Goal: Task Accomplishment & Management: Use online tool/utility

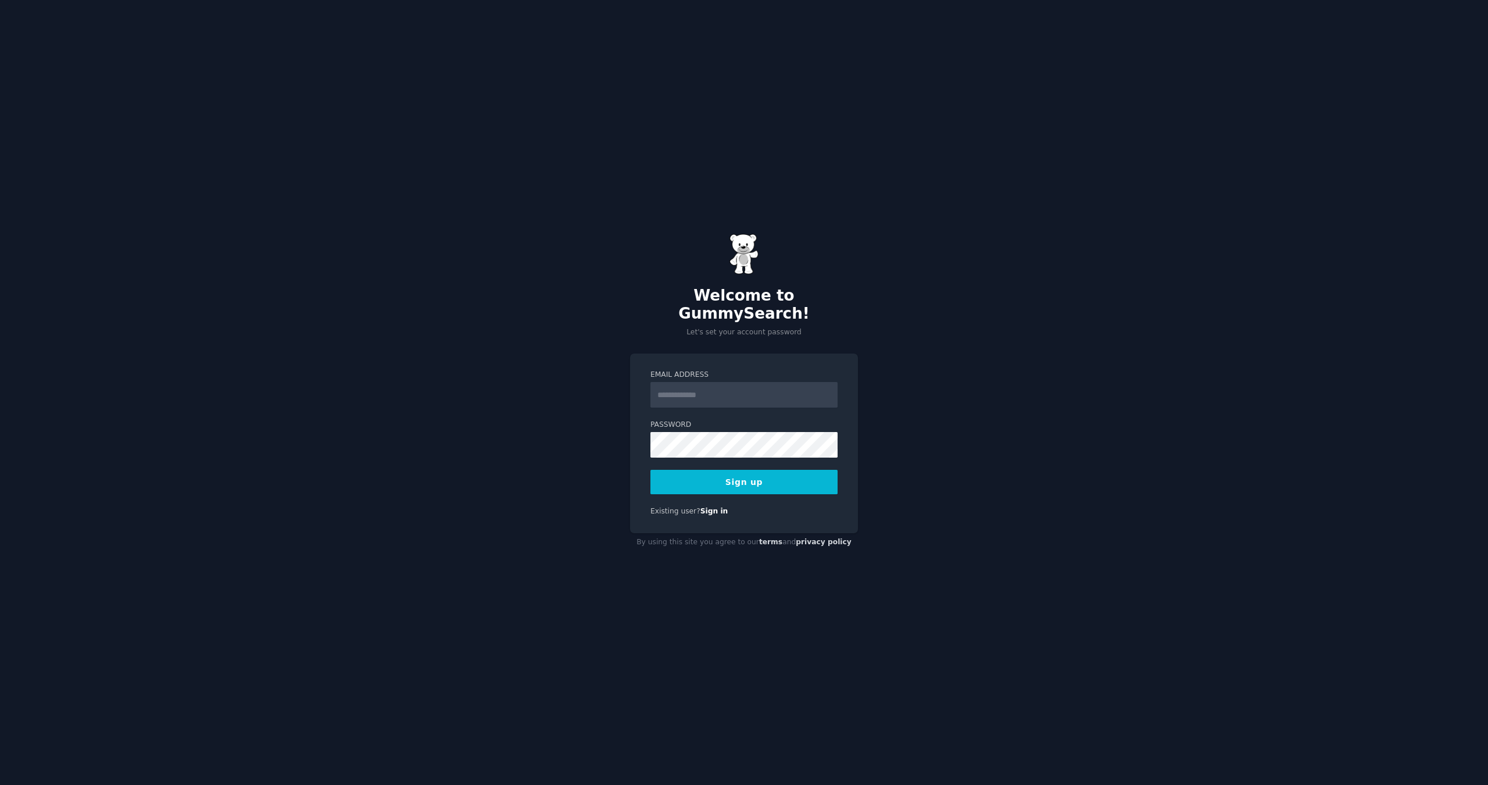
click at [721, 384] on input "Email Address" at bounding box center [743, 395] width 187 height 26
type input "*****"
click at [880, 141] on div "Welcome to GummySearch! Let's set your account password Email Address Password …" at bounding box center [744, 392] width 1488 height 785
click at [732, 382] on input "Email Address" at bounding box center [743, 395] width 187 height 26
type input "**********"
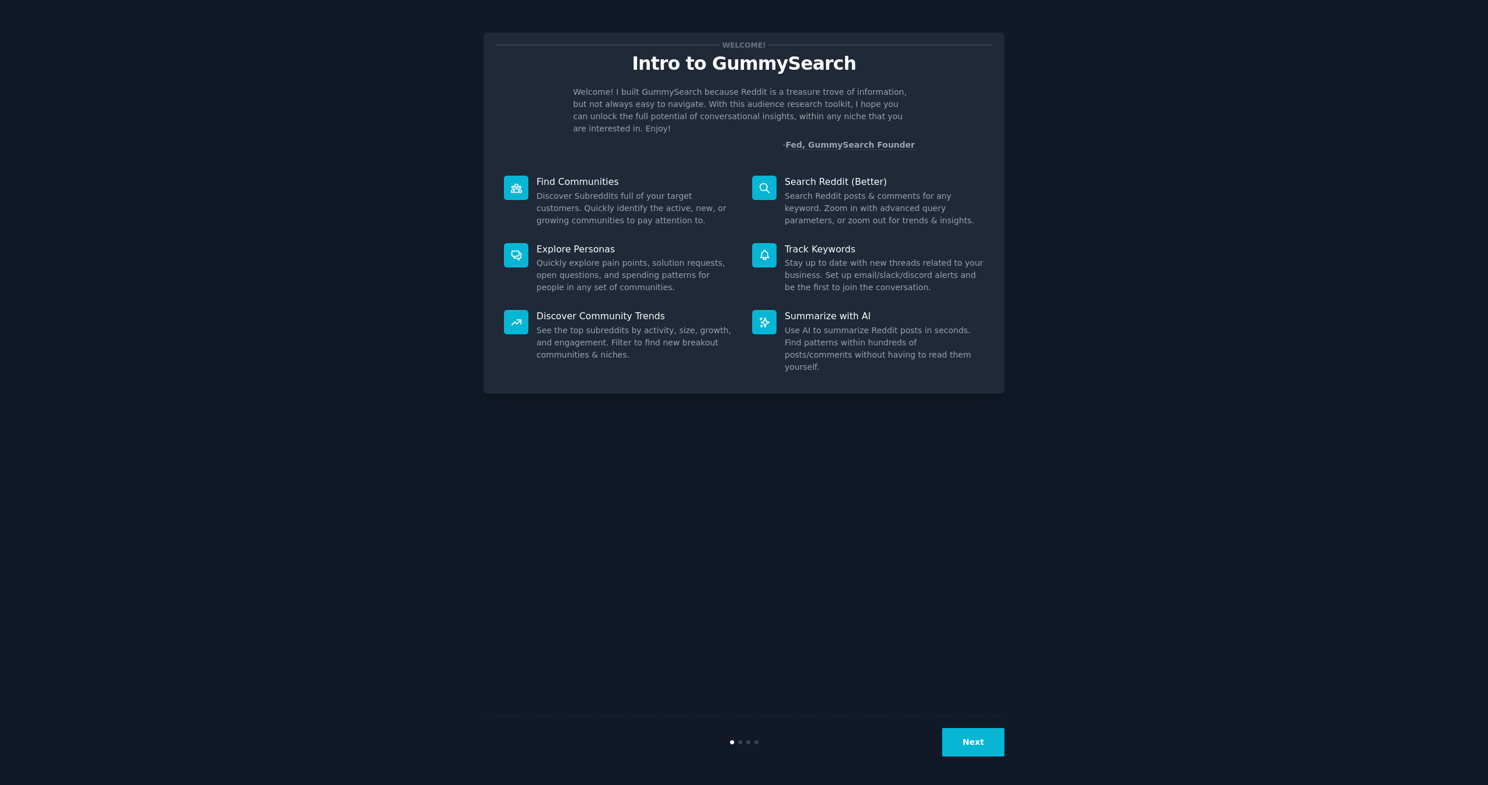
click at [973, 736] on button "Next" at bounding box center [973, 742] width 62 height 28
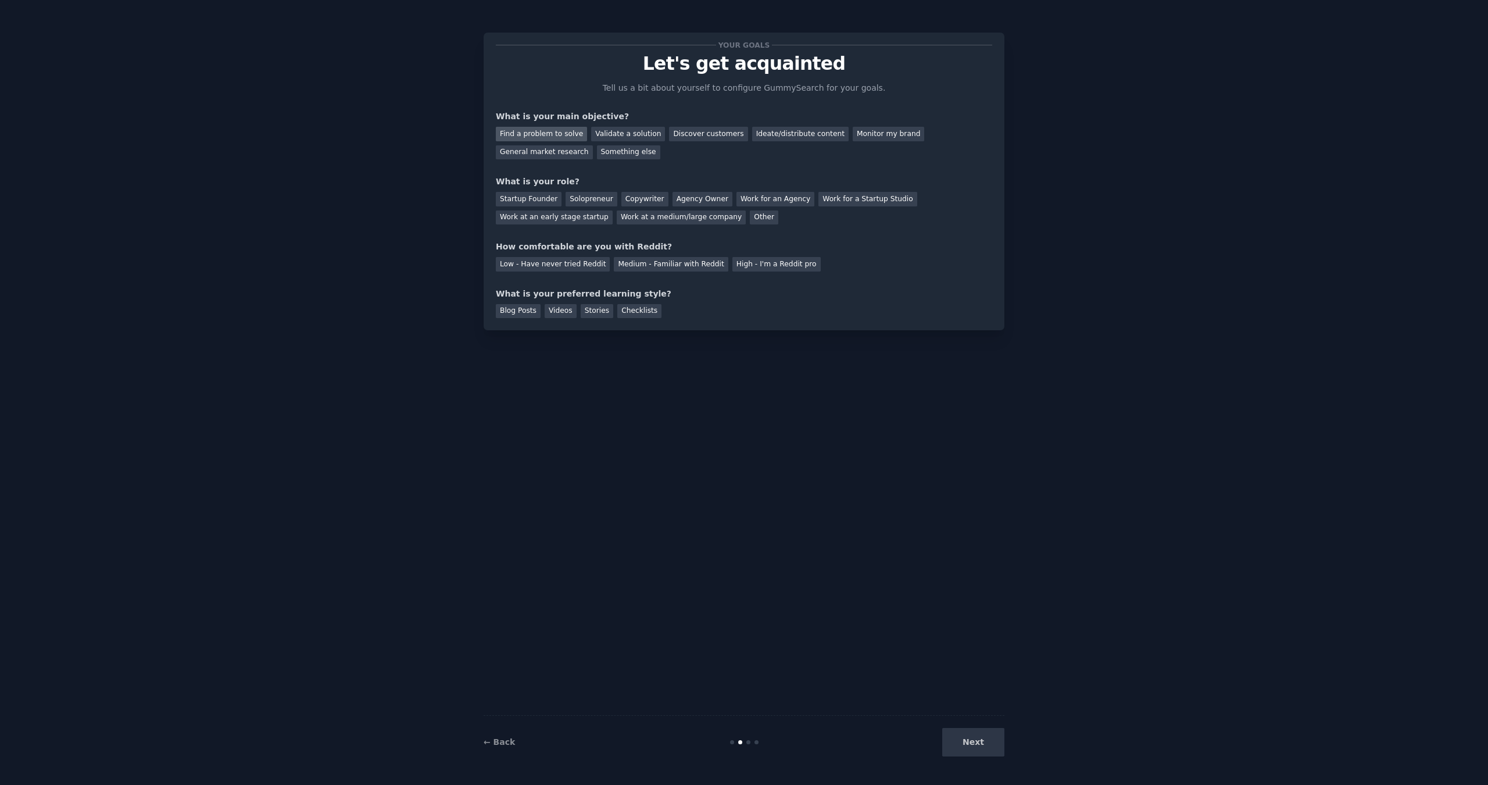
click at [565, 135] on div "Find a problem to solve" at bounding box center [541, 134] width 91 height 15
click at [585, 197] on div "Solopreneur" at bounding box center [590, 199] width 51 height 15
click at [569, 266] on div "Low - Have never tried Reddit" at bounding box center [553, 264] width 114 height 15
click at [953, 742] on div "Next" at bounding box center [917, 742] width 174 height 28
click at [964, 741] on div "Next" at bounding box center [917, 742] width 174 height 28
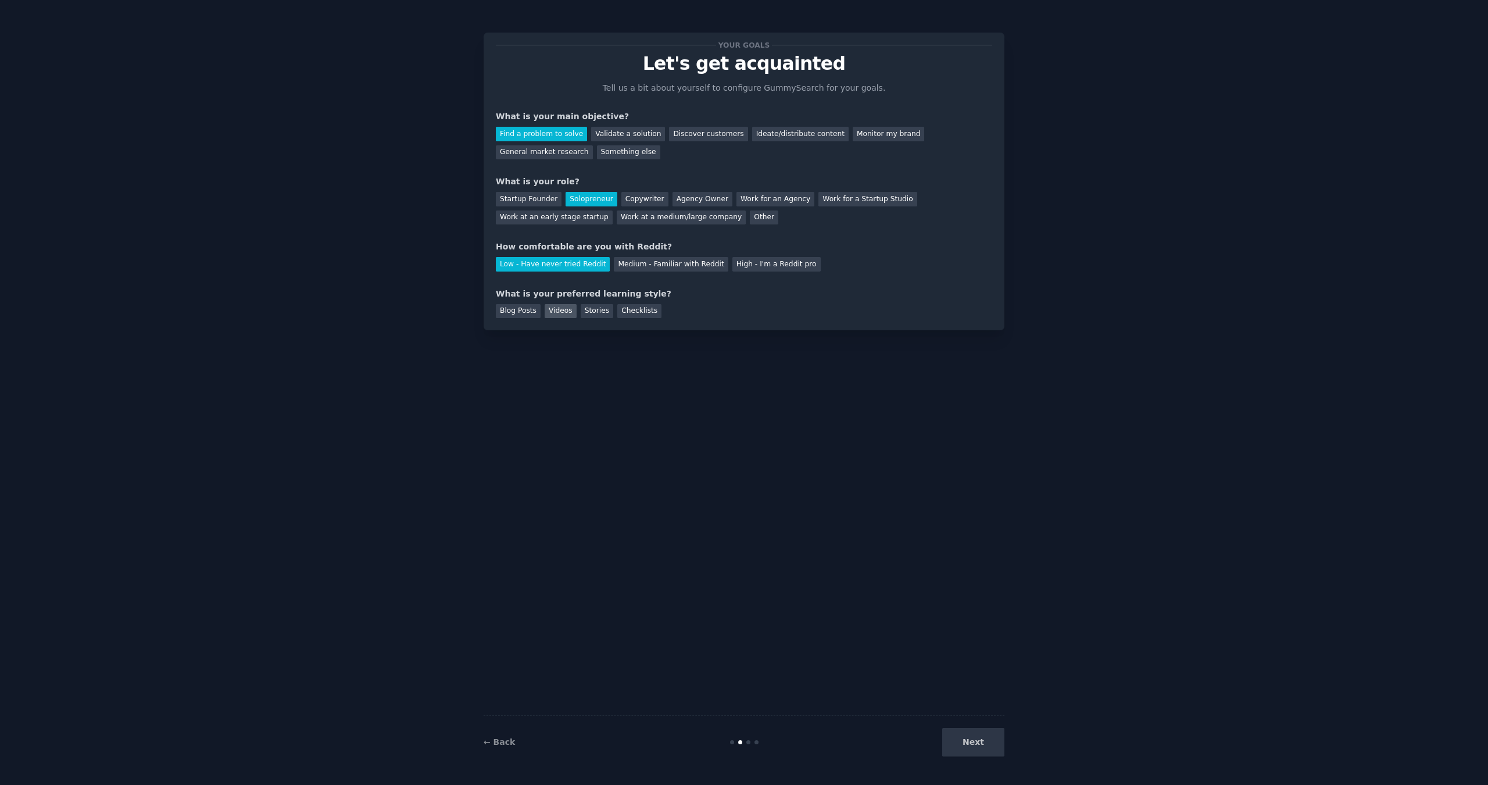
click at [549, 307] on div "Videos" at bounding box center [561, 311] width 32 height 15
click at [524, 308] on div "Blog Posts" at bounding box center [518, 311] width 45 height 15
click at [550, 307] on div "Videos" at bounding box center [561, 311] width 32 height 15
click at [978, 744] on button "Next" at bounding box center [973, 742] width 62 height 28
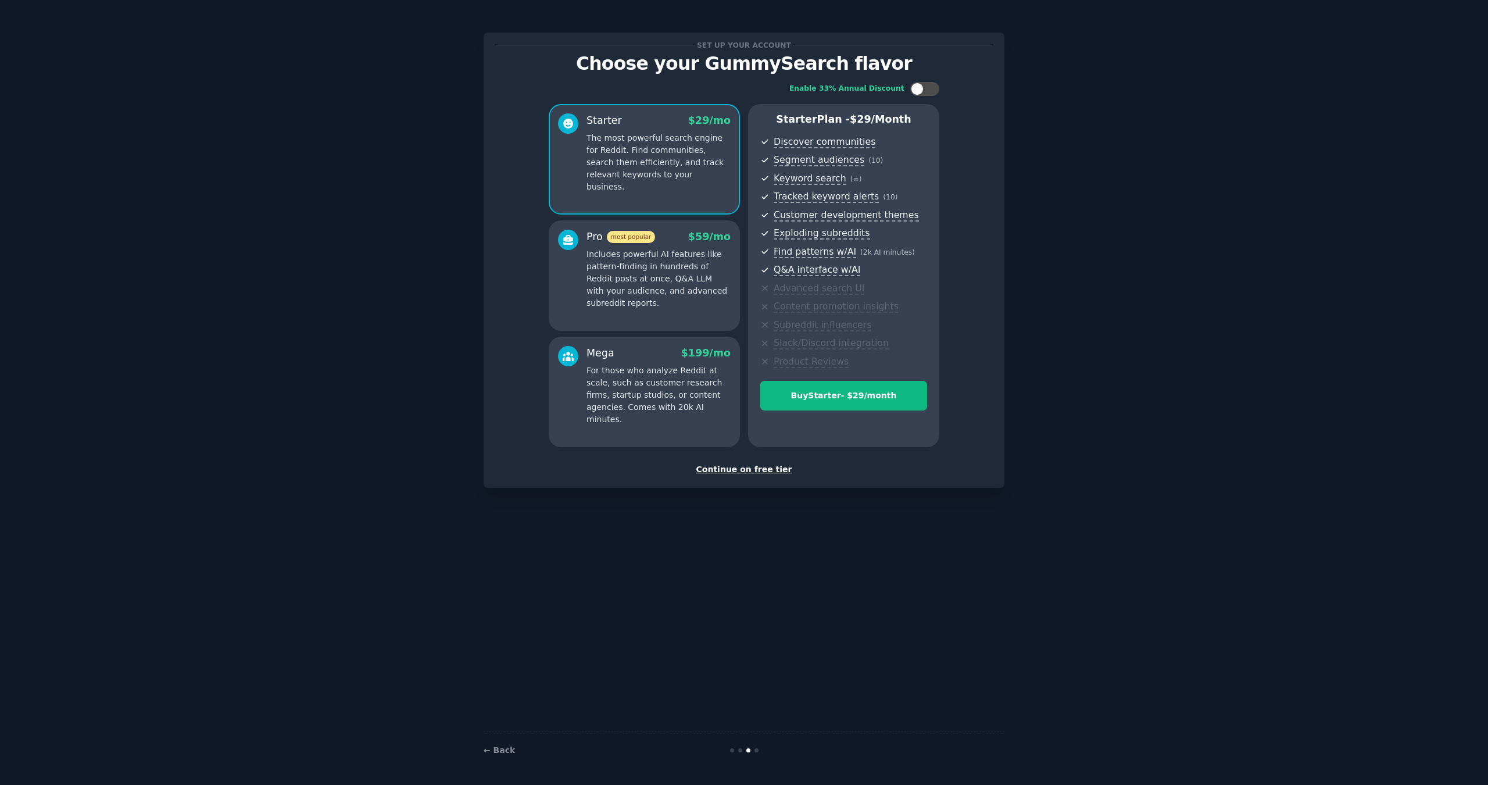
click at [670, 153] on p "The most powerful search engine for Reddit. Find communities, search them effic…" at bounding box center [658, 162] width 144 height 61
click at [757, 464] on div "Continue on free tier" at bounding box center [744, 469] width 496 height 12
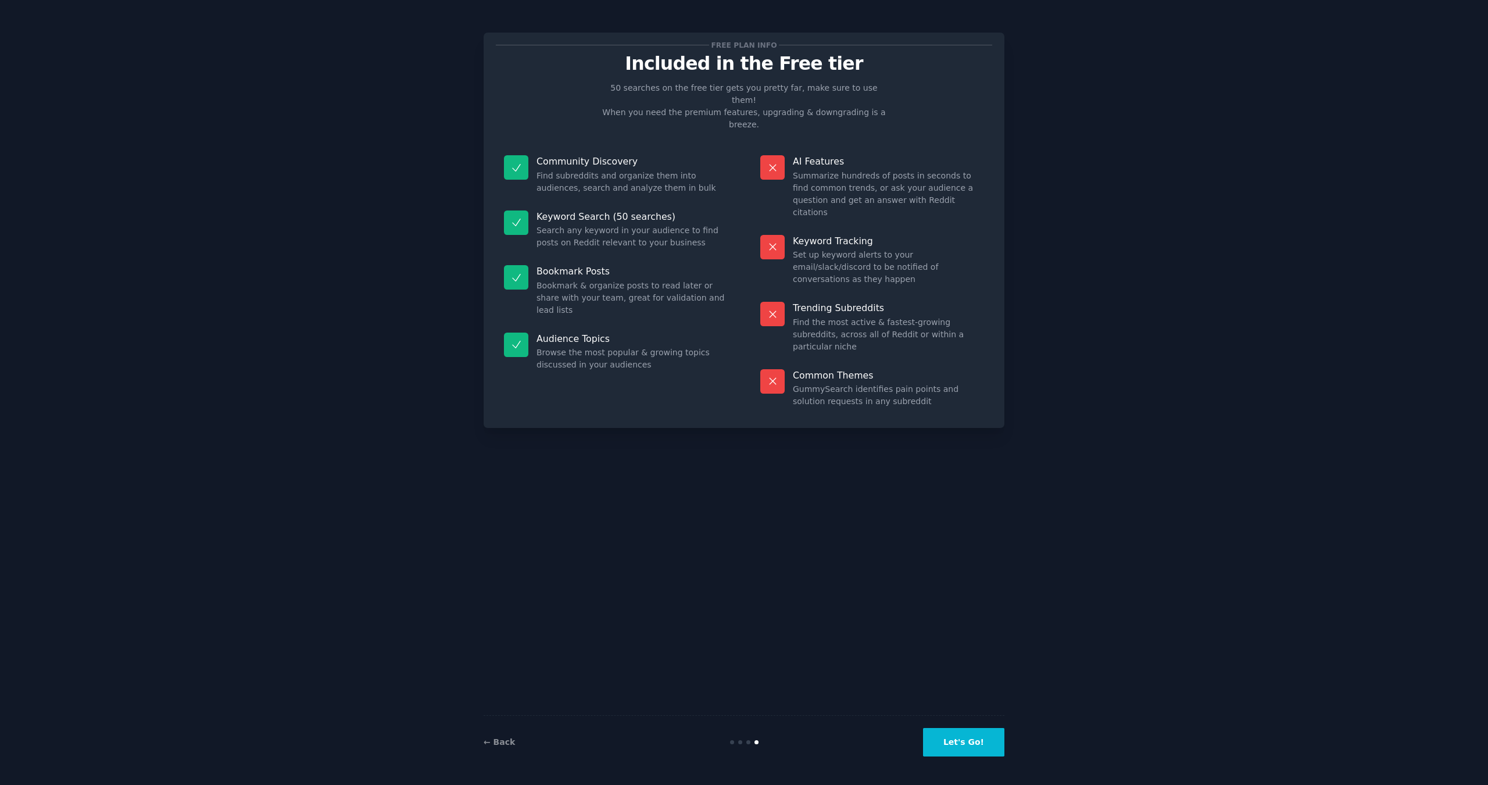
click at [975, 749] on button "Let's Go!" at bounding box center [963, 742] width 81 height 28
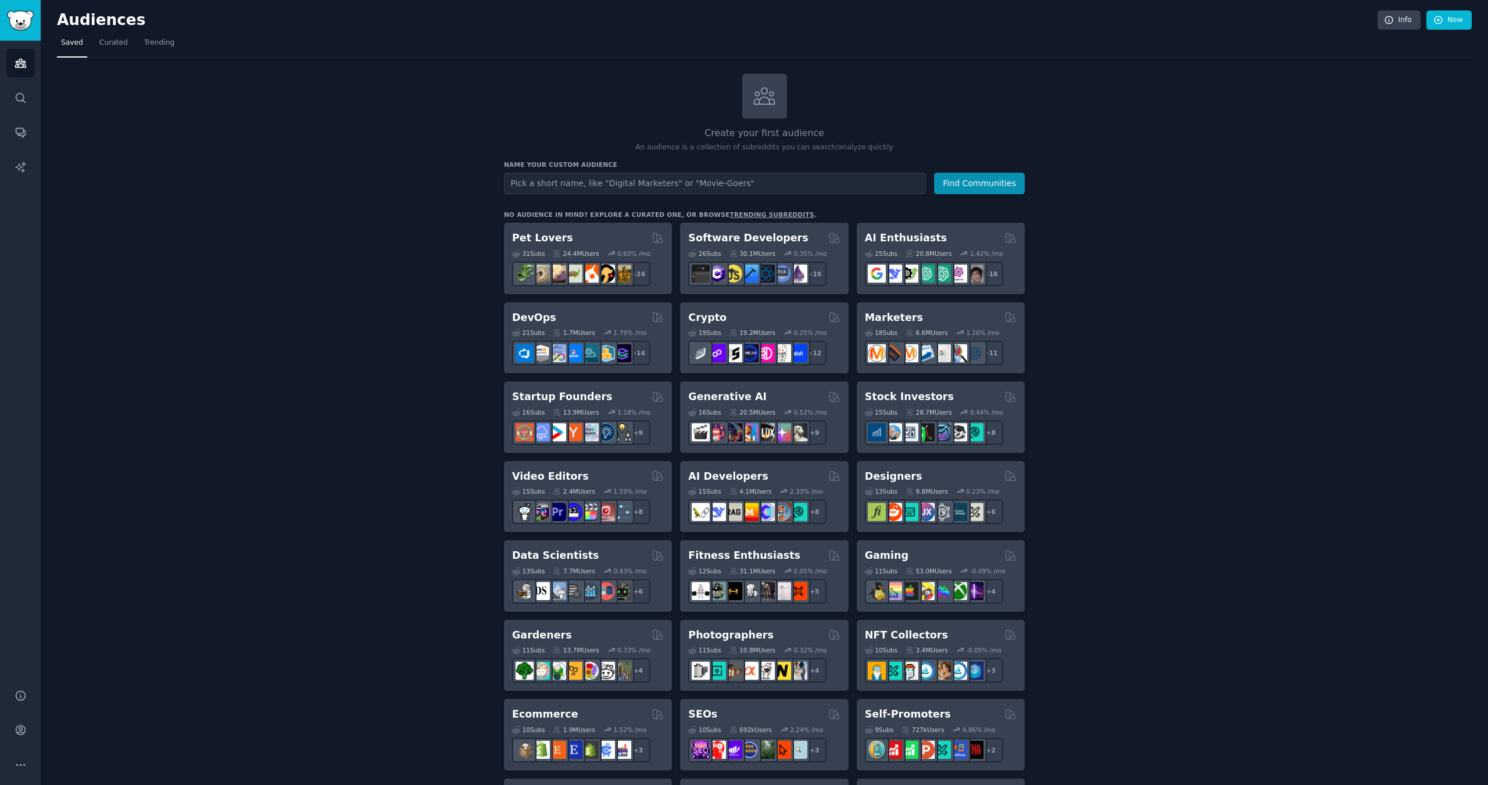
click at [571, 185] on input "text" at bounding box center [715, 184] width 422 height 22
type input "Anki"
click at [980, 182] on button "Find Communities" at bounding box center [979, 184] width 91 height 22
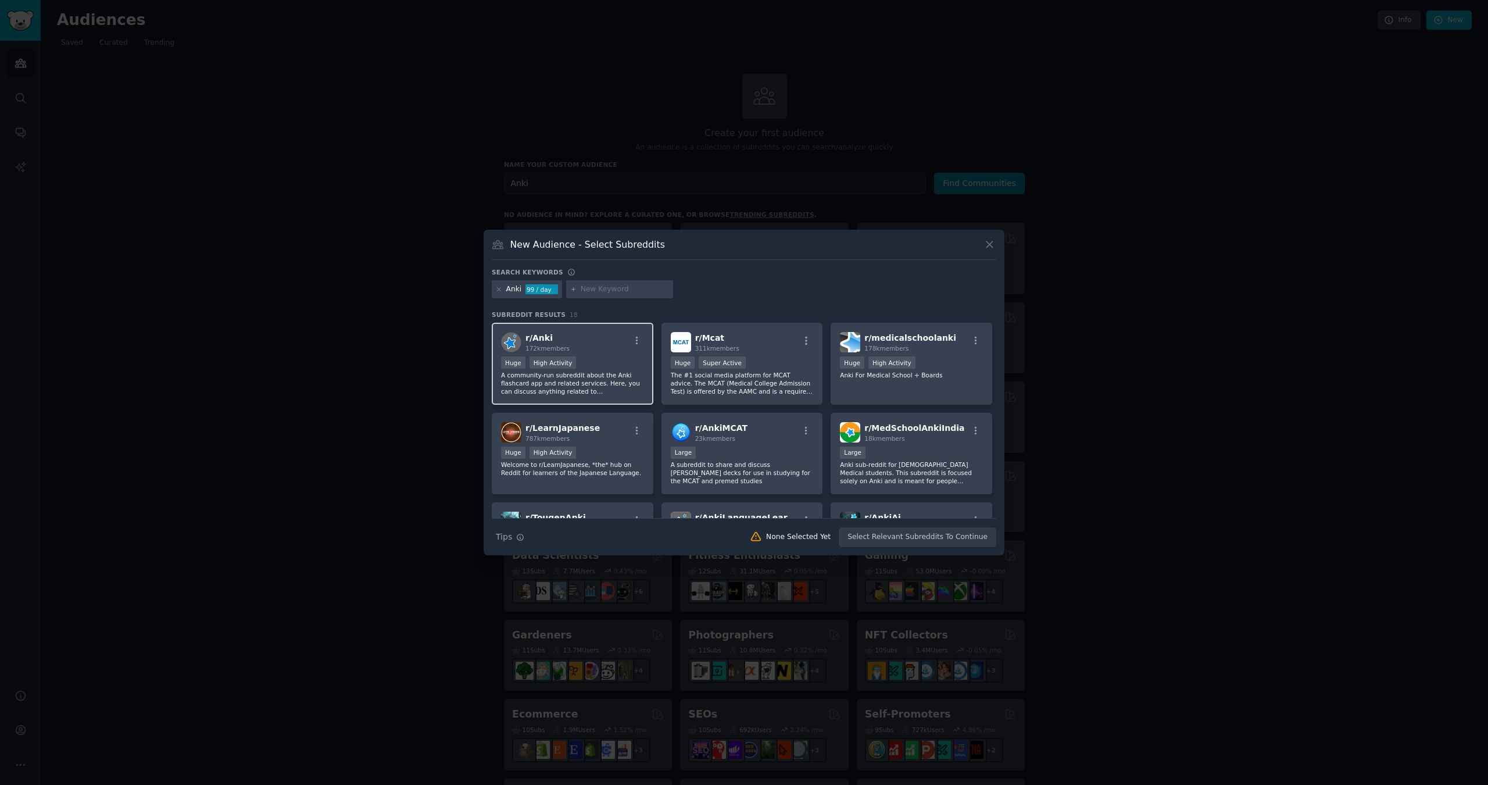
click at [540, 338] on span "r/ Anki" at bounding box center [538, 337] width 27 height 9
click at [965, 536] on button "Create Audience" at bounding box center [958, 537] width 77 height 20
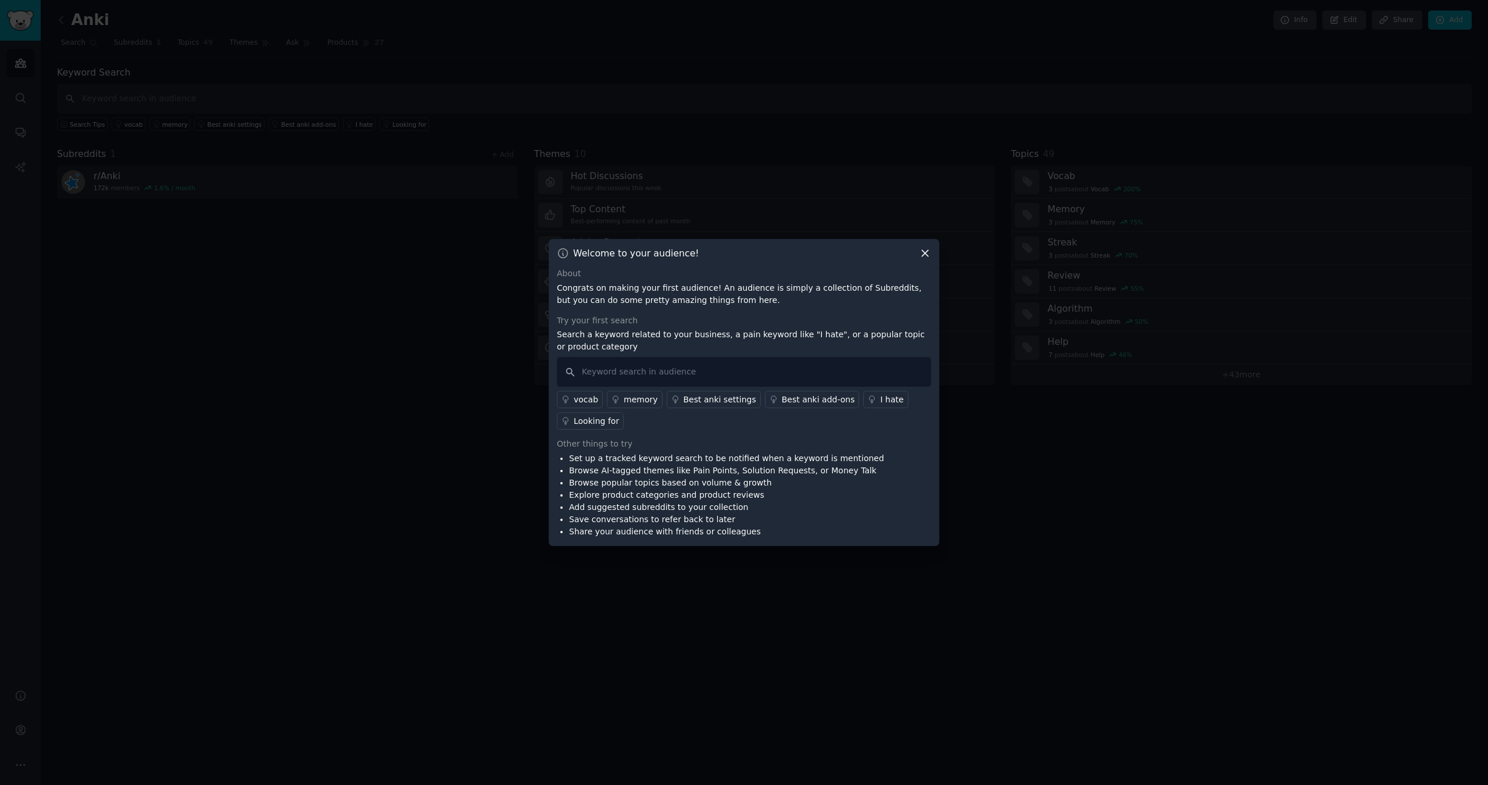
click at [924, 253] on icon at bounding box center [925, 253] width 12 height 12
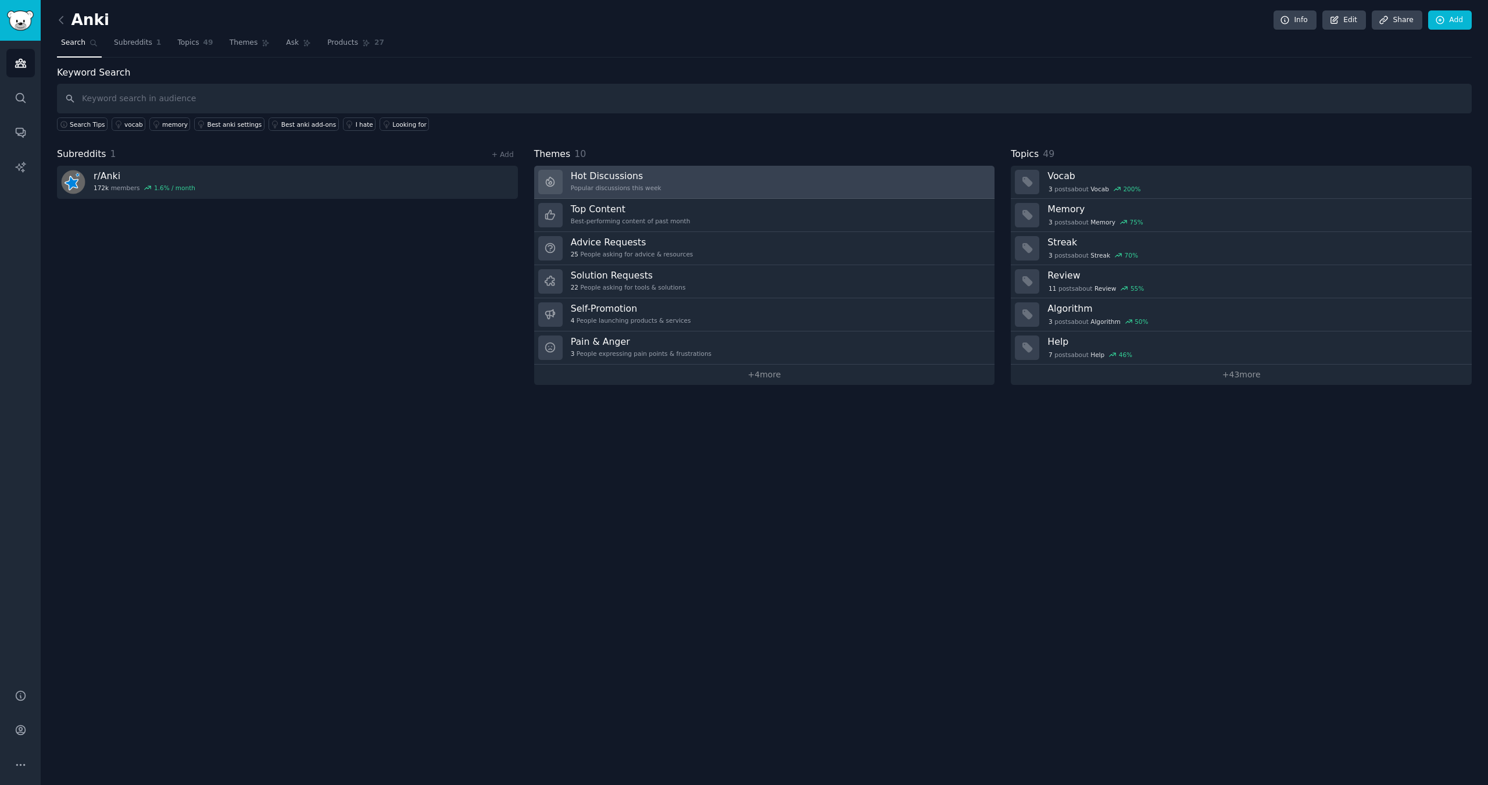
click at [597, 180] on h3 "Hot Discussions" at bounding box center [616, 176] width 91 height 12
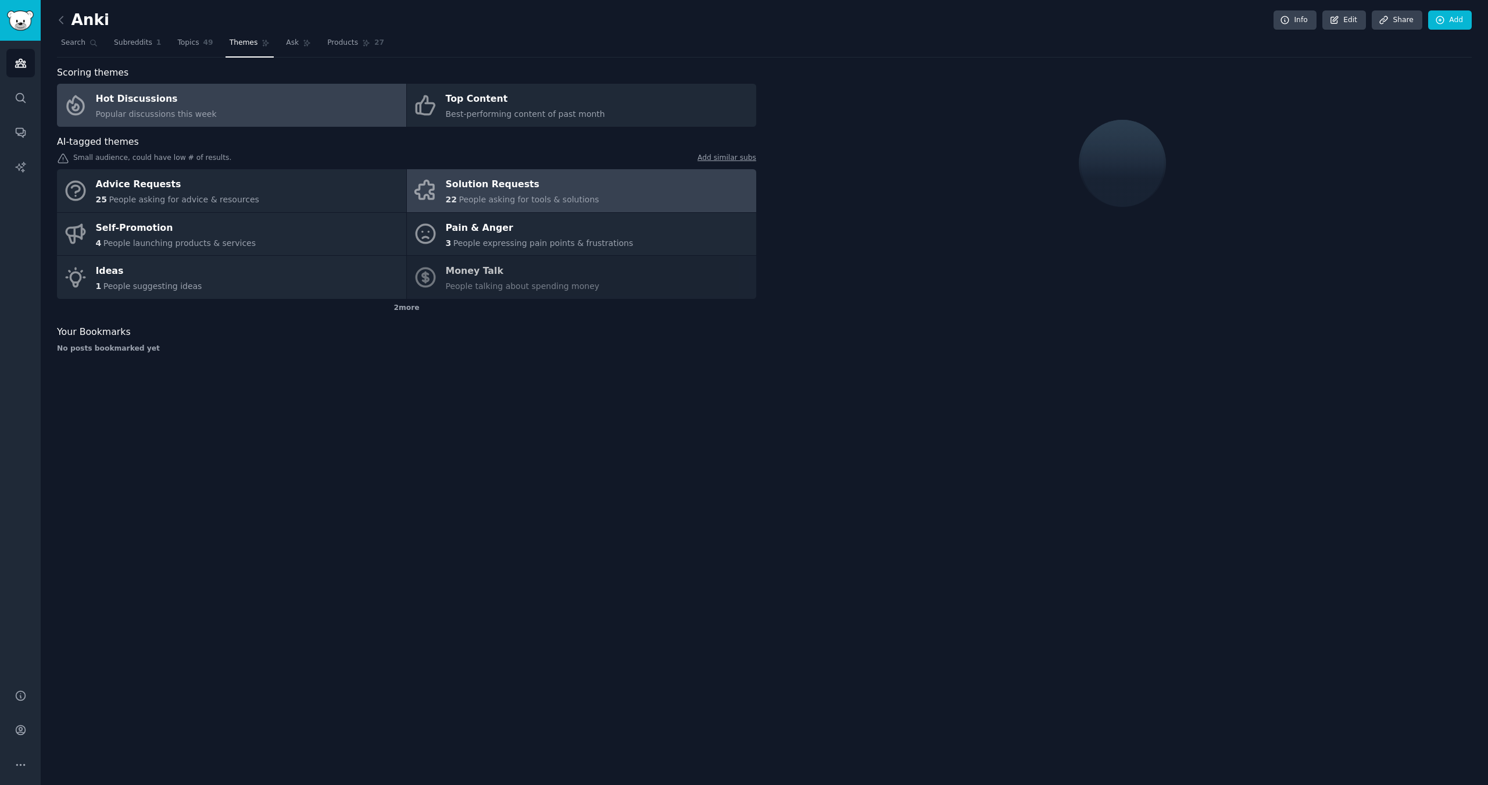
click at [500, 195] on span "People asking for tools & solutions" at bounding box center [529, 199] width 140 height 9
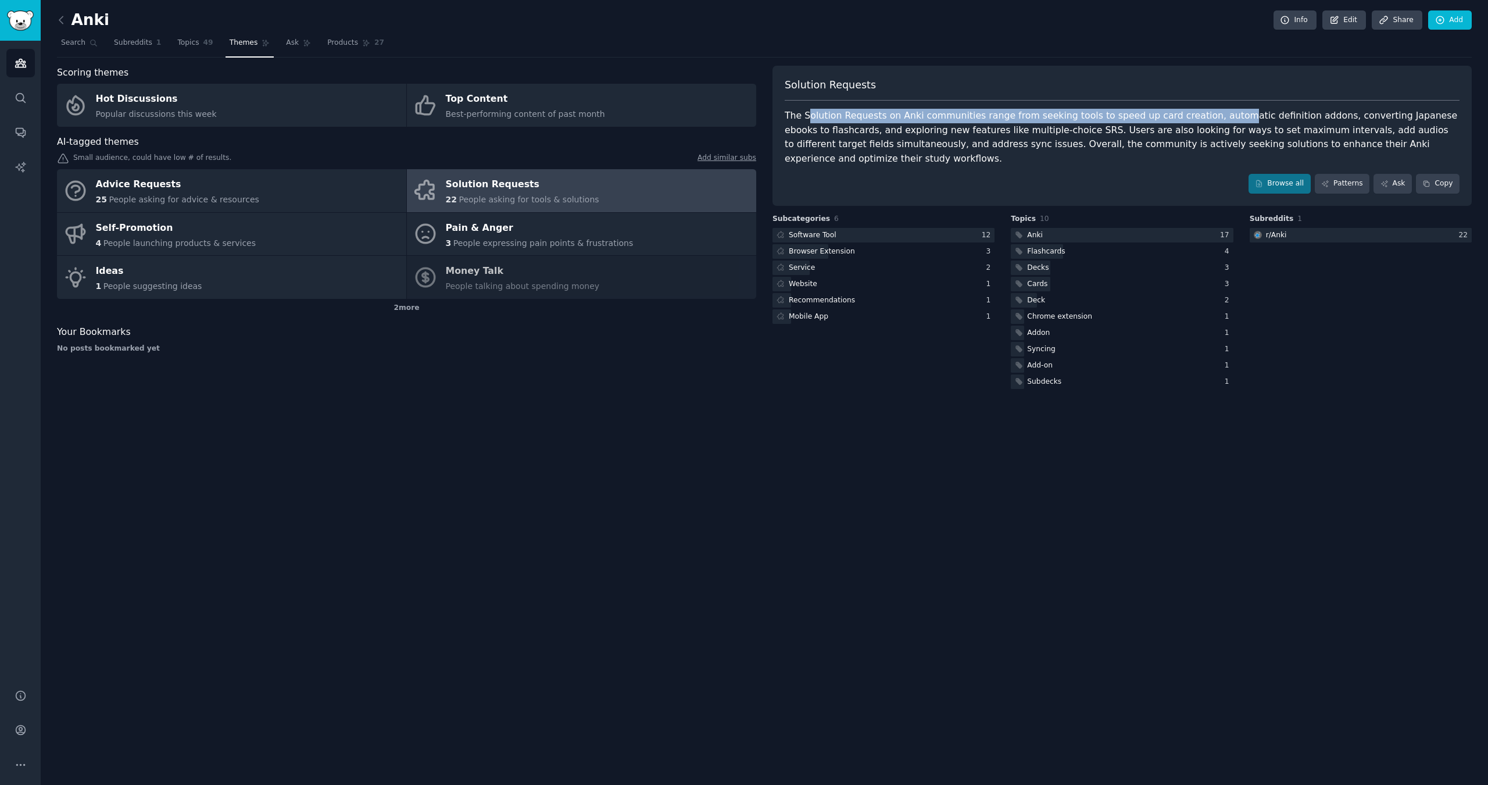
drag, startPoint x: 810, startPoint y: 116, endPoint x: 1210, endPoint y: 111, distance: 399.9
click at [1210, 111] on div "The Solution Requests on Anki communities range from seeking tools to speed up …" at bounding box center [1122, 137] width 675 height 57
click at [536, 248] on link "Pain & Anger 3 People expressing pain points & frustrations" at bounding box center [581, 234] width 349 height 43
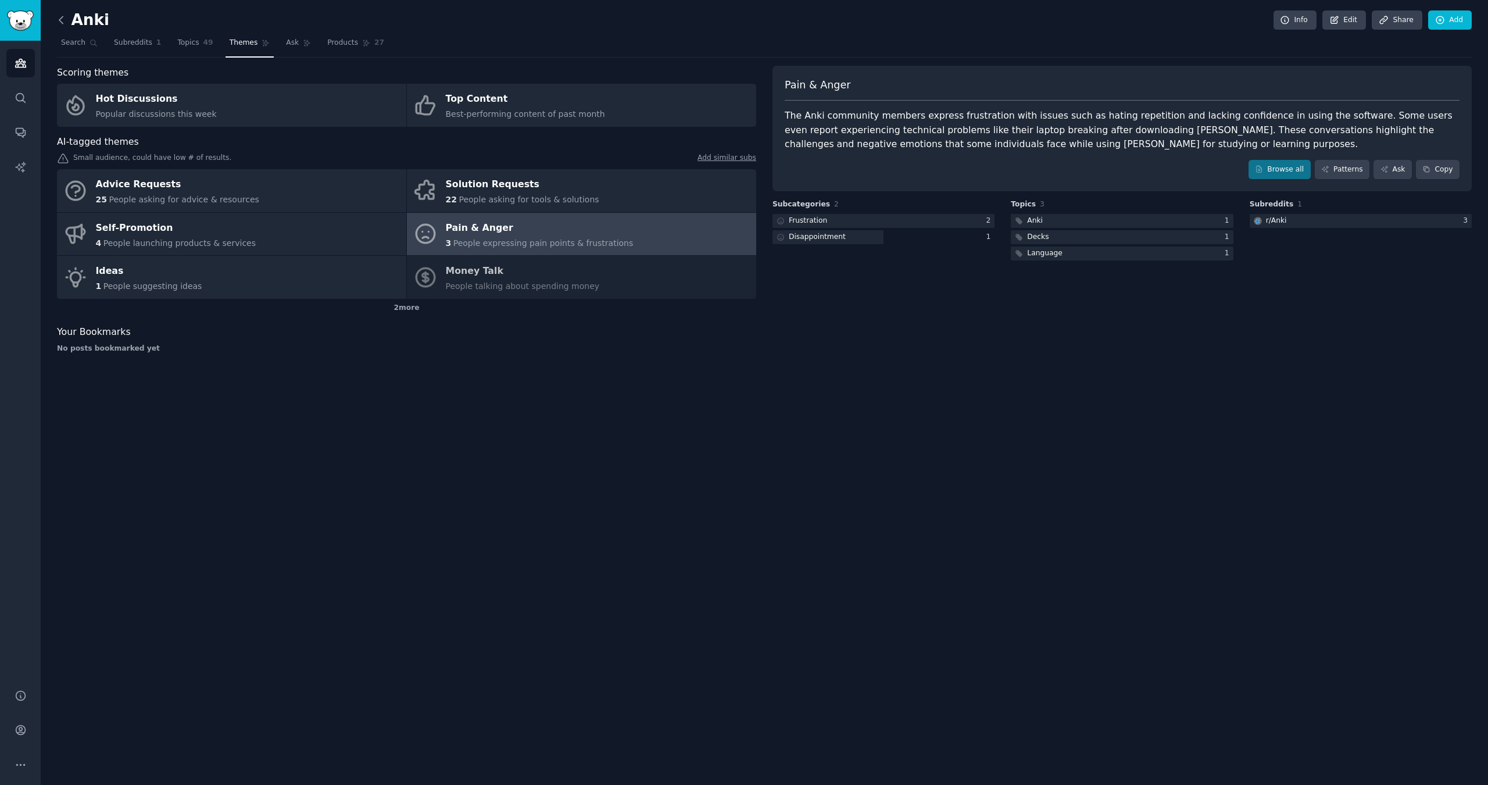
click at [66, 21] on icon at bounding box center [61, 20] width 12 height 12
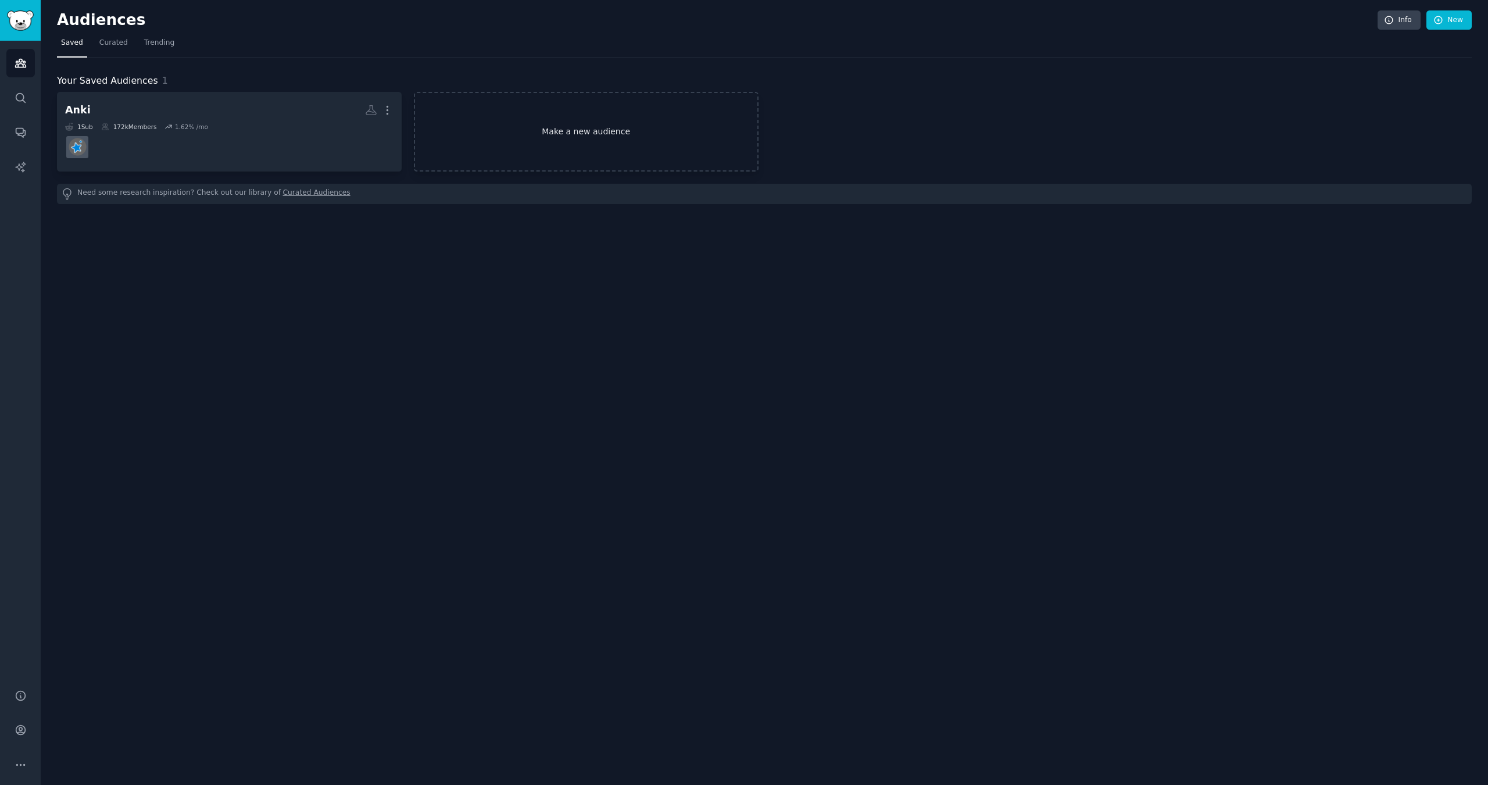
click at [538, 111] on link "Make a new audience" at bounding box center [586, 132] width 345 height 80
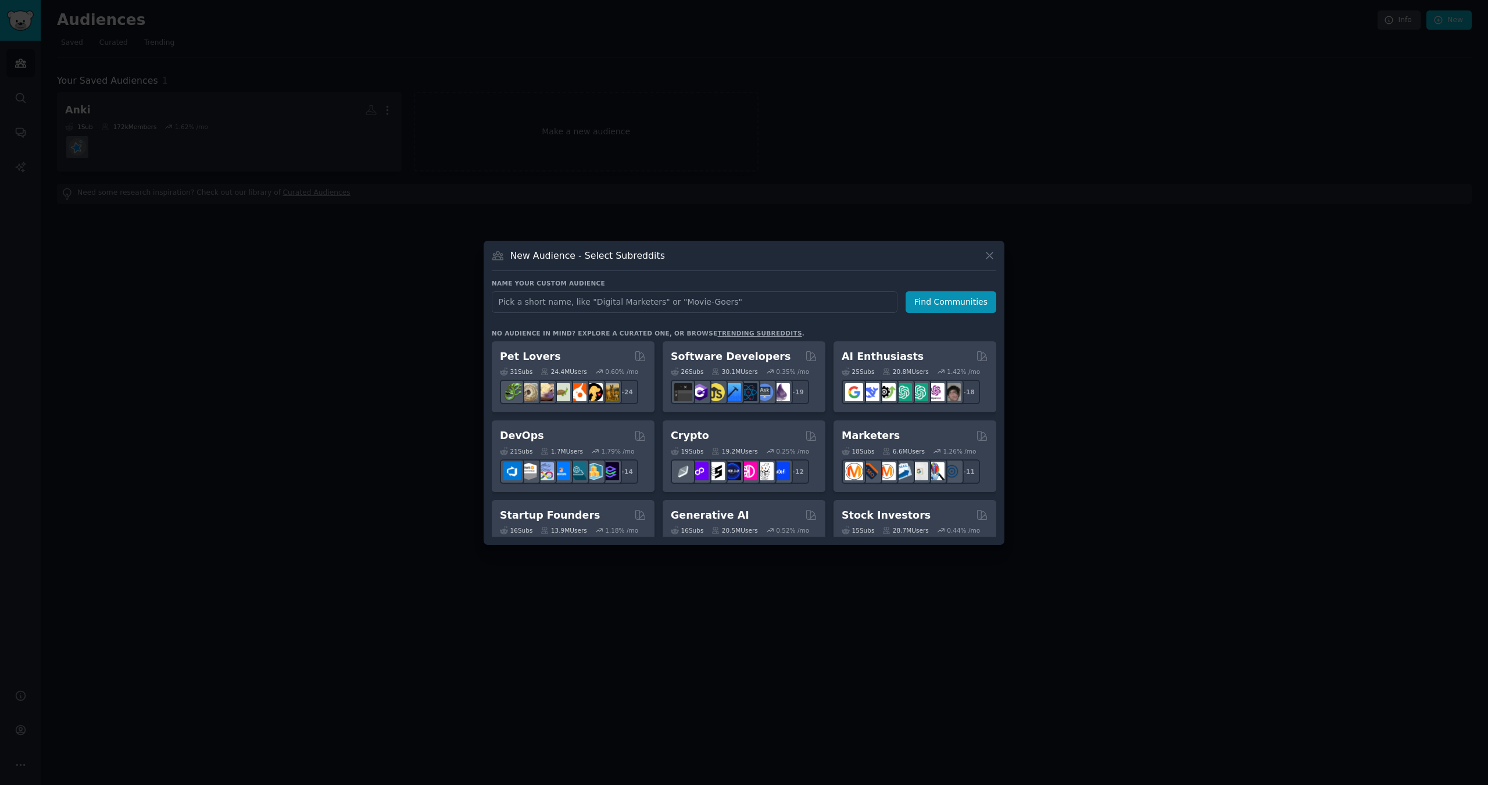
click at [649, 302] on input "text" at bounding box center [695, 302] width 406 height 22
click at [530, 302] on input "Quizlet, Memrise, SuperMemo" at bounding box center [695, 302] width 406 height 22
type input "Quizlet"
drag, startPoint x: 681, startPoint y: 335, endPoint x: 965, endPoint y: 303, distance: 286.5
click at [965, 303] on button "Find Communities" at bounding box center [950, 302] width 91 height 22
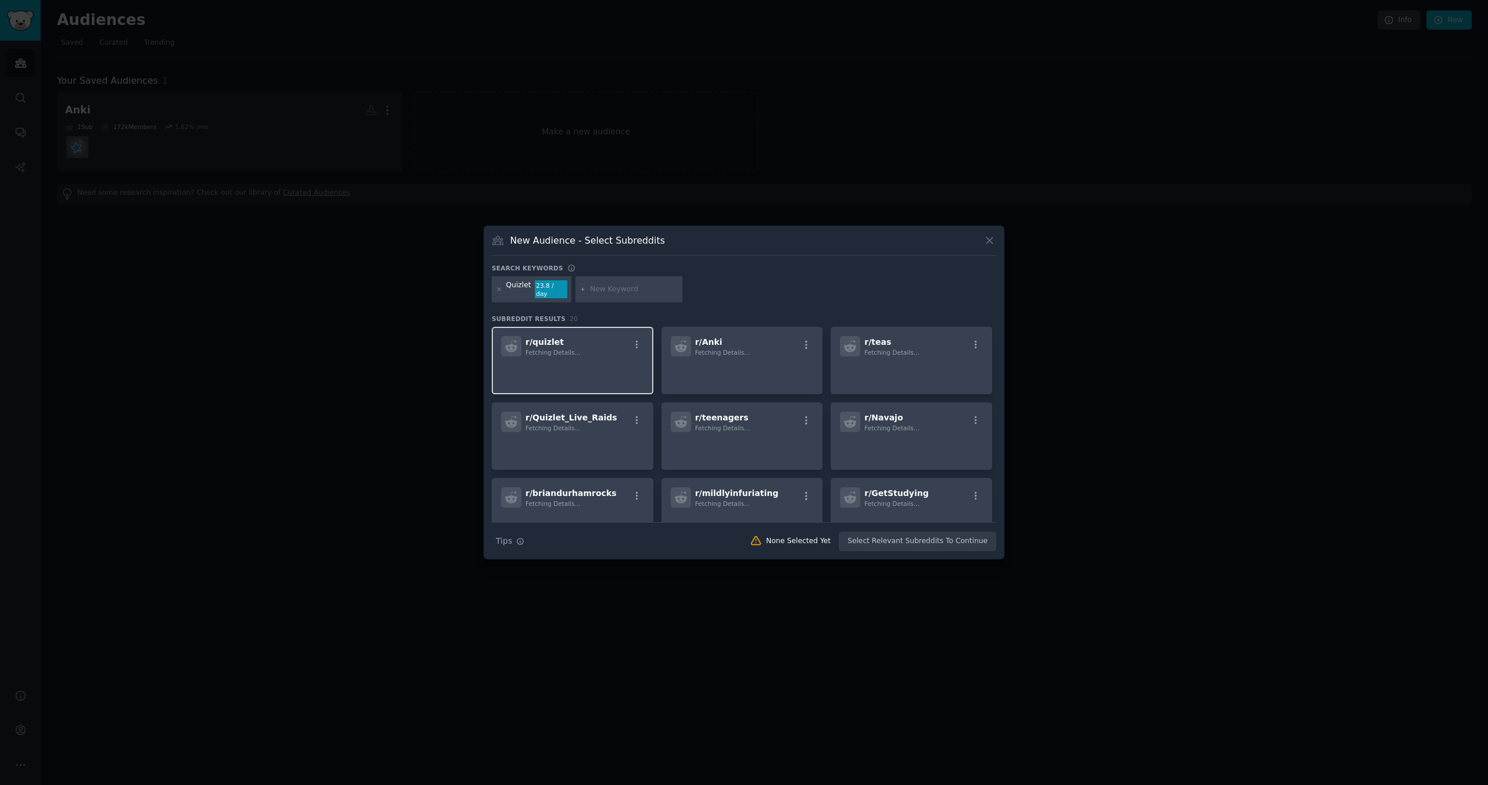
click at [599, 364] on p at bounding box center [572, 372] width 143 height 24
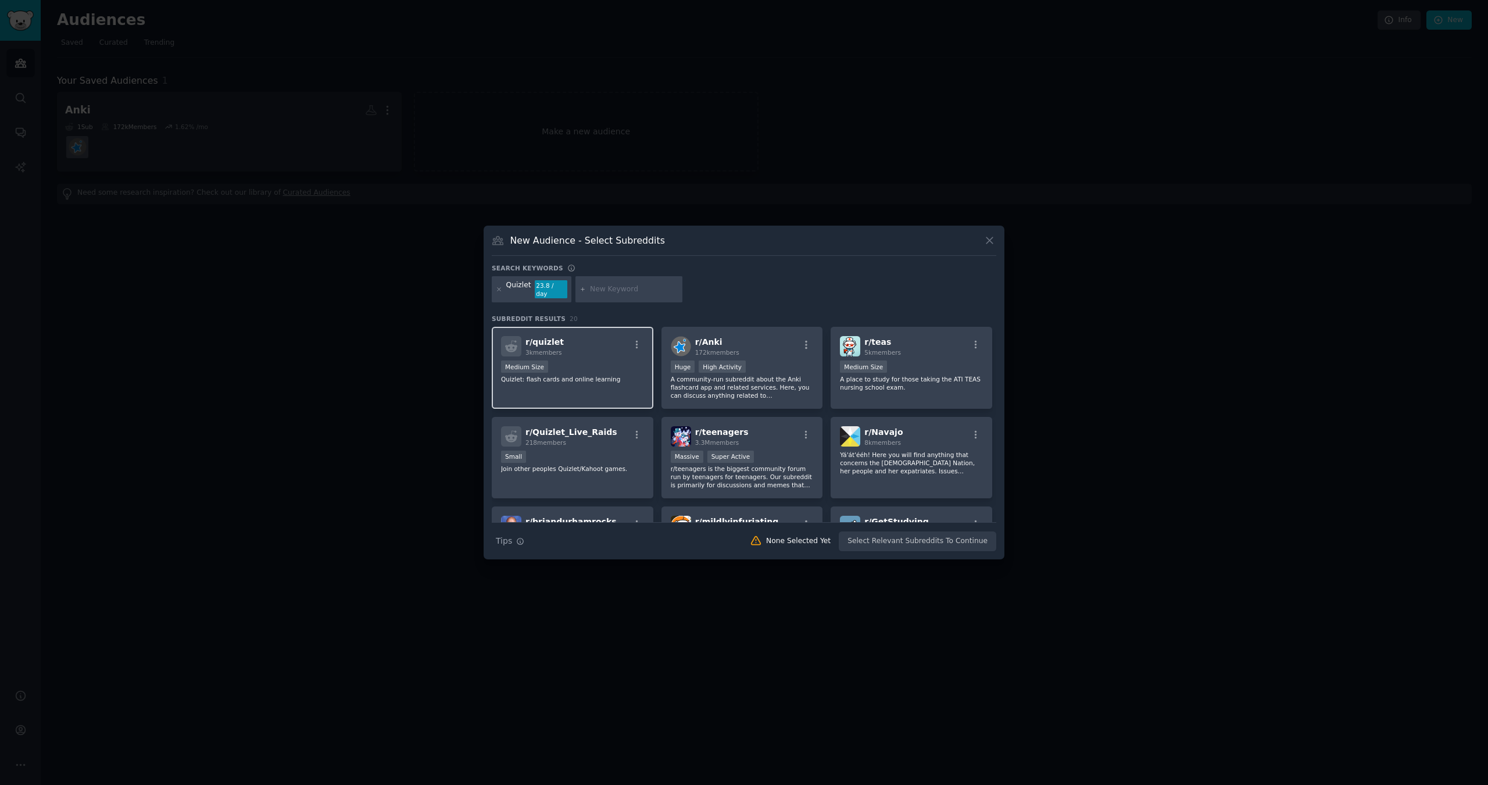
click at [566, 375] on p "Quizlet: flash cards and online learning" at bounding box center [572, 379] width 143 height 8
click at [726, 375] on p "A community-run subreddit about the Anki flashcard app and related services. He…" at bounding box center [742, 387] width 143 height 24
click at [780, 367] on div ">= 80th percentile for submissions / day Huge High Activity" at bounding box center [742, 367] width 143 height 15
click at [613, 288] on input "text" at bounding box center [634, 289] width 88 height 10
paste input "Memrise, SuperMemo"
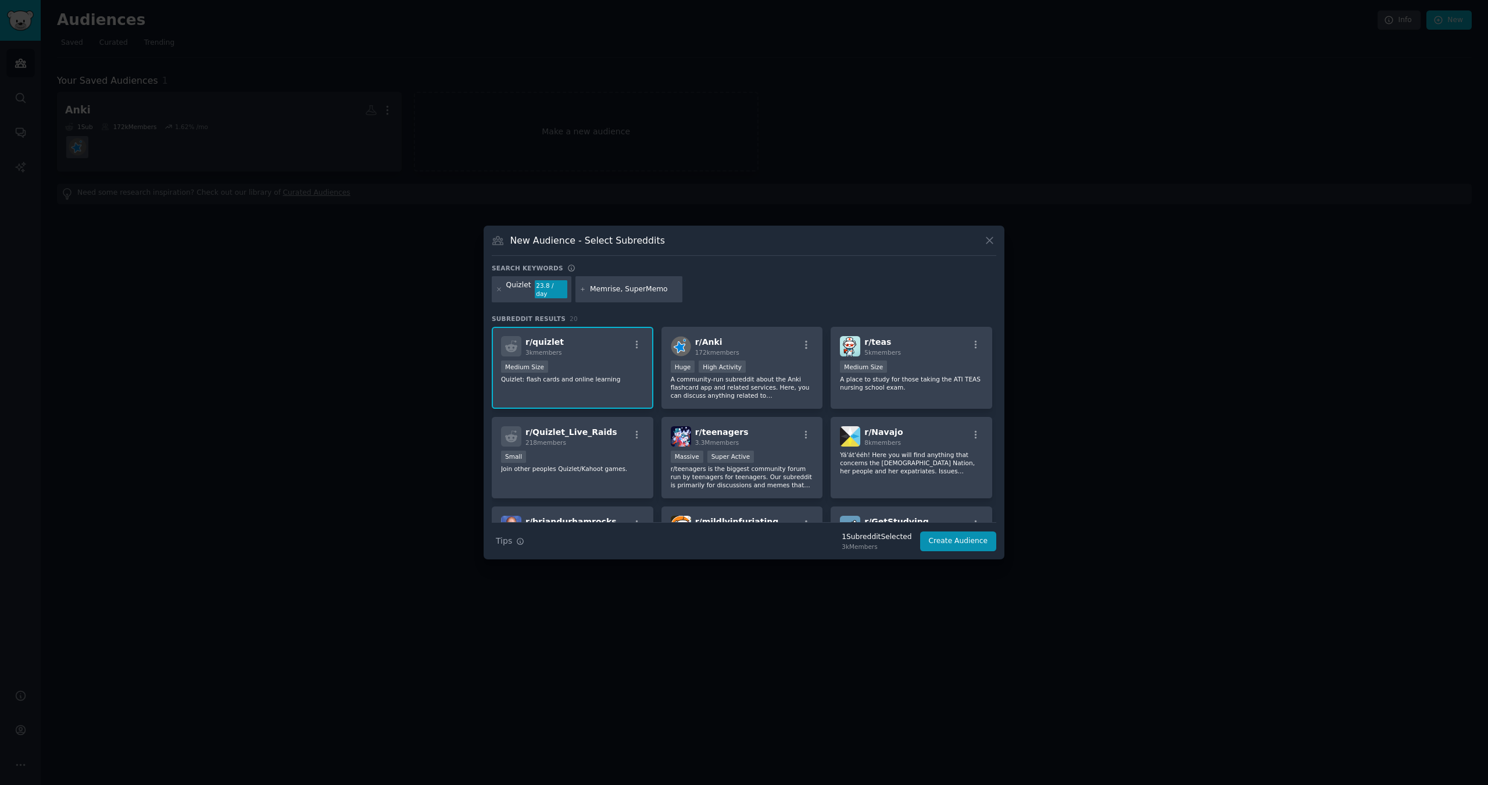
click at [618, 290] on input "Memrise, SuperMemo" at bounding box center [634, 289] width 88 height 10
type input "Memrise"
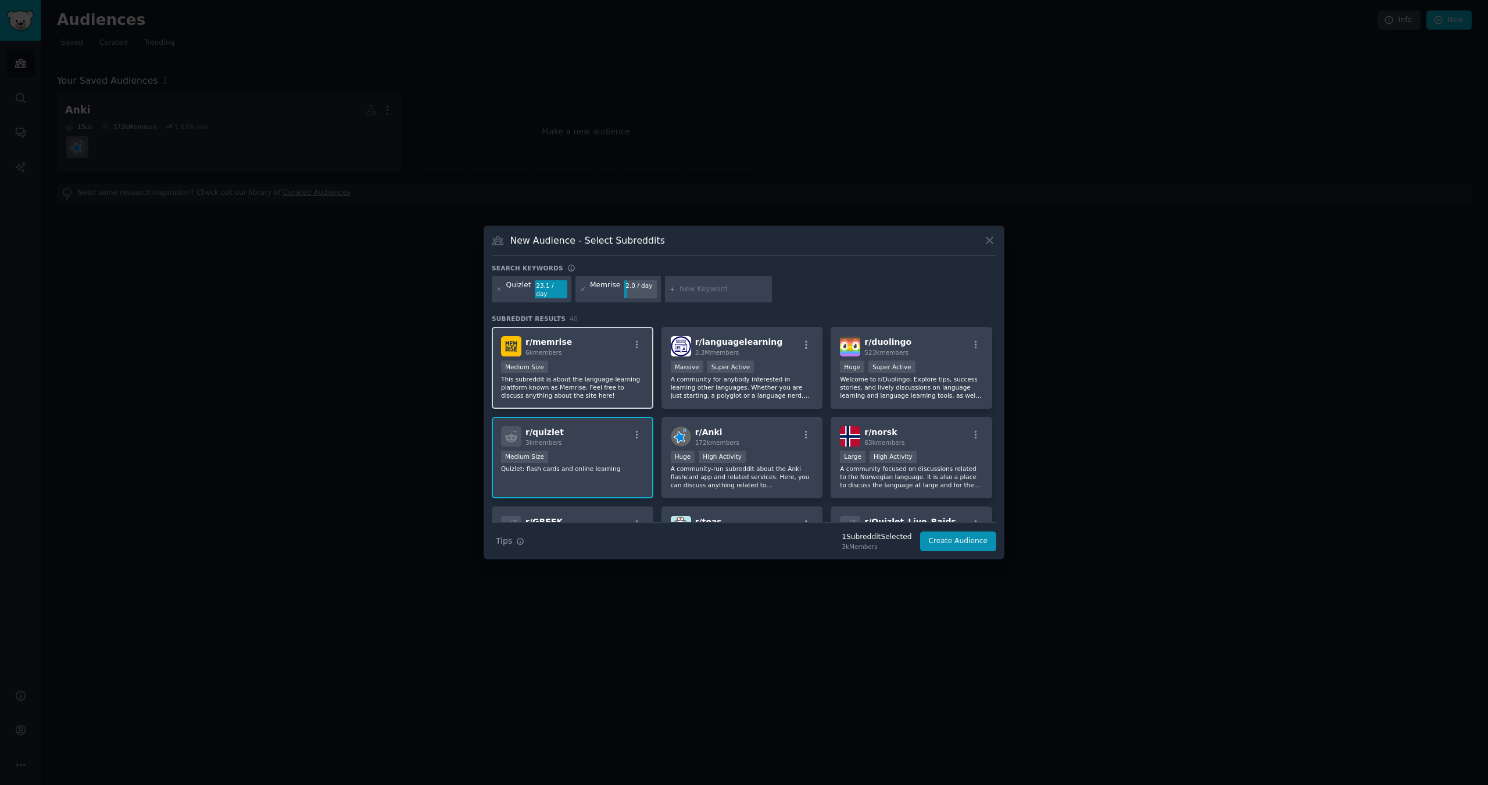
click at [596, 347] on div "r/ memrise 6k members" at bounding box center [572, 346] width 143 height 20
click at [697, 280] on div at bounding box center [718, 289] width 107 height 27
click at [697, 284] on input "text" at bounding box center [723, 289] width 88 height 10
click at [805, 375] on p "A community for anybody interested in learning other languages. Whether you are…" at bounding box center [742, 387] width 143 height 24
click at [787, 443] on div "r/ Anki 172k members 100,000 - 1,000,000 members Huge High Activity A community…" at bounding box center [742, 458] width 162 height 82
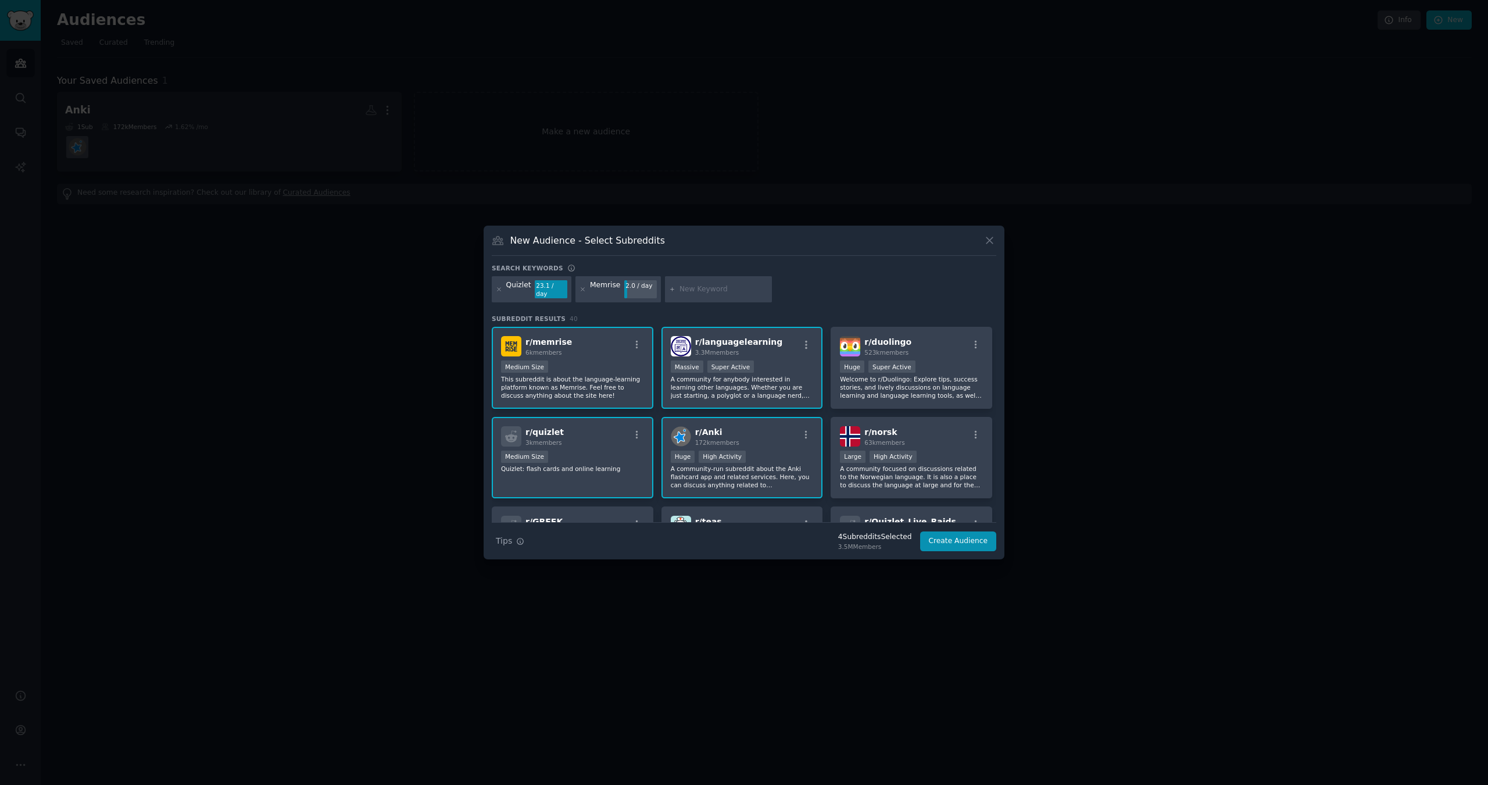
click at [766, 368] on div "Massive Super Active" at bounding box center [742, 367] width 143 height 15
click at [717, 288] on input "text" at bounding box center [723, 289] width 88 height 10
paste input ", SuperMemo"
type input "SuperMemo"
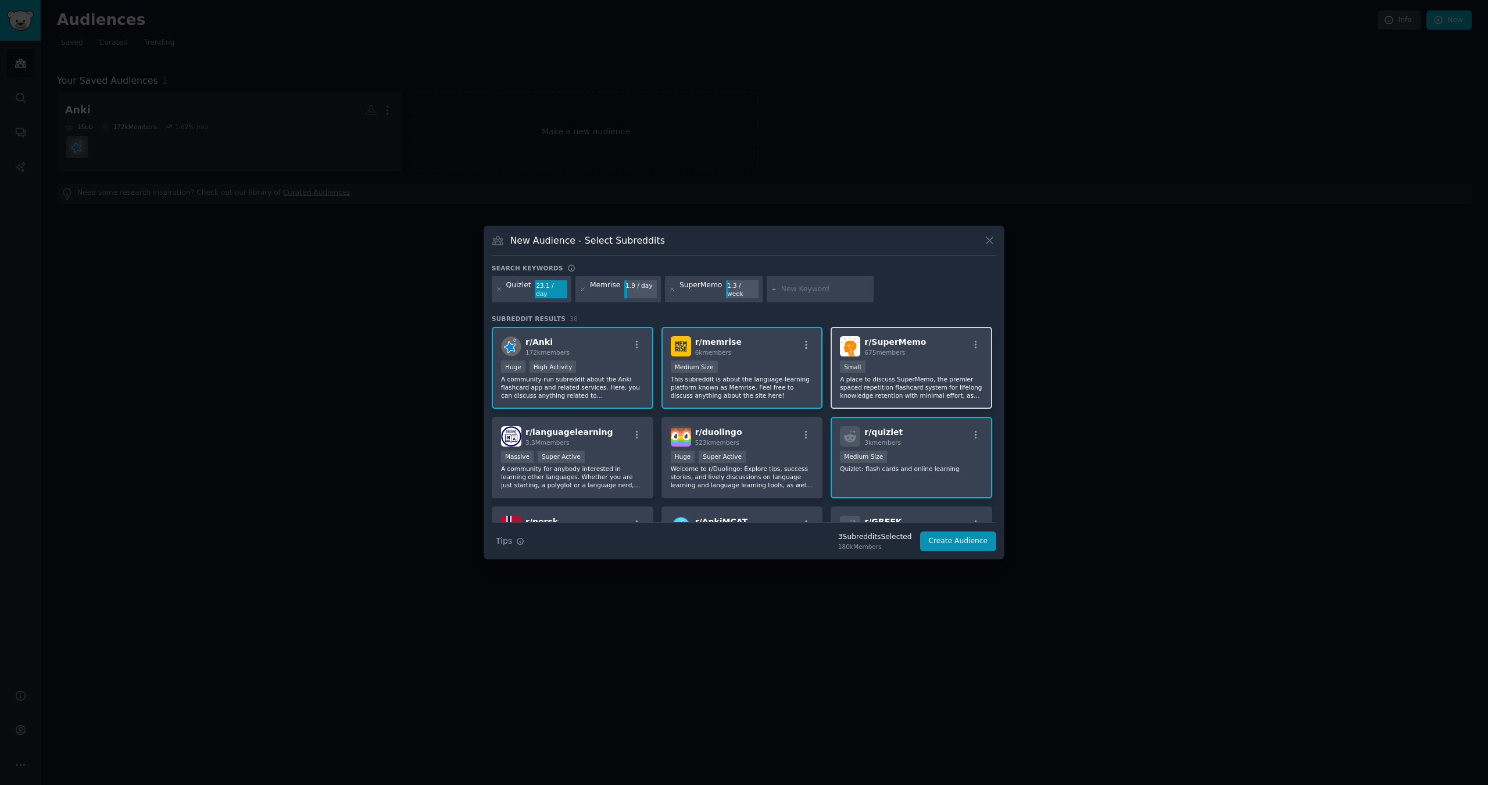
click at [907, 377] on p "A place to discuss SuperMemo, the premier spaced repetition flashcard system fo…" at bounding box center [911, 387] width 143 height 24
click at [957, 535] on button "Create Audience" at bounding box center [958, 541] width 77 height 20
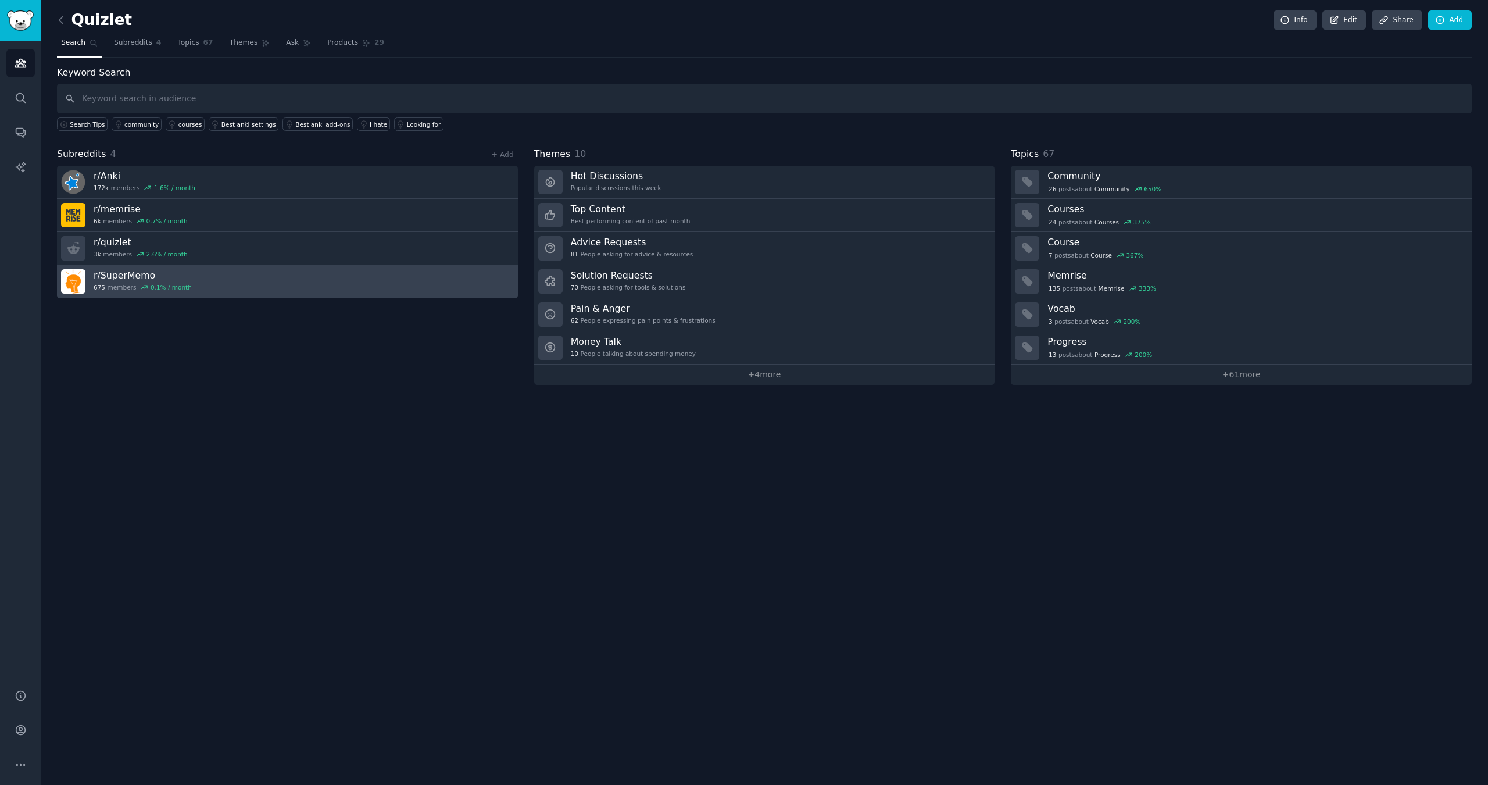
click at [249, 288] on link "r/ SuperMemo 675 members 0.1 % / month" at bounding box center [287, 281] width 461 height 33
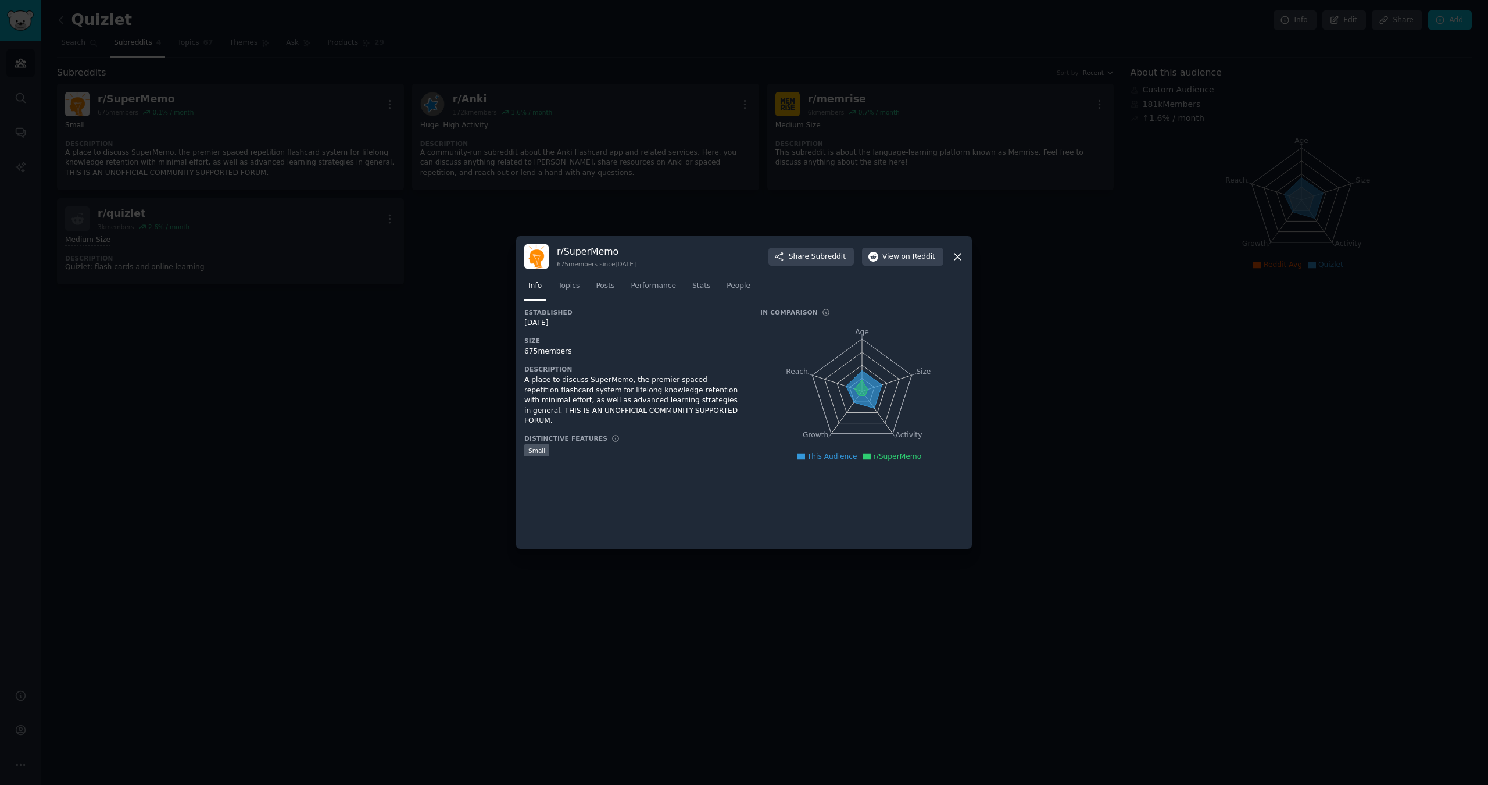
click at [341, 499] on div at bounding box center [744, 392] width 1488 height 785
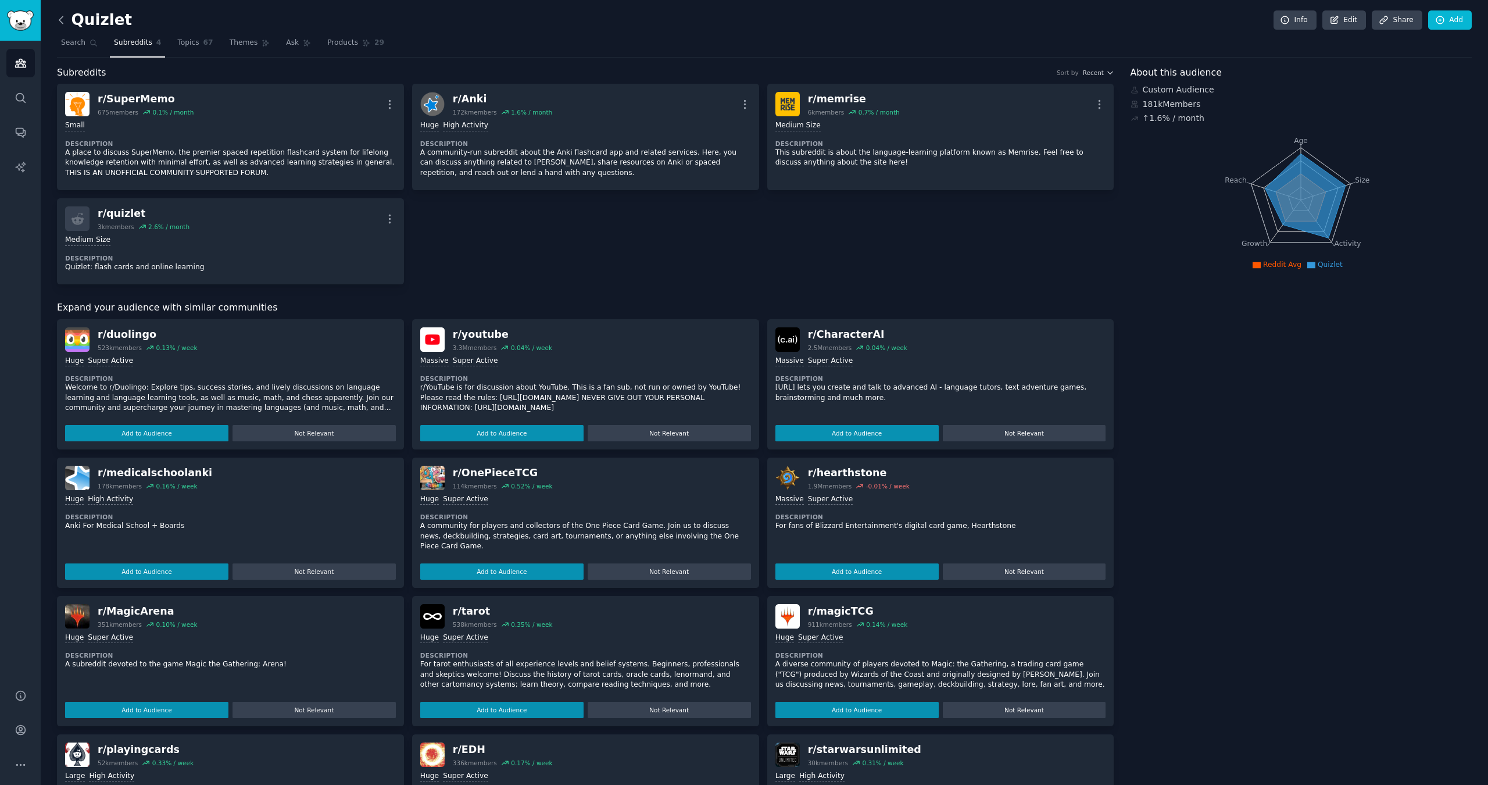
click at [59, 19] on icon at bounding box center [61, 20] width 12 height 12
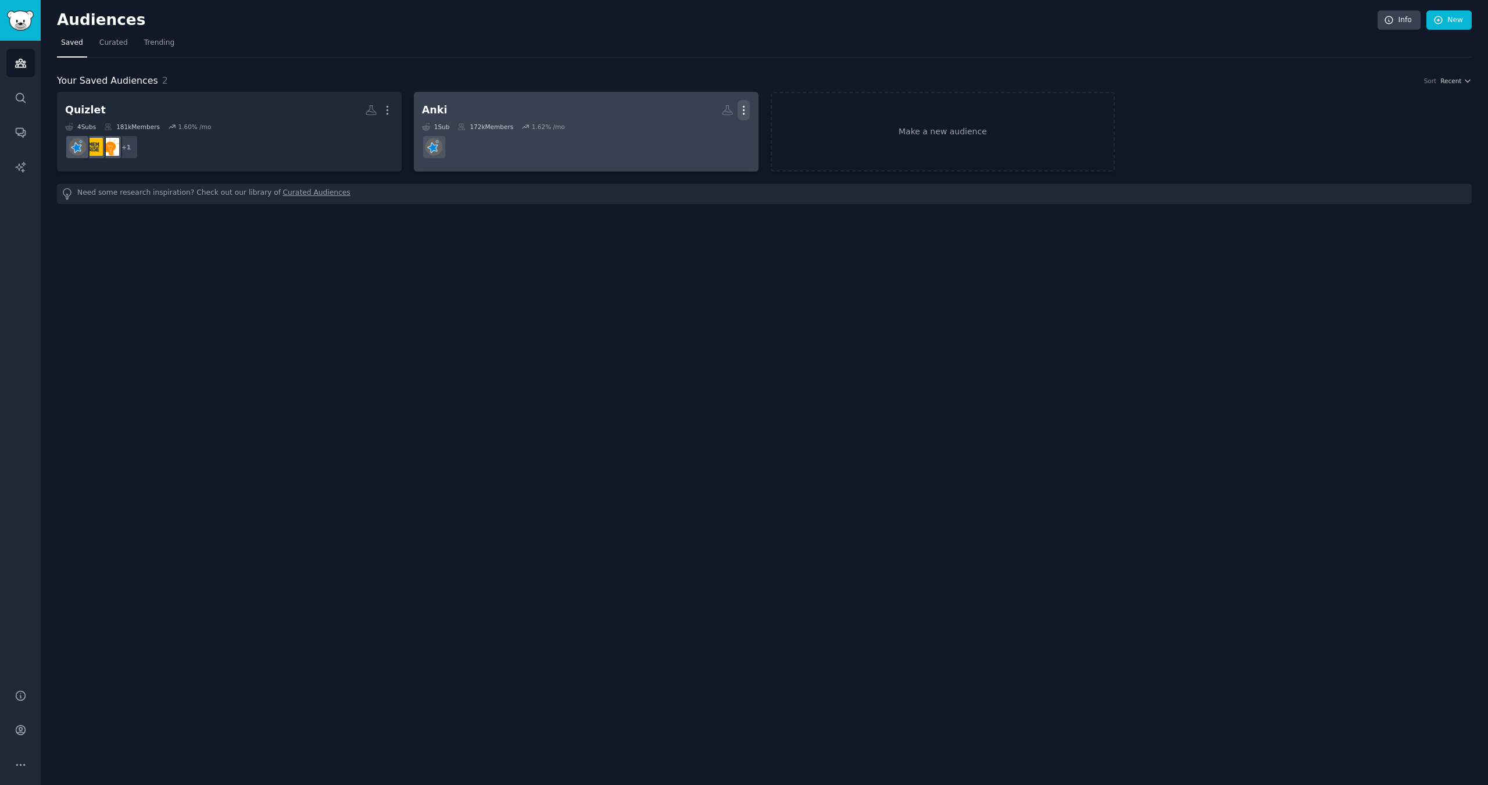
click at [745, 113] on icon "button" at bounding box center [744, 110] width 12 height 12
click at [712, 135] on p "Delete" at bounding box center [712, 134] width 27 height 12
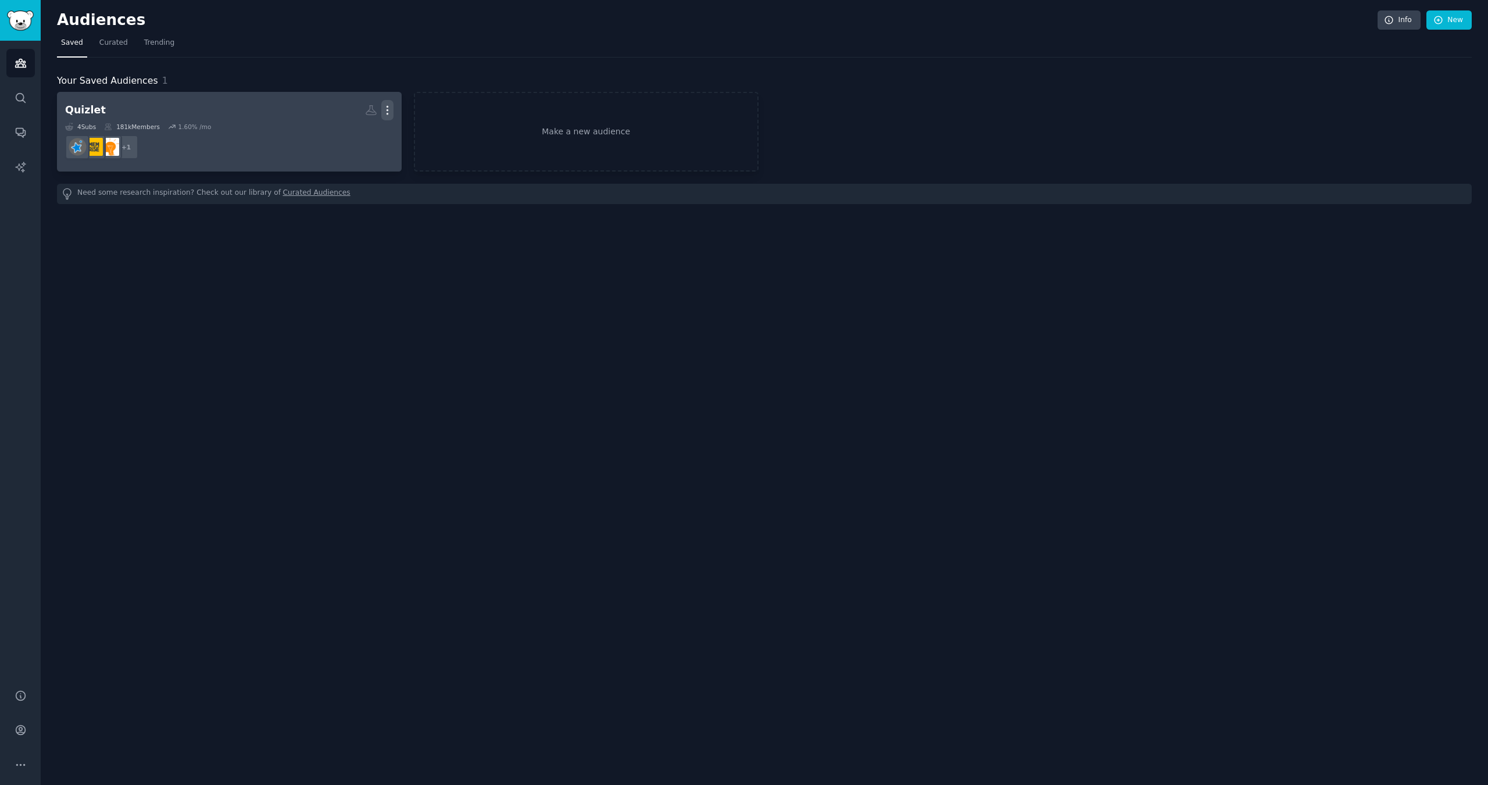
click at [386, 116] on button "More" at bounding box center [387, 110] width 12 height 20
click at [353, 113] on p "View" at bounding box center [351, 114] width 19 height 12
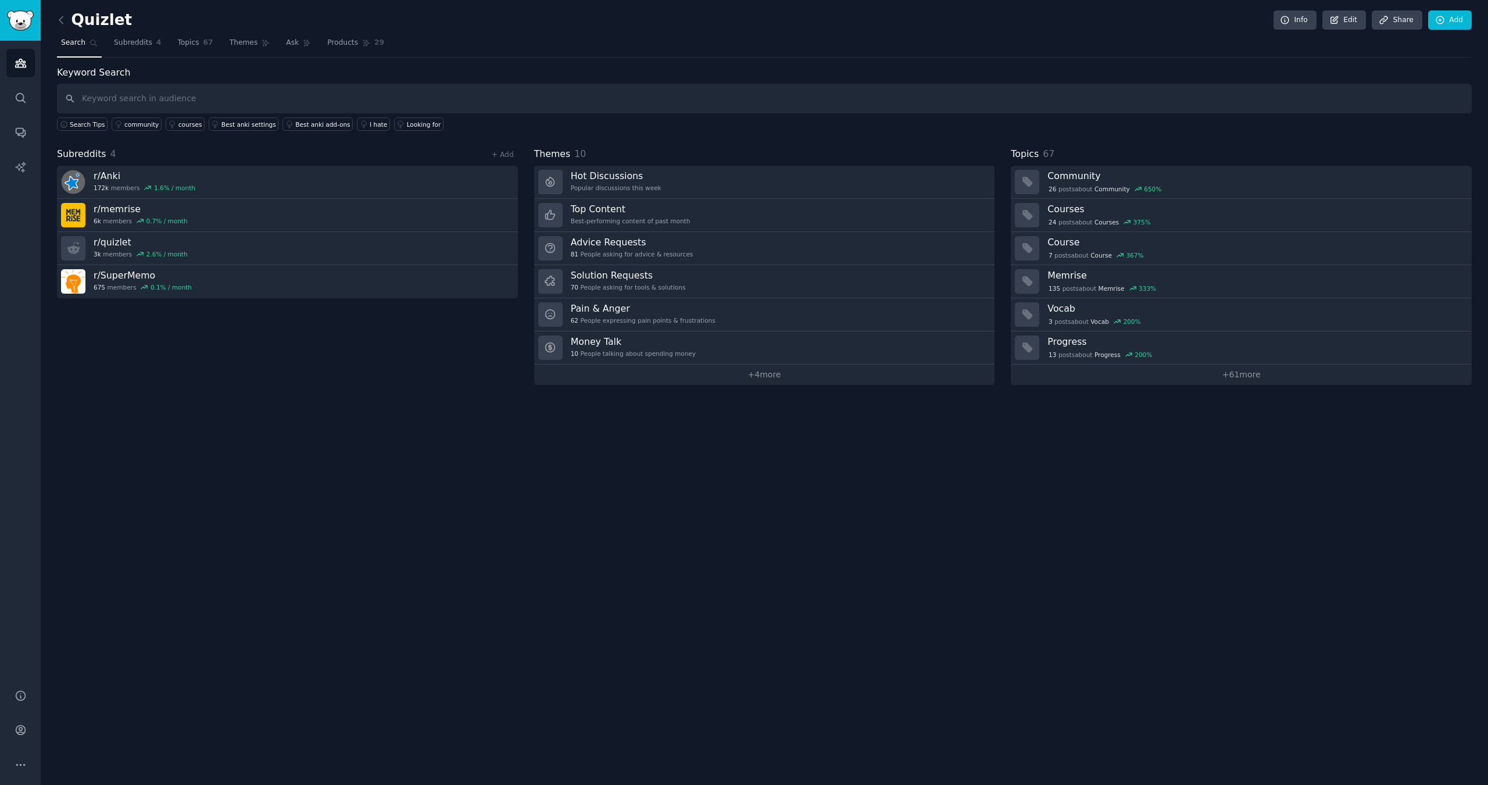
click at [88, 23] on h2 "Quizlet" at bounding box center [94, 20] width 75 height 19
click at [248, 441] on div "Quizlet Info Edit Share Add Search Subreddits 4 Topics 67 Themes Ask Products 2…" at bounding box center [764, 392] width 1447 height 785
click at [130, 184] on div "172k members 1.6 % / month" at bounding box center [145, 188] width 102 height 8
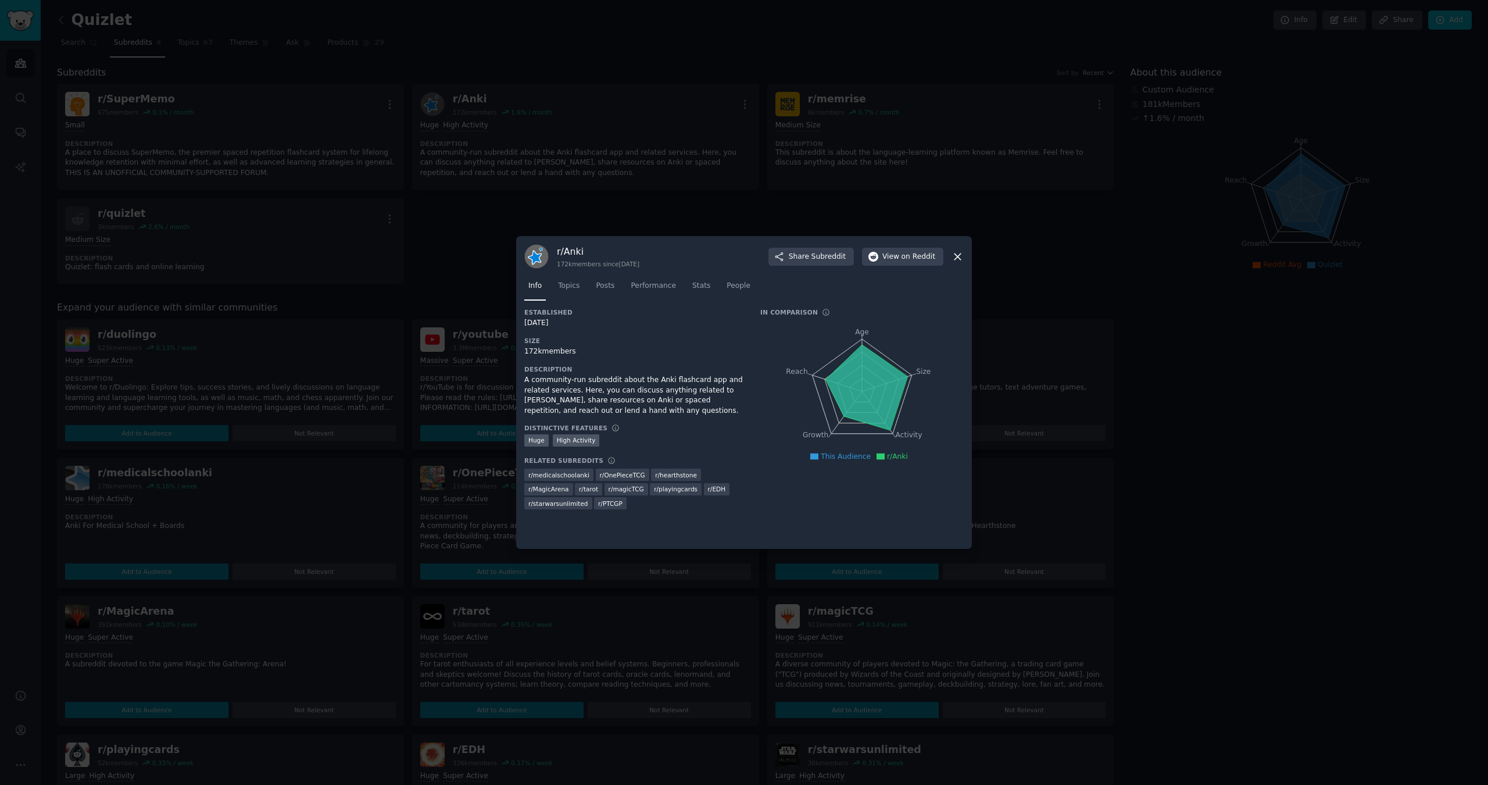
click at [594, 385] on div "A community-run subreddit about the Anki flashcard app and related services. He…" at bounding box center [634, 395] width 220 height 41
click at [661, 400] on div "A community-run subreddit about the Anki flashcard app and related services. He…" at bounding box center [634, 395] width 220 height 41
click at [633, 404] on div "A community-run subreddit about the Anki flashcard app and related services. He…" at bounding box center [634, 395] width 220 height 41
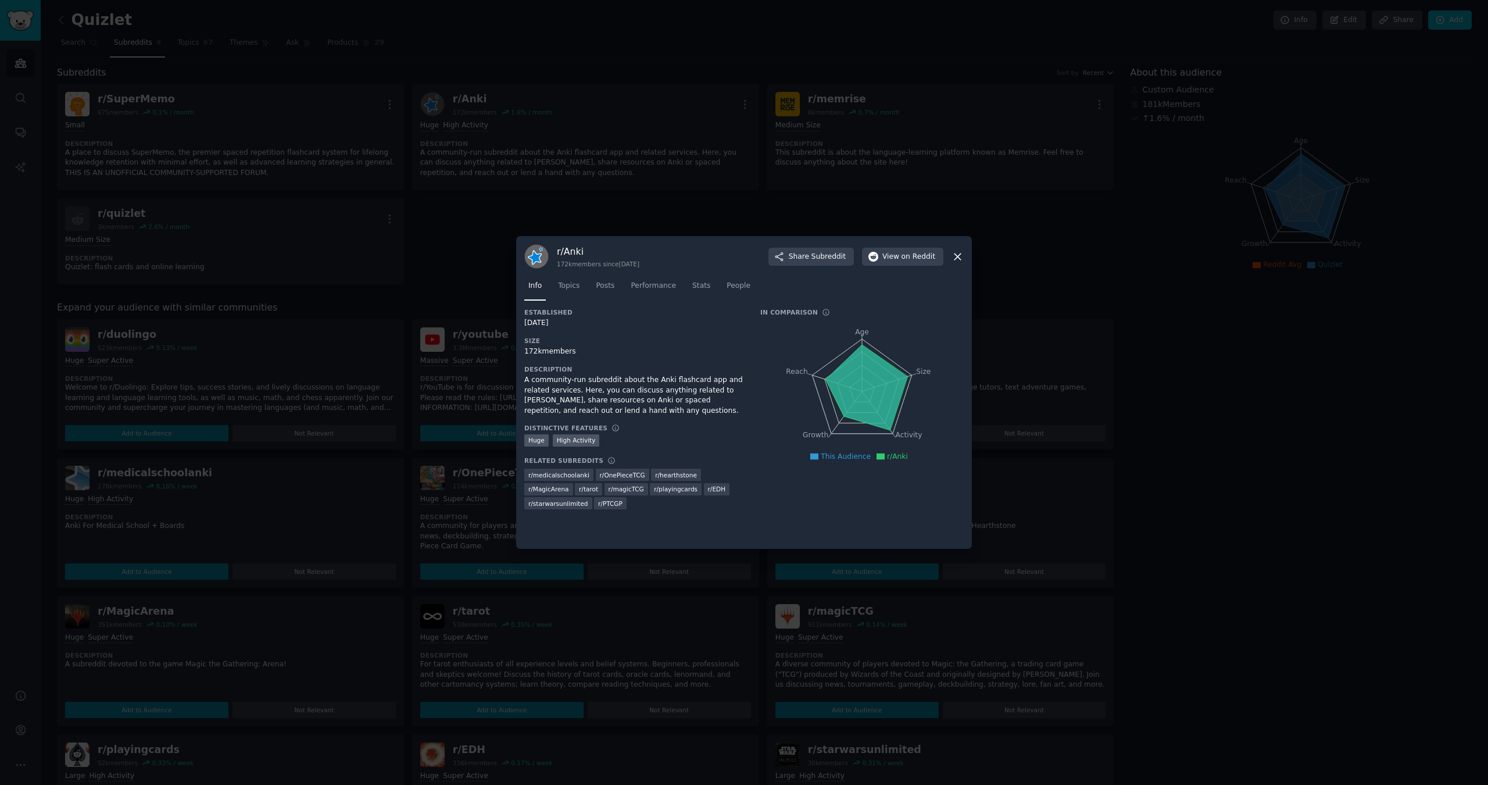
click at [633, 404] on div "A community-run subreddit about the Anki flashcard app and related services. He…" at bounding box center [634, 395] width 220 height 41
click at [688, 407] on div "A community-run subreddit about the Anki flashcard app and related services. He…" at bounding box center [634, 395] width 220 height 41
click at [958, 253] on icon at bounding box center [957, 256] width 12 height 12
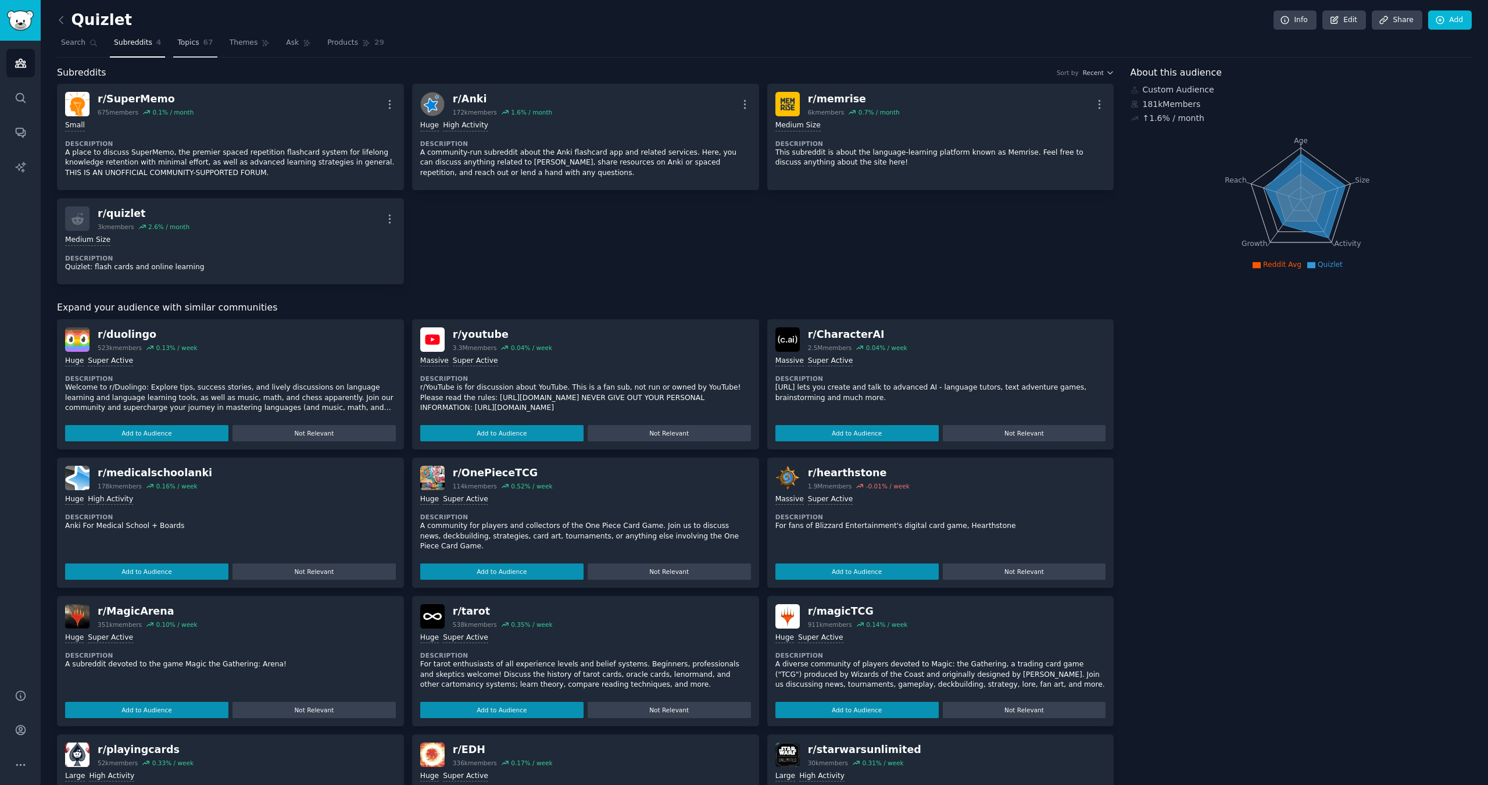
click at [199, 41] on link "Topics 67" at bounding box center [195, 46] width 44 height 24
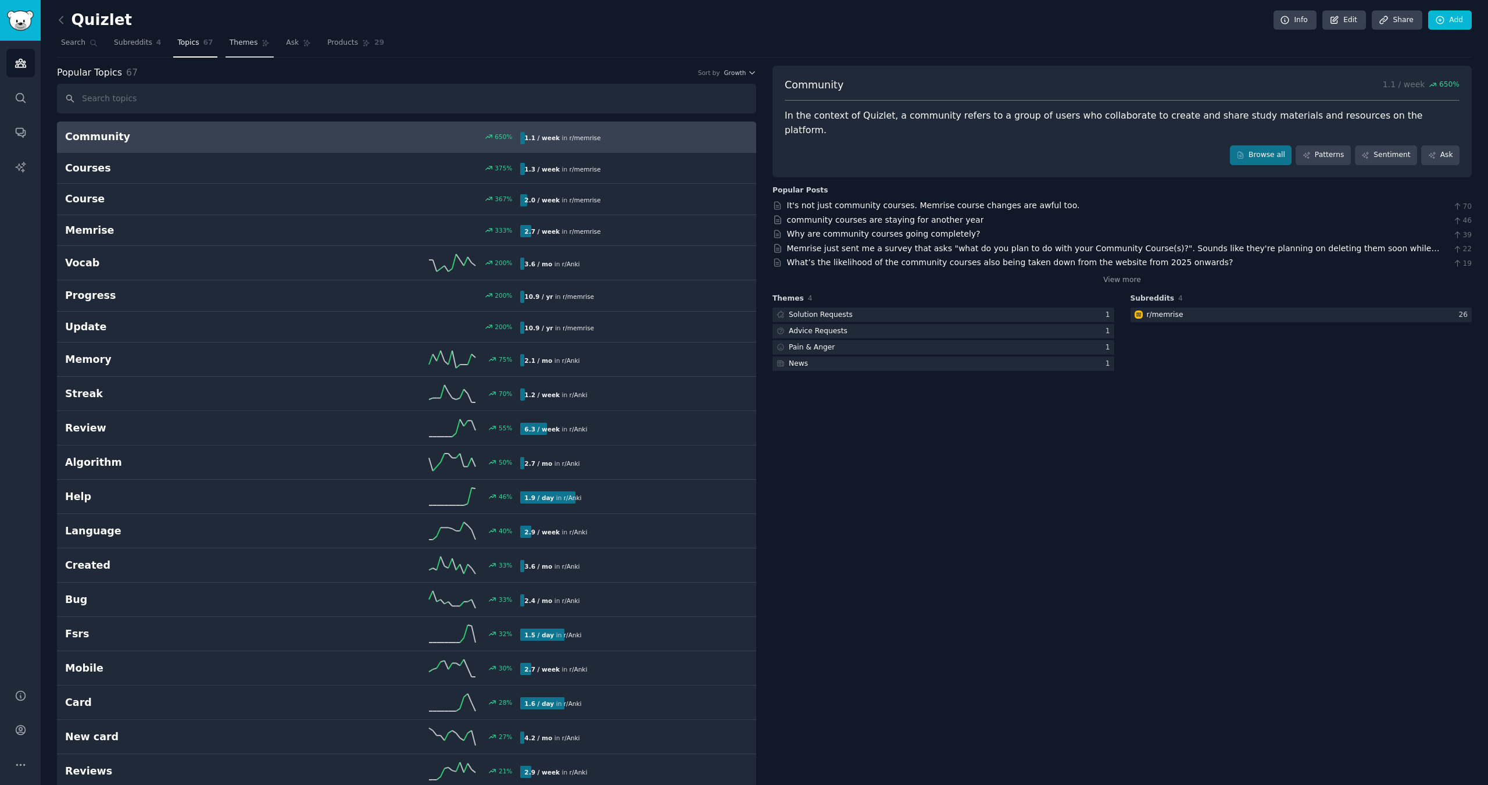
click at [243, 48] on link "Themes" at bounding box center [249, 46] width 49 height 24
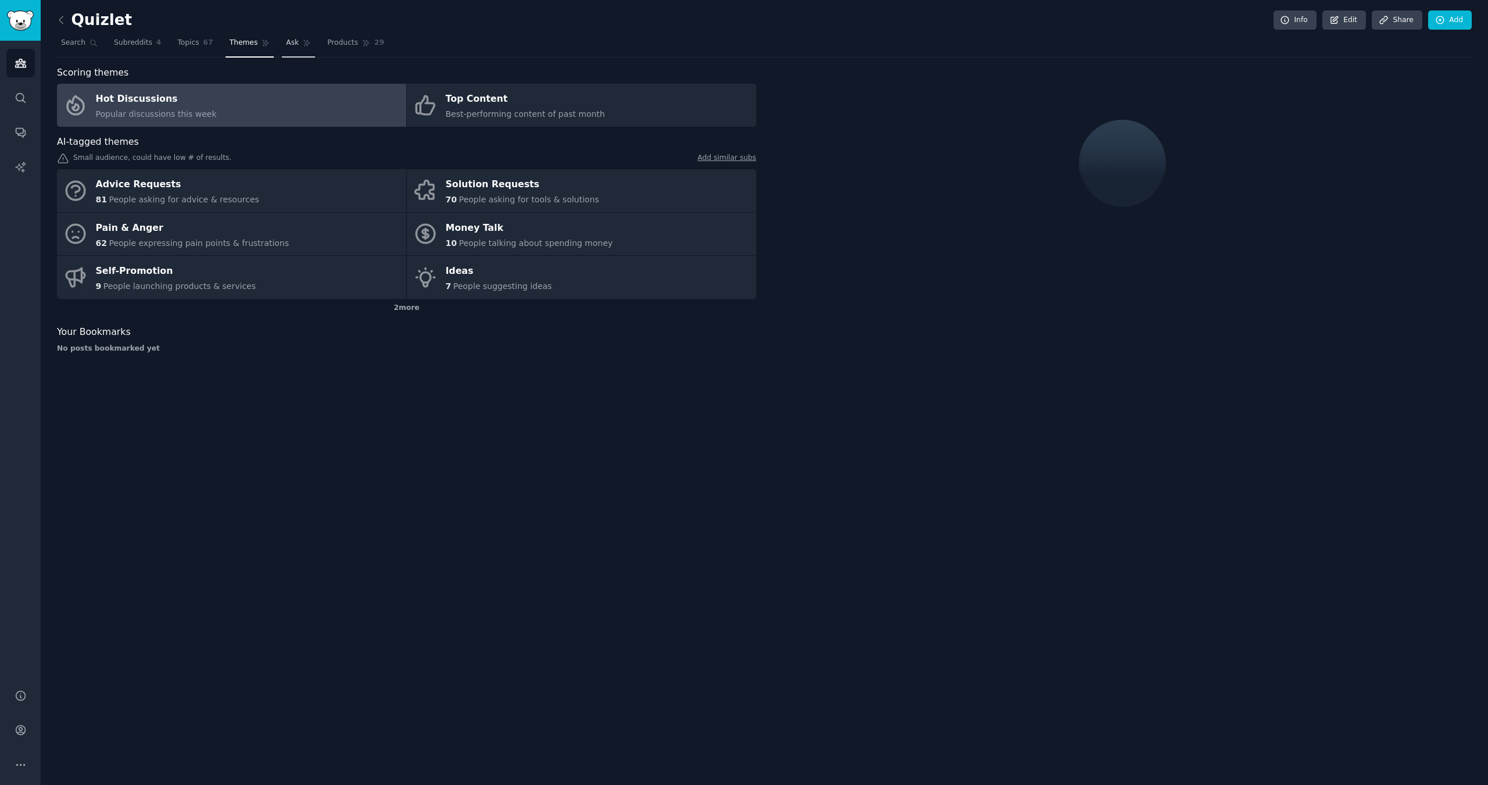
click at [292, 46] on span "Ask" at bounding box center [292, 43] width 13 height 10
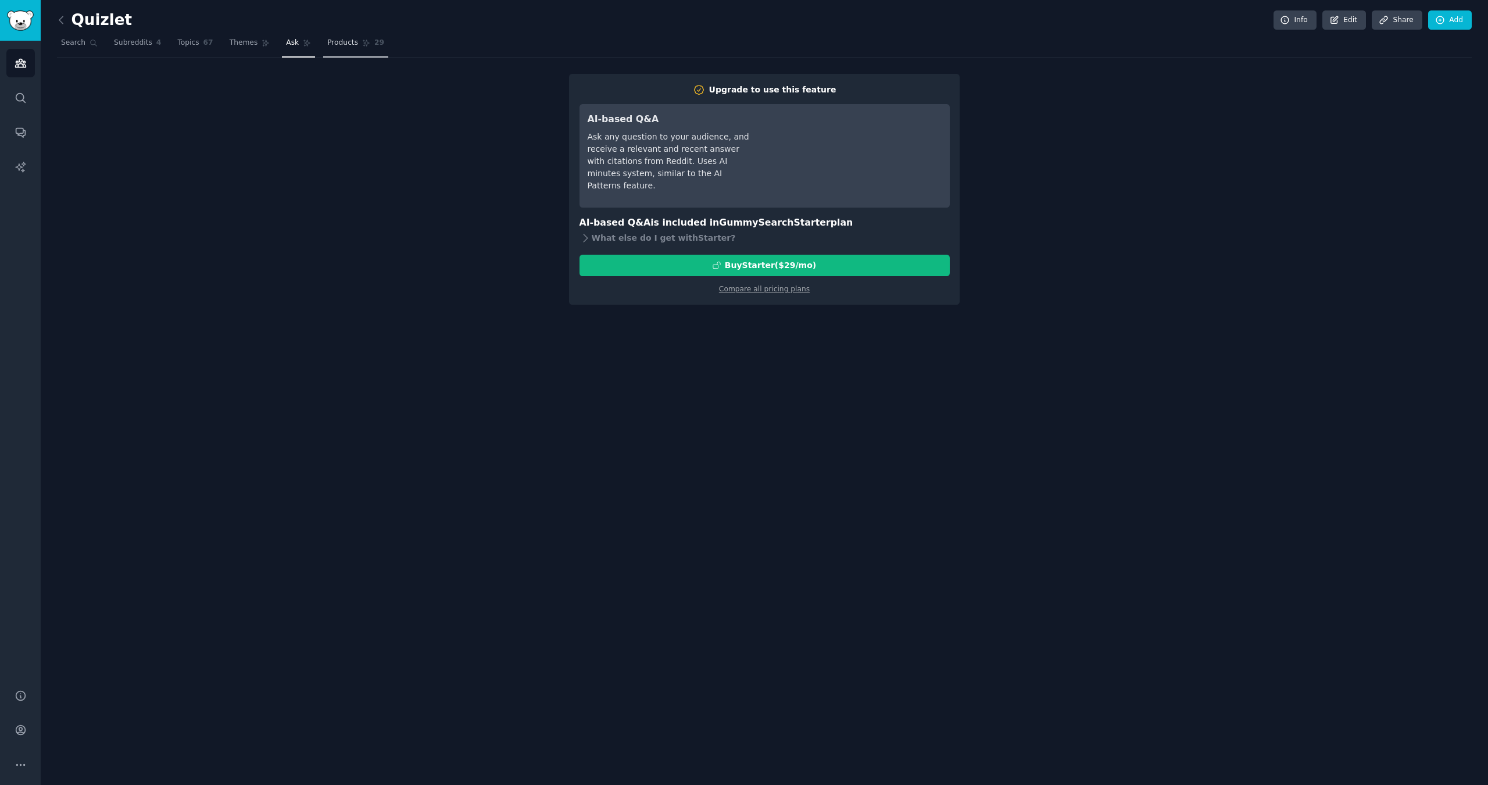
click at [336, 48] on link "Products 29" at bounding box center [355, 46] width 65 height 24
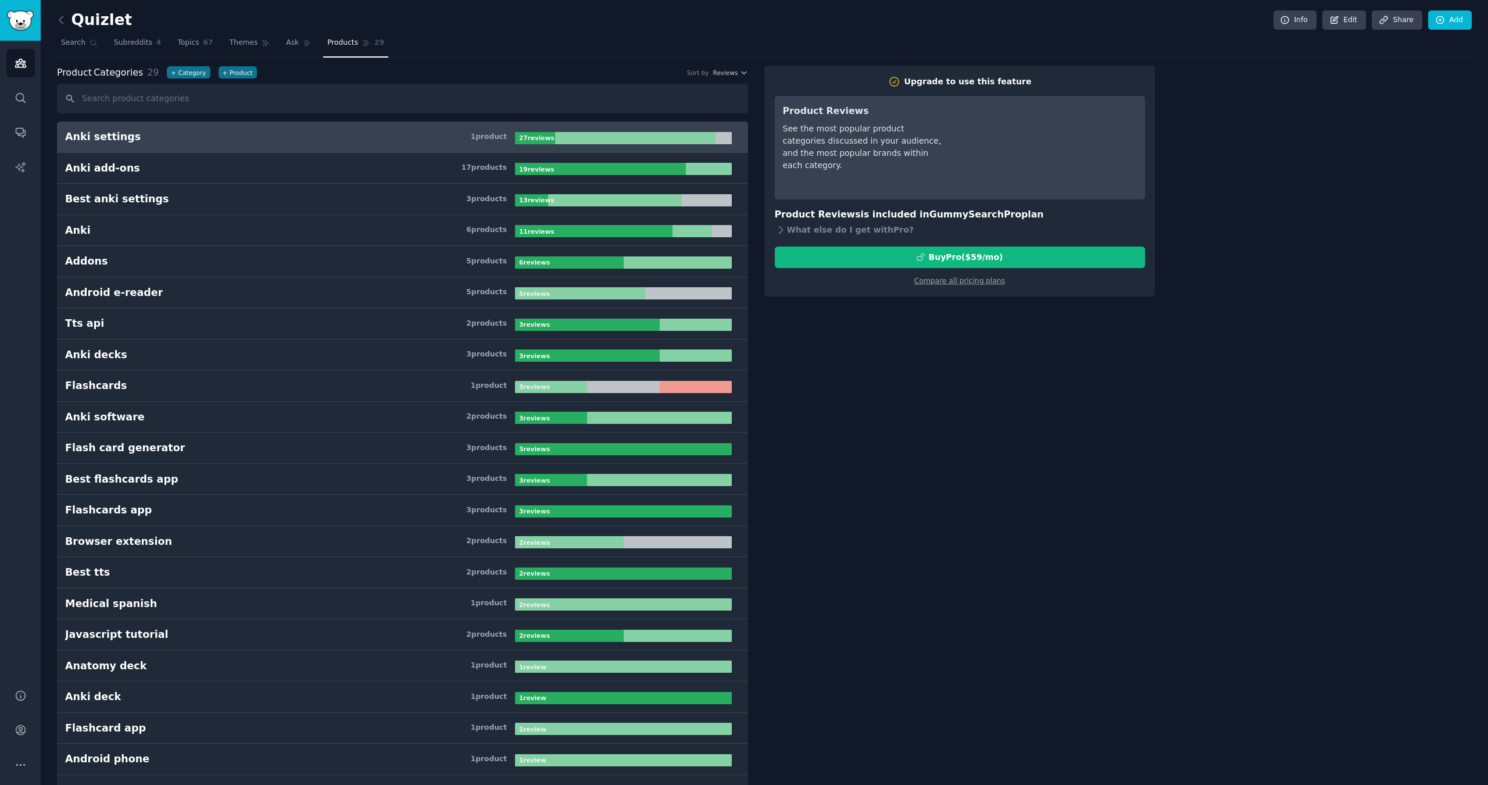
click at [268, 135] on h3 "Anki settings 1 product" at bounding box center [290, 137] width 450 height 15
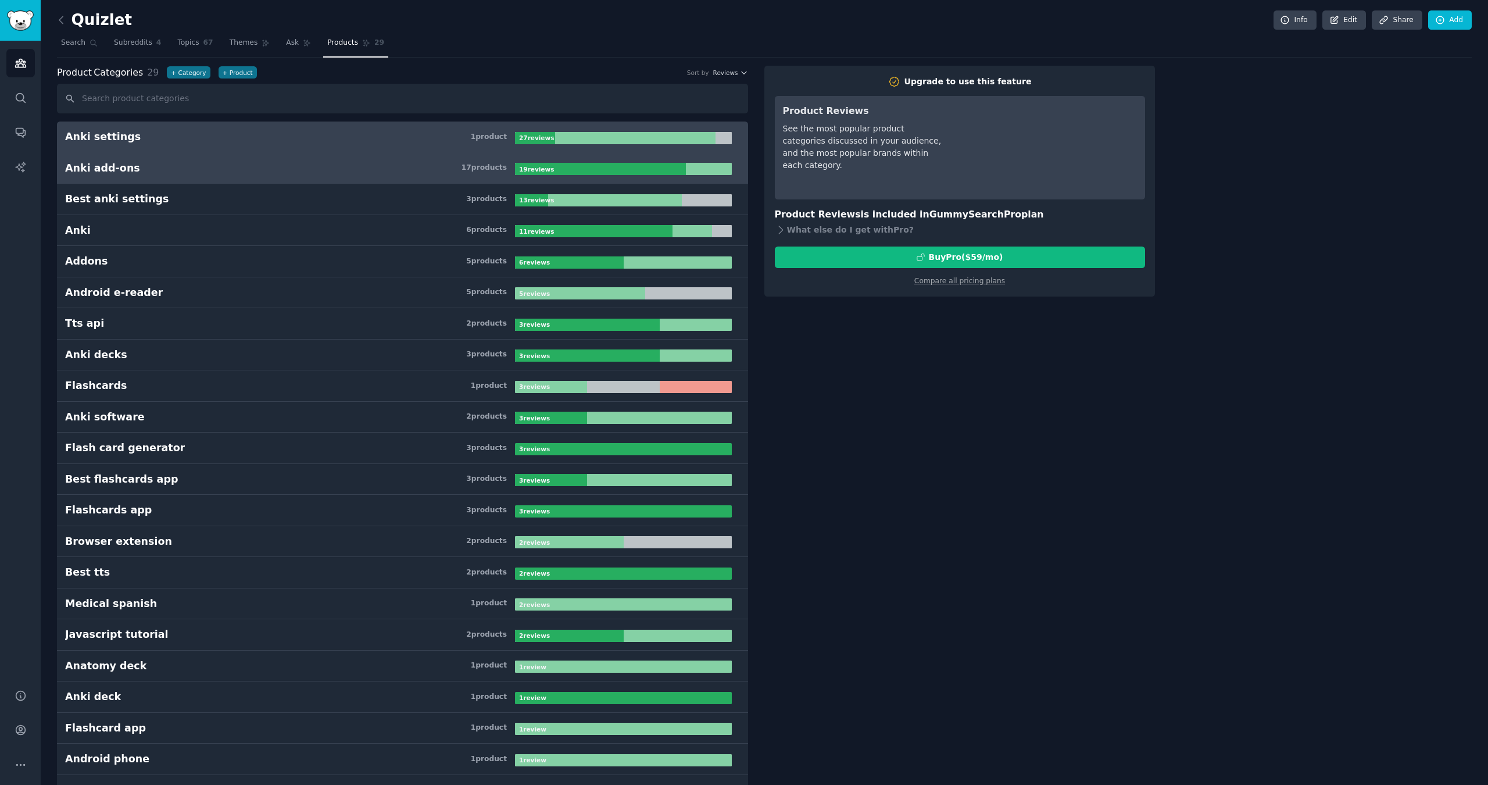
click at [300, 170] on h3 "Anki add-ons 17 product s" at bounding box center [290, 168] width 450 height 15
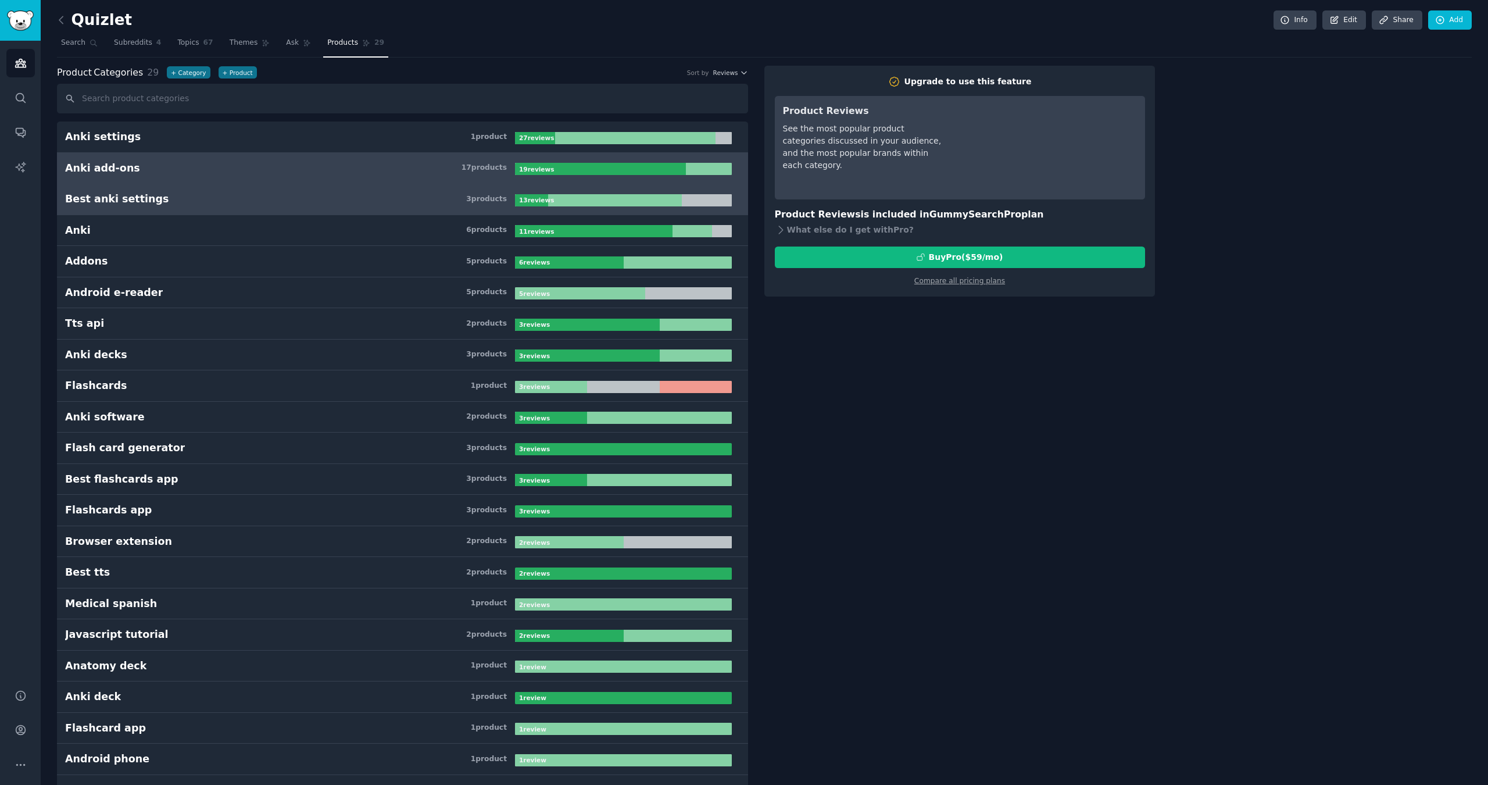
click at [319, 199] on h3 "Best anki settings 3 product s" at bounding box center [290, 199] width 450 height 15
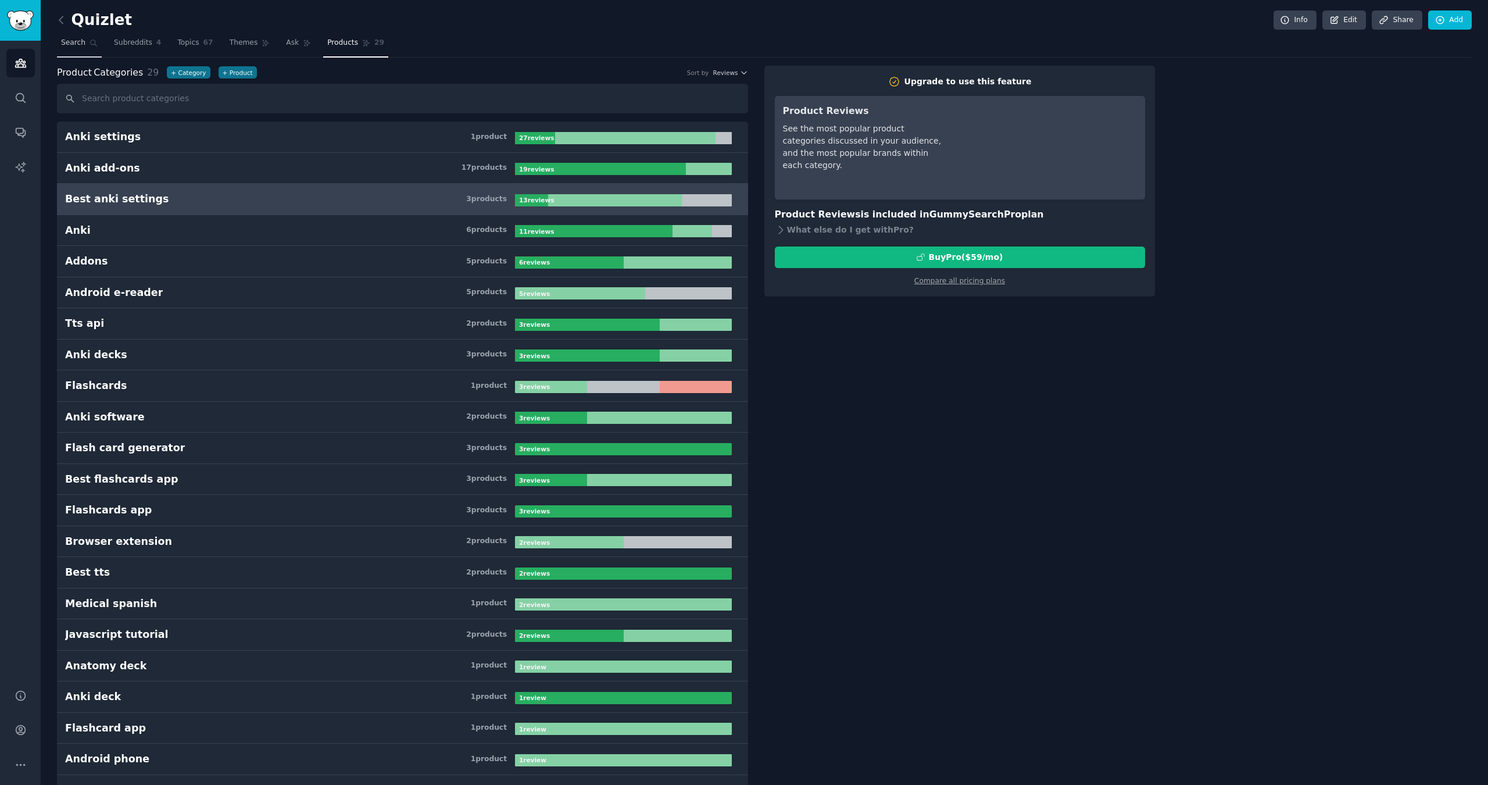
click at [71, 45] on span "Search" at bounding box center [73, 43] width 24 height 10
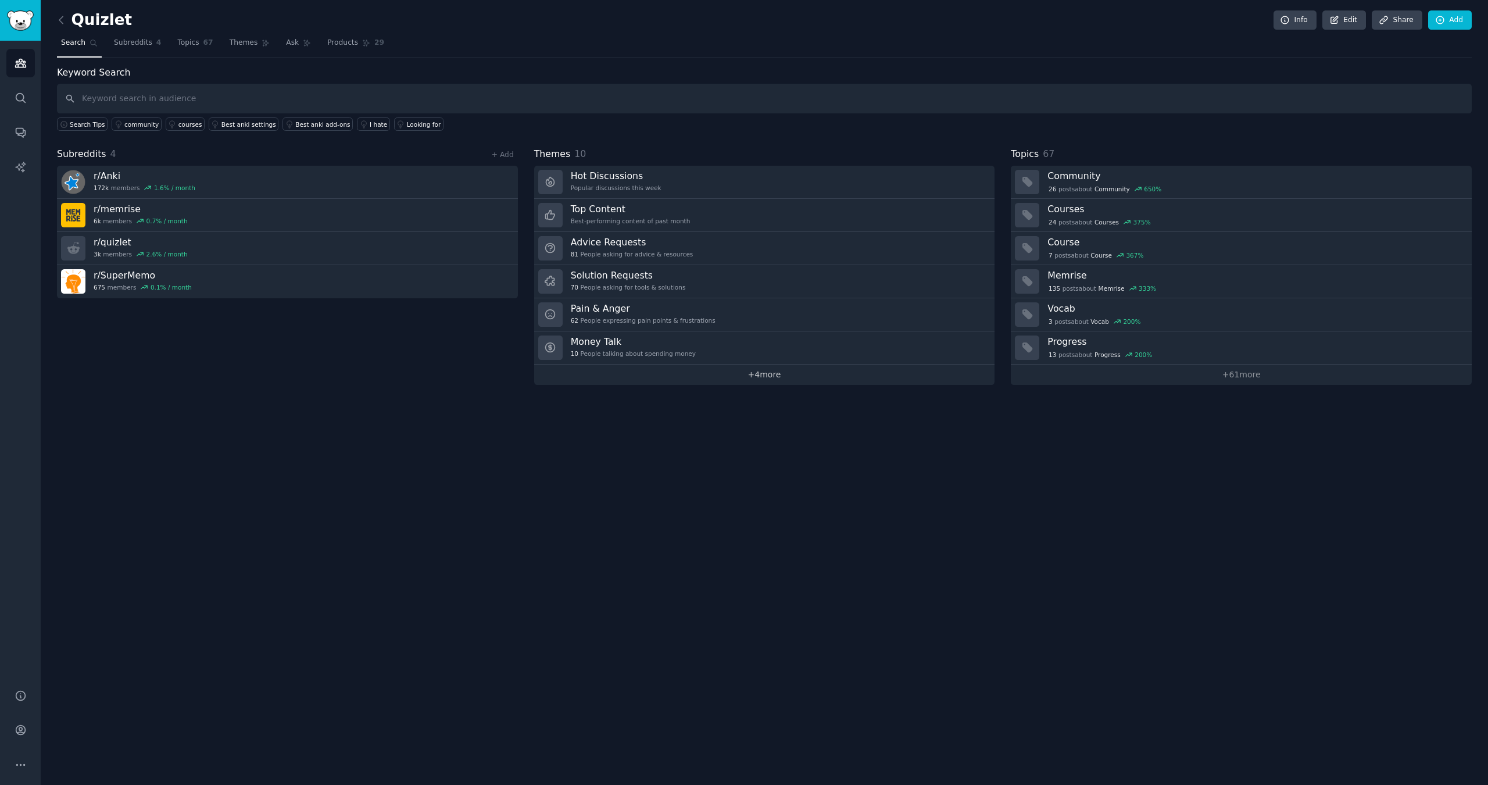
click at [749, 375] on link "+ 4 more" at bounding box center [764, 374] width 461 height 20
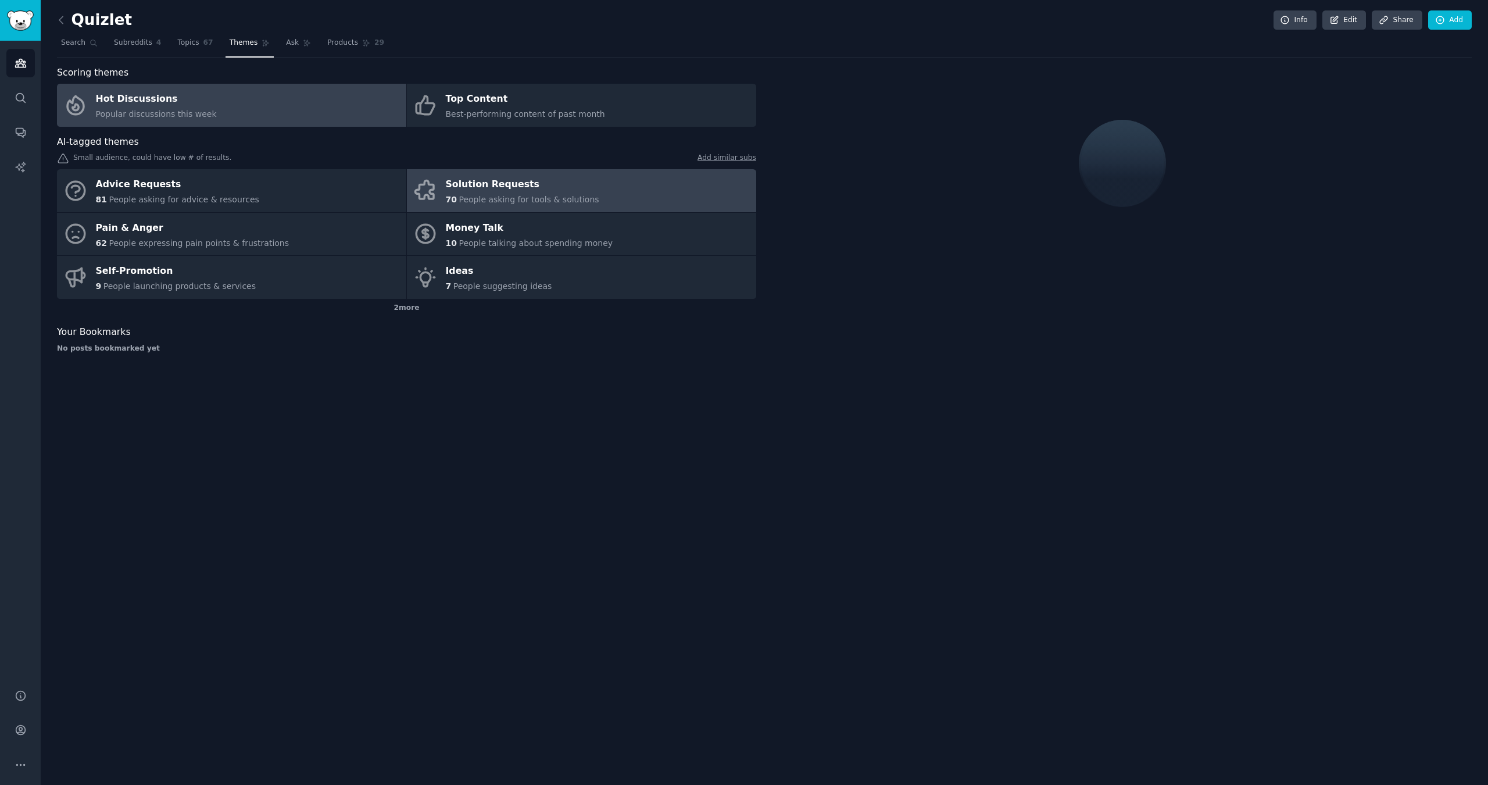
click at [499, 188] on div "Solution Requests" at bounding box center [522, 185] width 153 height 19
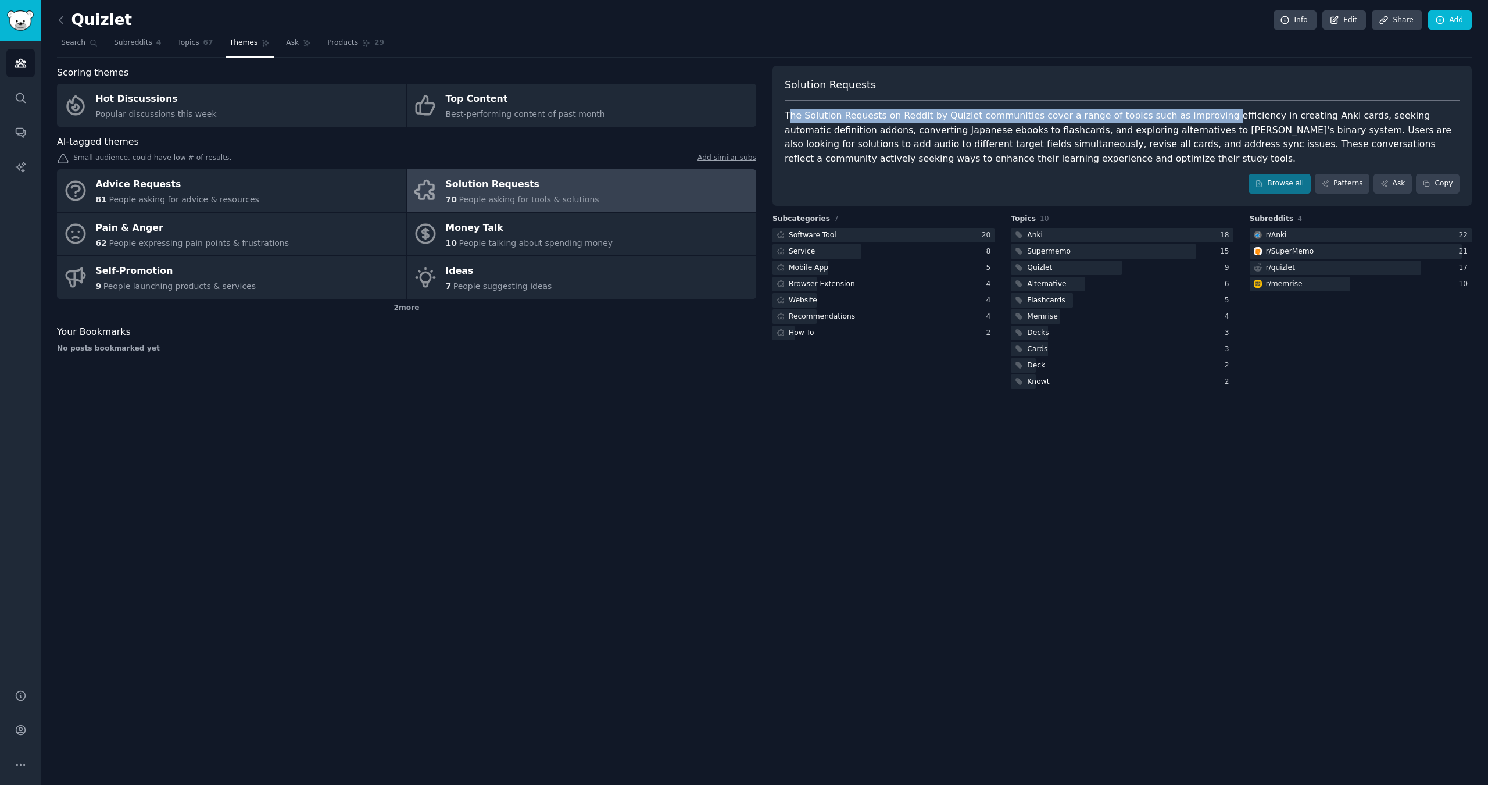
drag, startPoint x: 789, startPoint y: 116, endPoint x: 1199, endPoint y: 113, distance: 409.7
click at [1198, 113] on div "The Solution Requests on Reddit by Quizlet communities cover a range of topics …" at bounding box center [1122, 137] width 675 height 57
click at [1199, 113] on div "The Solution Requests on Reddit by Quizlet communities cover a range of topics …" at bounding box center [1122, 137] width 675 height 57
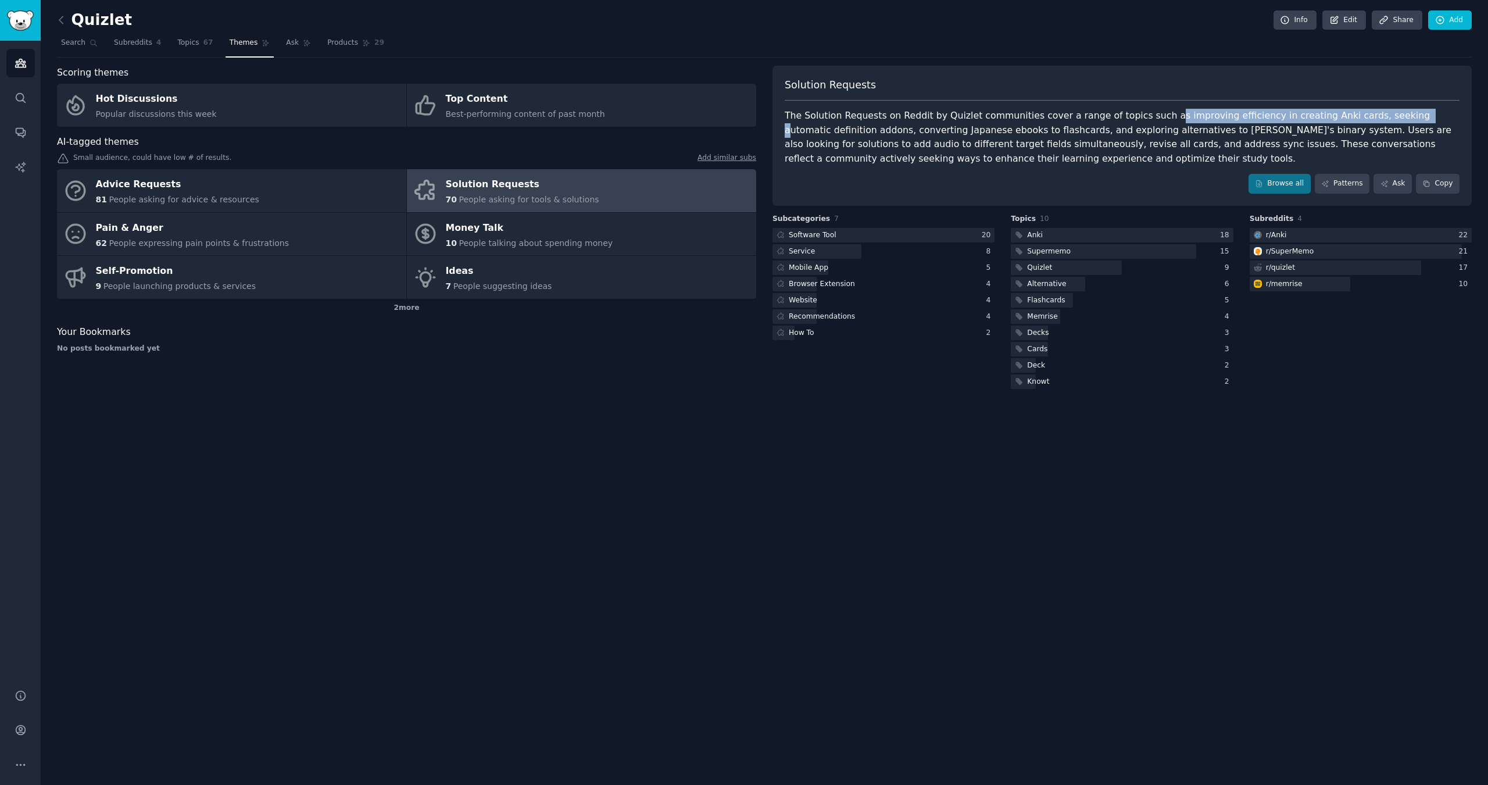
drag, startPoint x: 1148, startPoint y: 113, endPoint x: 1376, endPoint y: 119, distance: 227.3
click at [1376, 119] on div "The Solution Requests on Reddit by Quizlet communities cover a range of topics …" at bounding box center [1122, 137] width 675 height 57
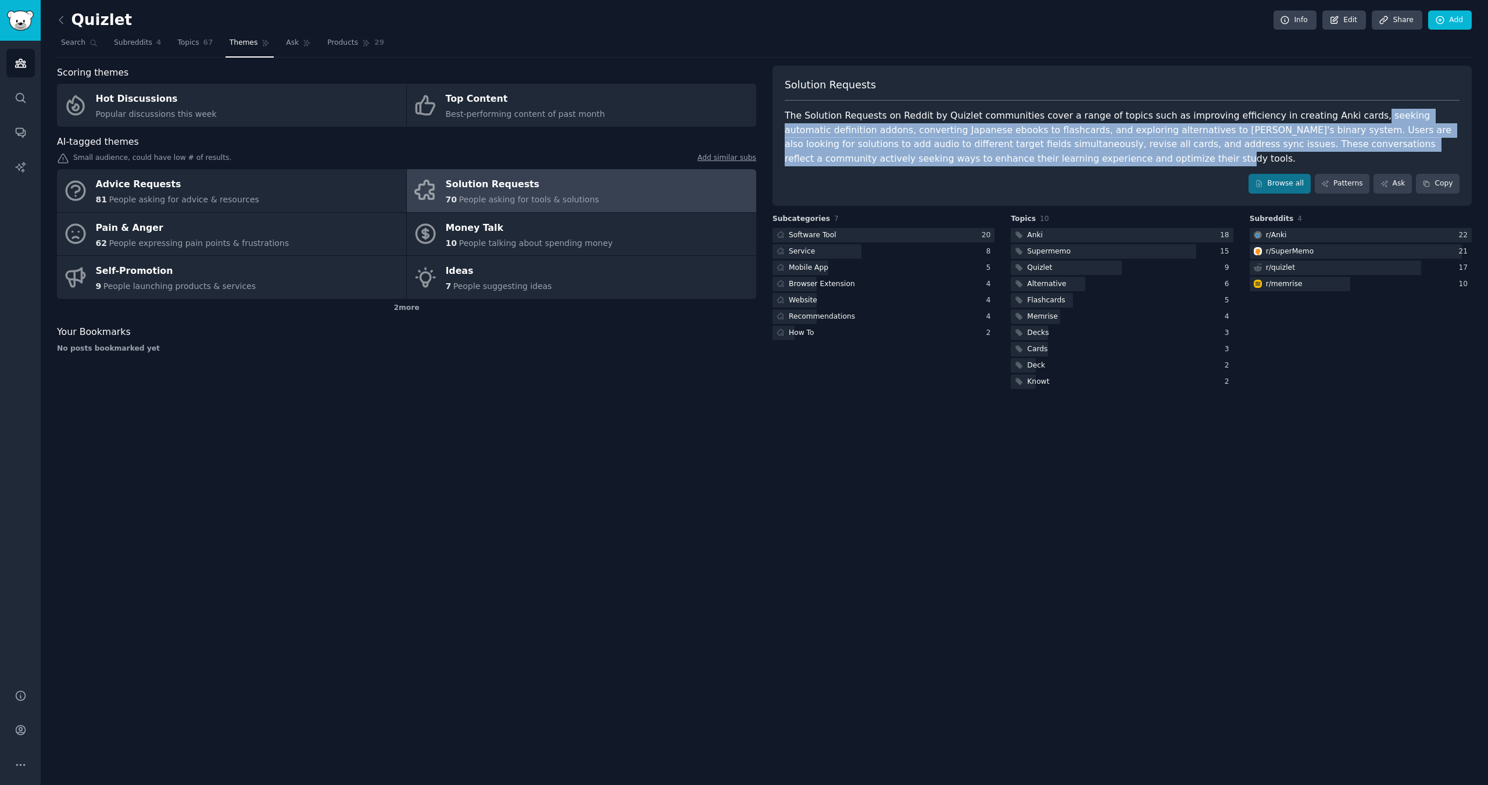
drag, startPoint x: 1333, startPoint y: 119, endPoint x: 1098, endPoint y: 151, distance: 237.5
click at [1098, 151] on div "The Solution Requests on Reddit by Quizlet communities cover a range of topics …" at bounding box center [1122, 137] width 675 height 57
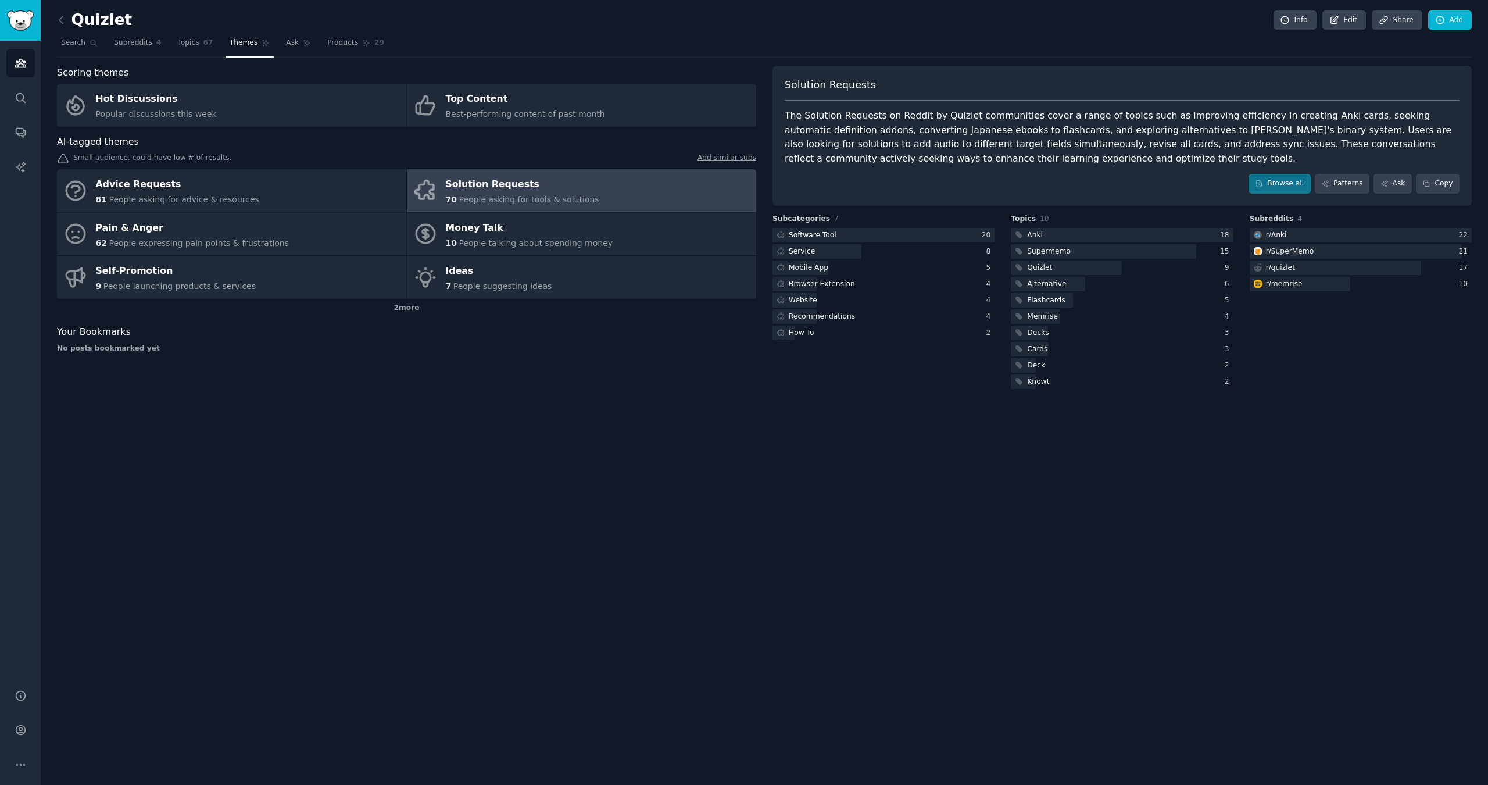
click at [980, 175] on div "Browse all Patterns Ask Copy" at bounding box center [1122, 184] width 675 height 20
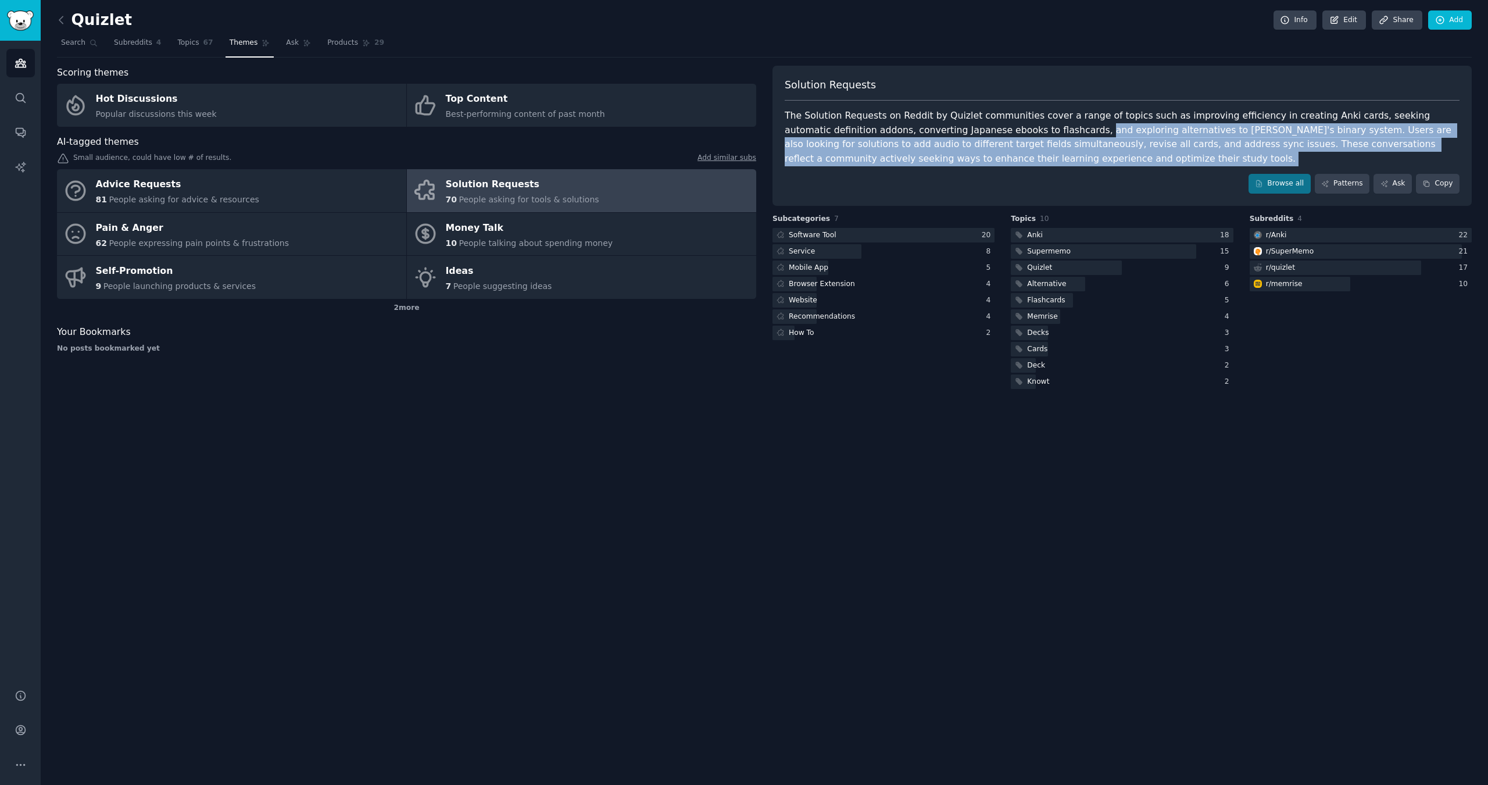
drag, startPoint x: 989, startPoint y: 165, endPoint x: 1001, endPoint y: 125, distance: 42.1
click at [1001, 125] on div "Solution Requests The Solution Requests on Reddit by Quizlet communities cover …" at bounding box center [1121, 136] width 699 height 140
click at [1001, 125] on div "The Solution Requests on Reddit by Quizlet communities cover a range of topics …" at bounding box center [1122, 137] width 675 height 57
drag, startPoint x: 1001, startPoint y: 125, endPoint x: 1043, endPoint y: 161, distance: 54.8
click at [1043, 161] on div "The Solution Requests on Reddit by Quizlet communities cover a range of topics …" at bounding box center [1122, 137] width 675 height 57
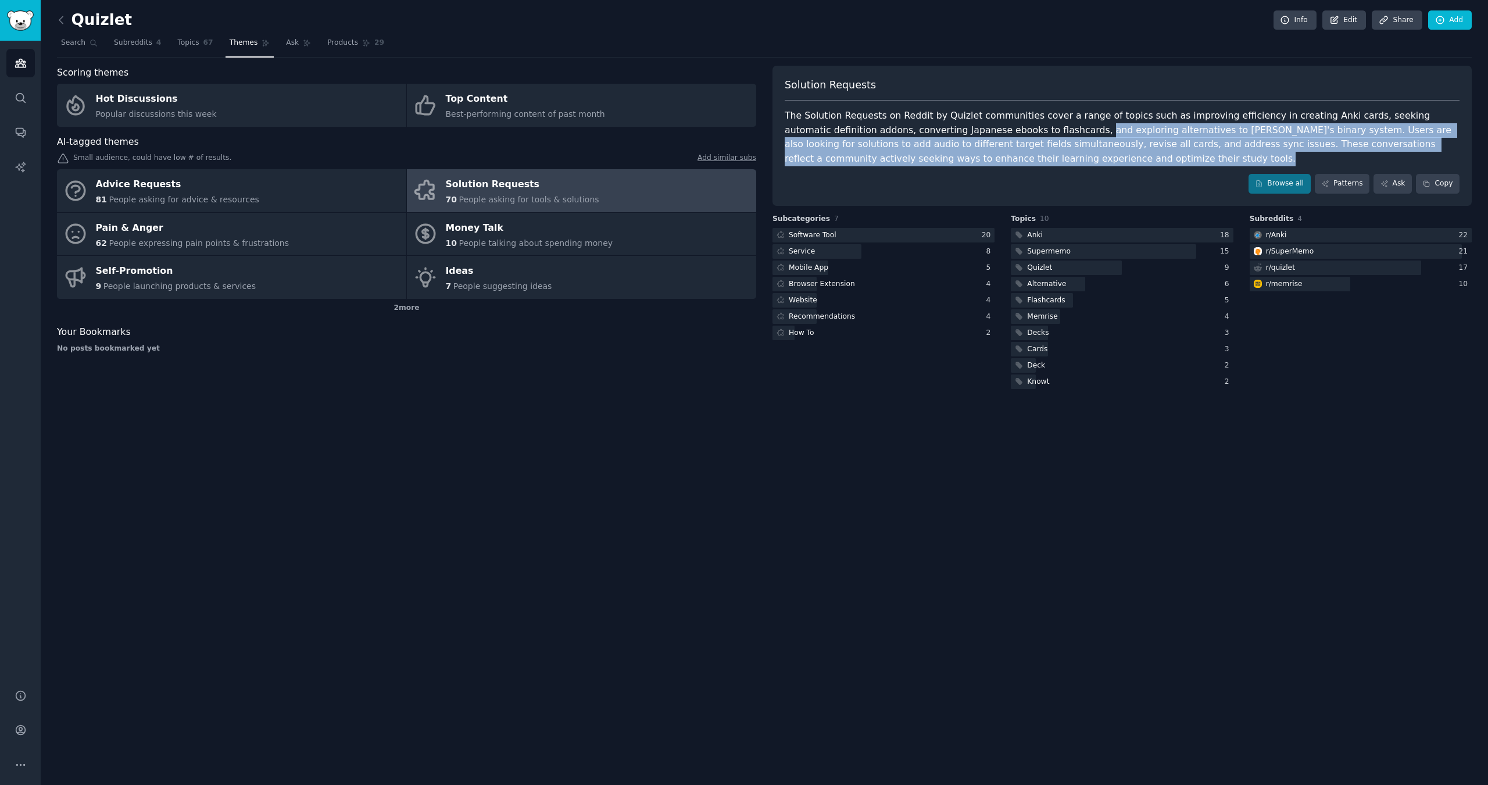
click at [1043, 161] on div "The Solution Requests on Reddit by Quizlet communities cover a range of topics …" at bounding box center [1122, 137] width 675 height 57
drag, startPoint x: 1089, startPoint y: 155, endPoint x: 1210, endPoint y: 127, distance: 124.2
click at [1209, 127] on div "The Solution Requests on Reddit by Quizlet communities cover a range of topics …" at bounding box center [1122, 137] width 675 height 57
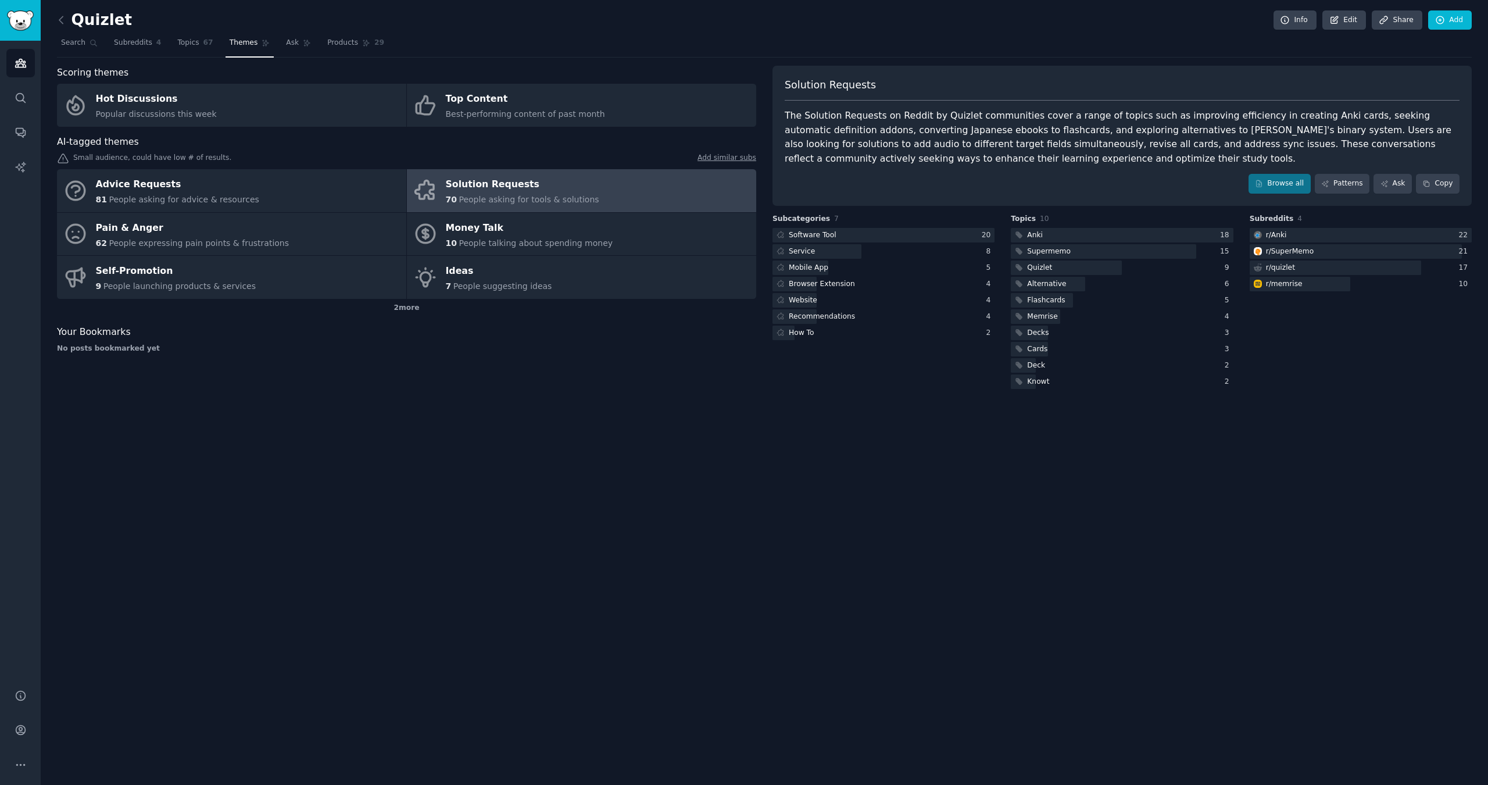
click at [996, 182] on div "Browse all Patterns Ask Copy" at bounding box center [1122, 184] width 675 height 20
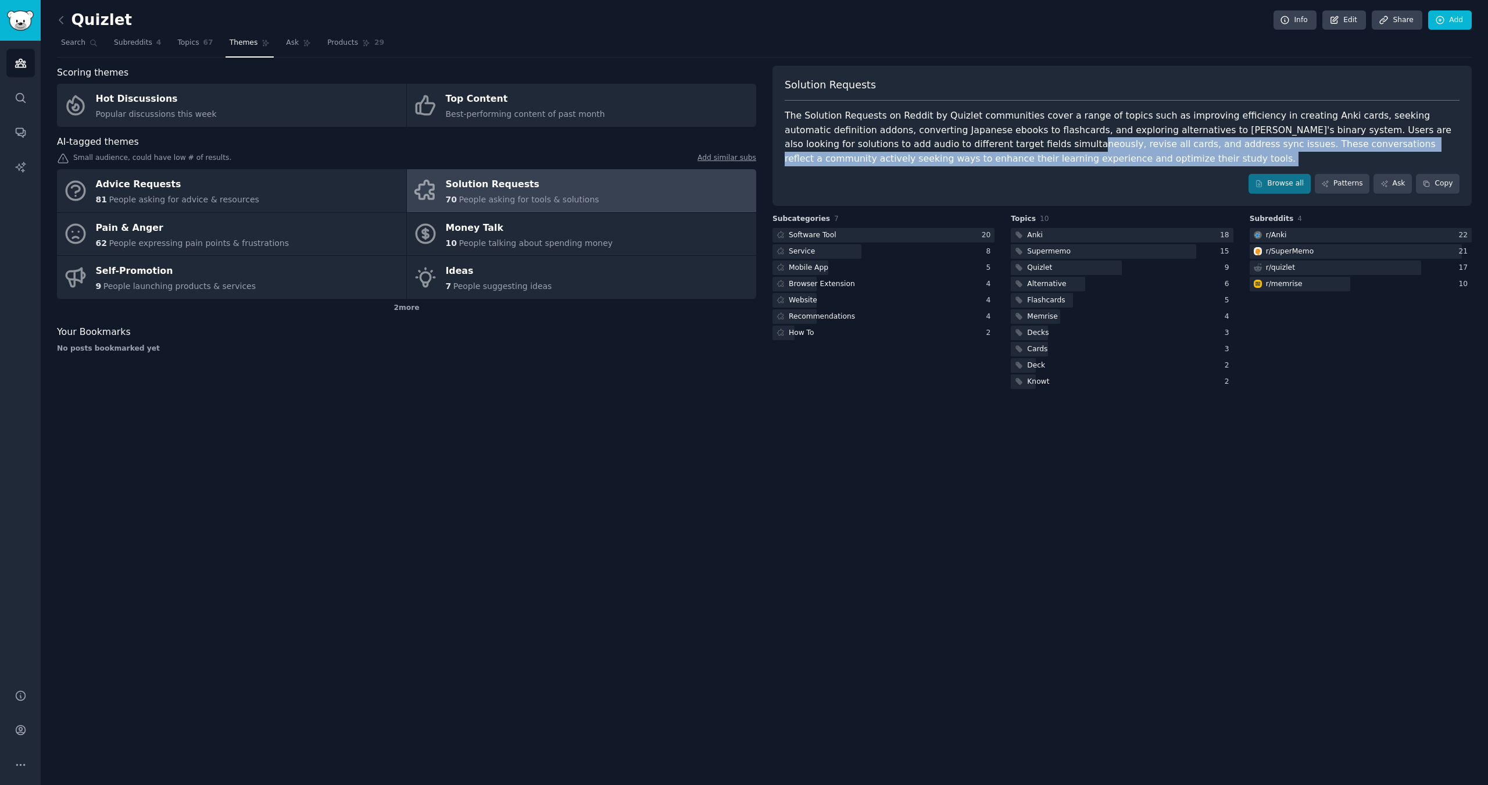
drag, startPoint x: 1008, startPoint y: 172, endPoint x: 904, endPoint y: 143, distance: 107.5
click at [904, 143] on div "Solution Requests The Solution Requests on Reddit by Quizlet communities cover …" at bounding box center [1121, 136] width 699 height 140
click at [1007, 157] on div "The Solution Requests on Reddit by Quizlet communities cover a range of topics …" at bounding box center [1122, 137] width 675 height 57
drag, startPoint x: 1019, startPoint y: 161, endPoint x: 989, endPoint y: 139, distance: 37.0
click at [990, 139] on div "The Solution Requests on Reddit by Quizlet communities cover a range of topics …" at bounding box center [1122, 137] width 675 height 57
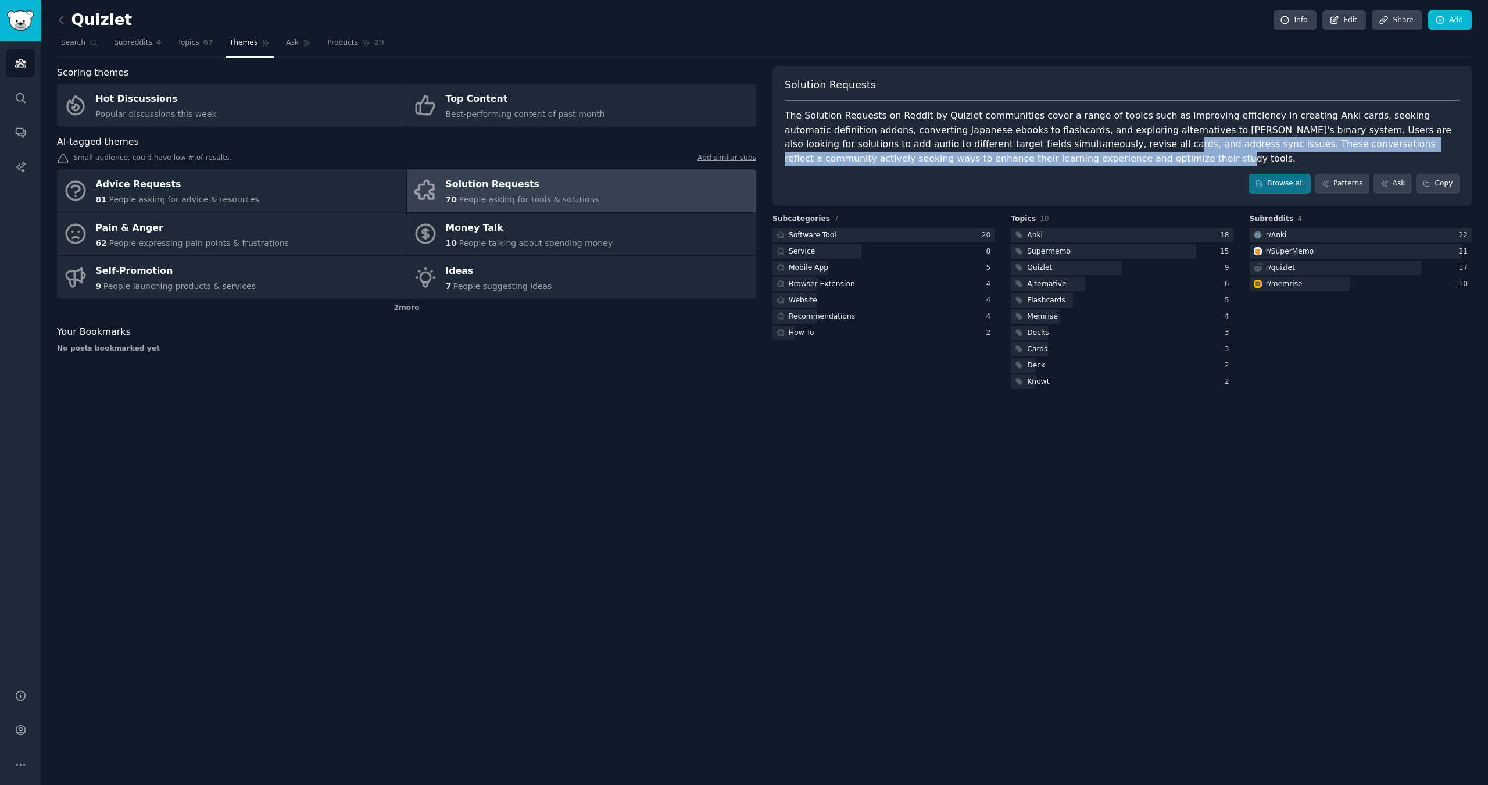
click at [1118, 160] on div "The Solution Requests on Reddit by Quizlet communities cover a range of topics …" at bounding box center [1122, 137] width 675 height 57
drag, startPoint x: 1084, startPoint y: 160, endPoint x: 1067, endPoint y: 146, distance: 22.3
click at [1067, 145] on div "The Solution Requests on Reddit by Quizlet communities cover a range of topics …" at bounding box center [1122, 137] width 675 height 57
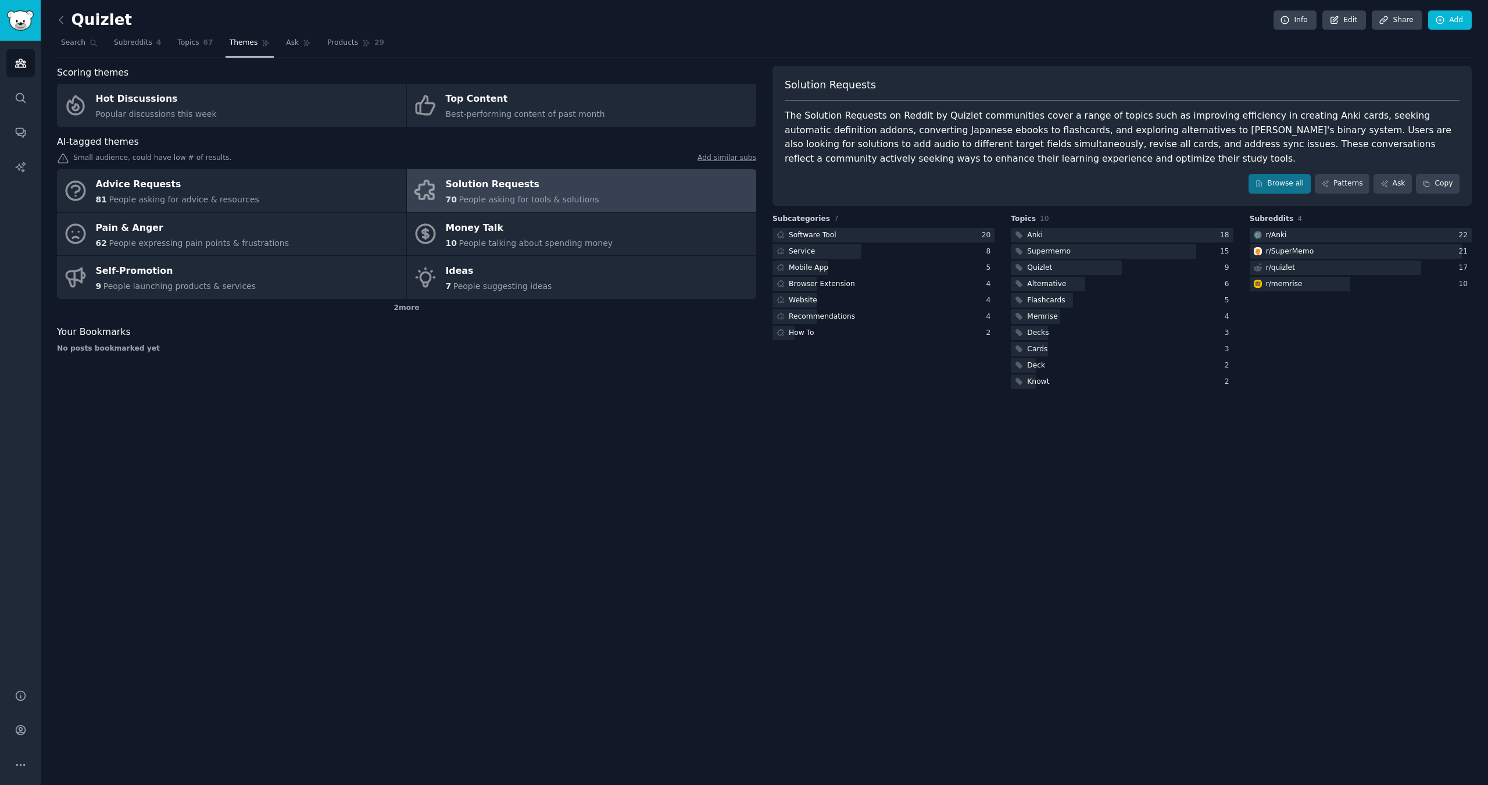
click at [1009, 167] on div "Solution Requests The Solution Requests on Reddit by Quizlet communities cover …" at bounding box center [1121, 136] width 699 height 140
click at [962, 169] on div "Solution Requests The Solution Requests on Reddit by Quizlet communities cover …" at bounding box center [1121, 136] width 699 height 140
click at [960, 169] on div "Solution Requests The Solution Requests on Reddit by Quizlet communities cover …" at bounding box center [1121, 136] width 699 height 140
click at [887, 235] on div at bounding box center [883, 235] width 222 height 15
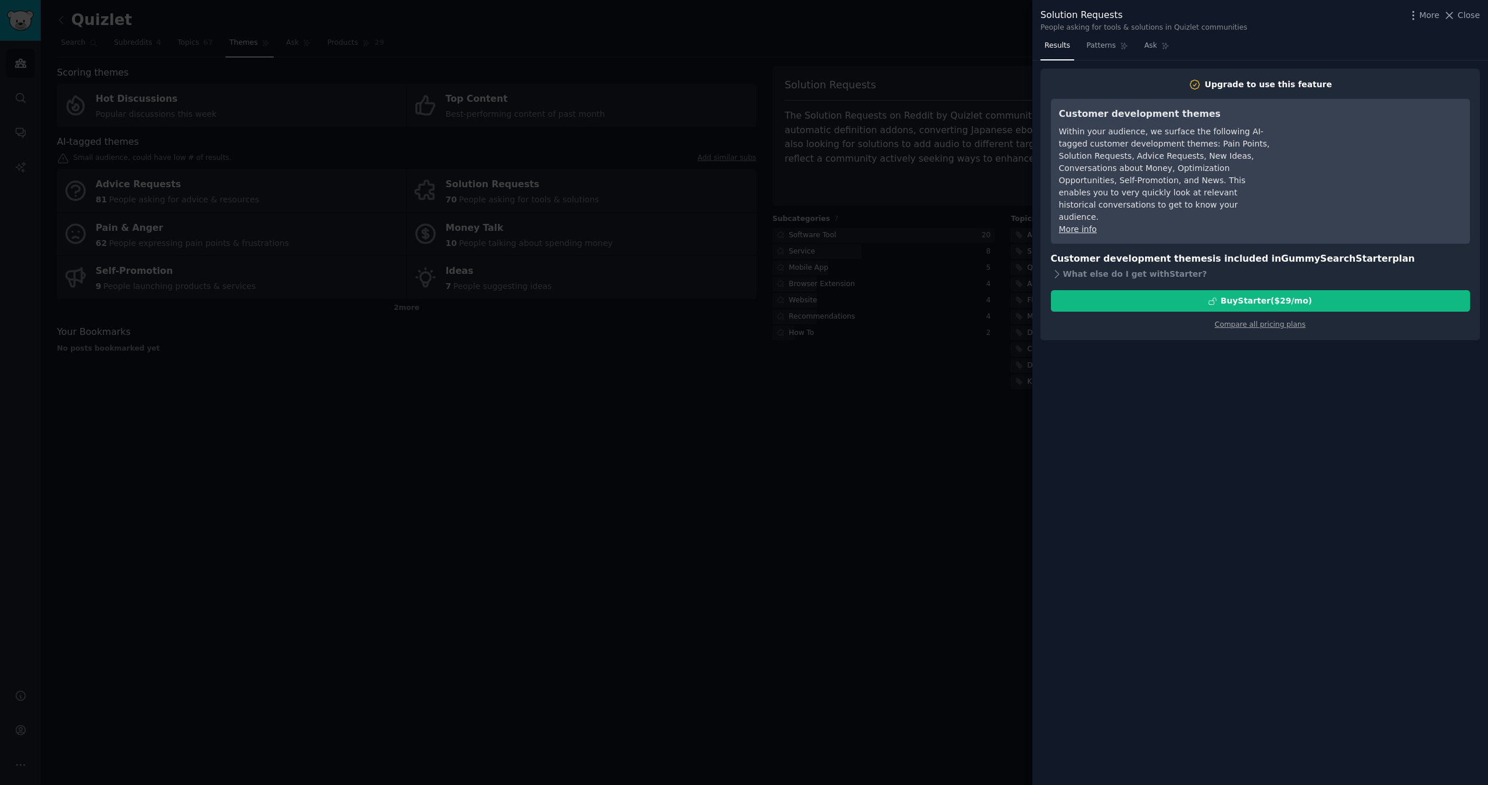
click at [817, 431] on div at bounding box center [744, 392] width 1488 height 785
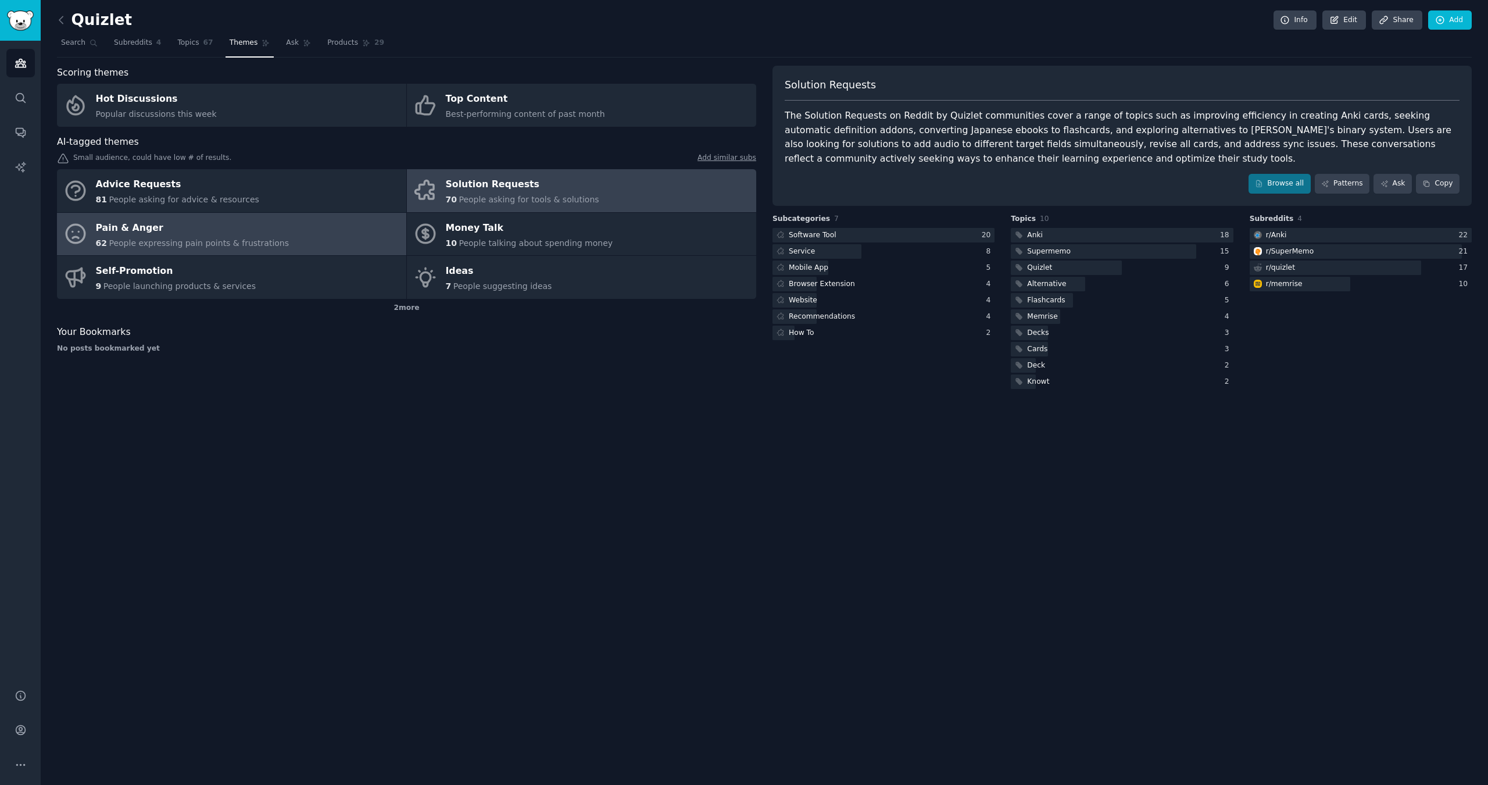
click at [207, 230] on div "Pain & Anger" at bounding box center [193, 228] width 194 height 19
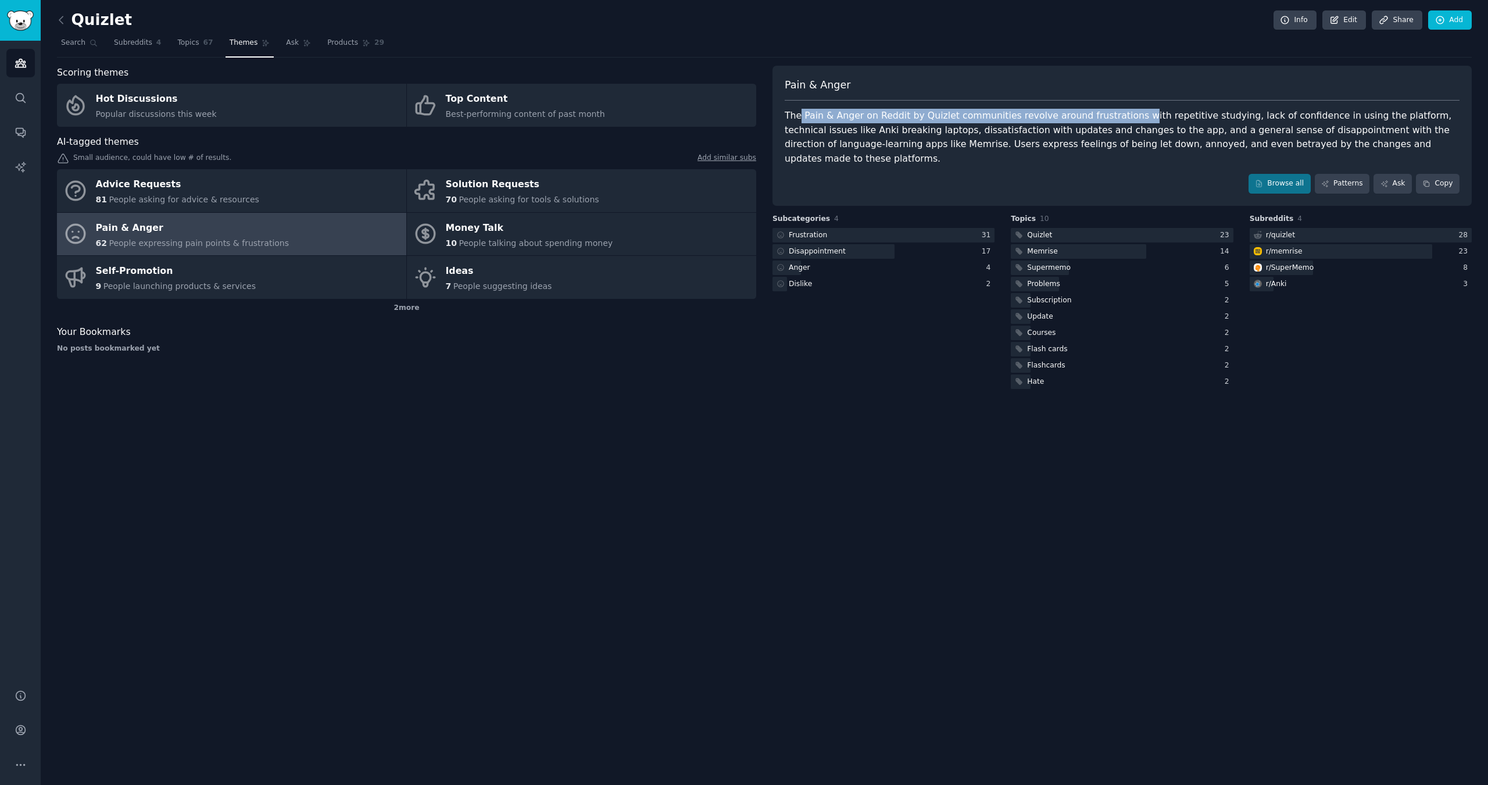
drag, startPoint x: 801, startPoint y: 119, endPoint x: 1120, endPoint y: 110, distance: 319.2
click at [1120, 110] on div "The Pain & Anger on Reddit by Quizlet communities revolve around frustrations w…" at bounding box center [1122, 137] width 675 height 57
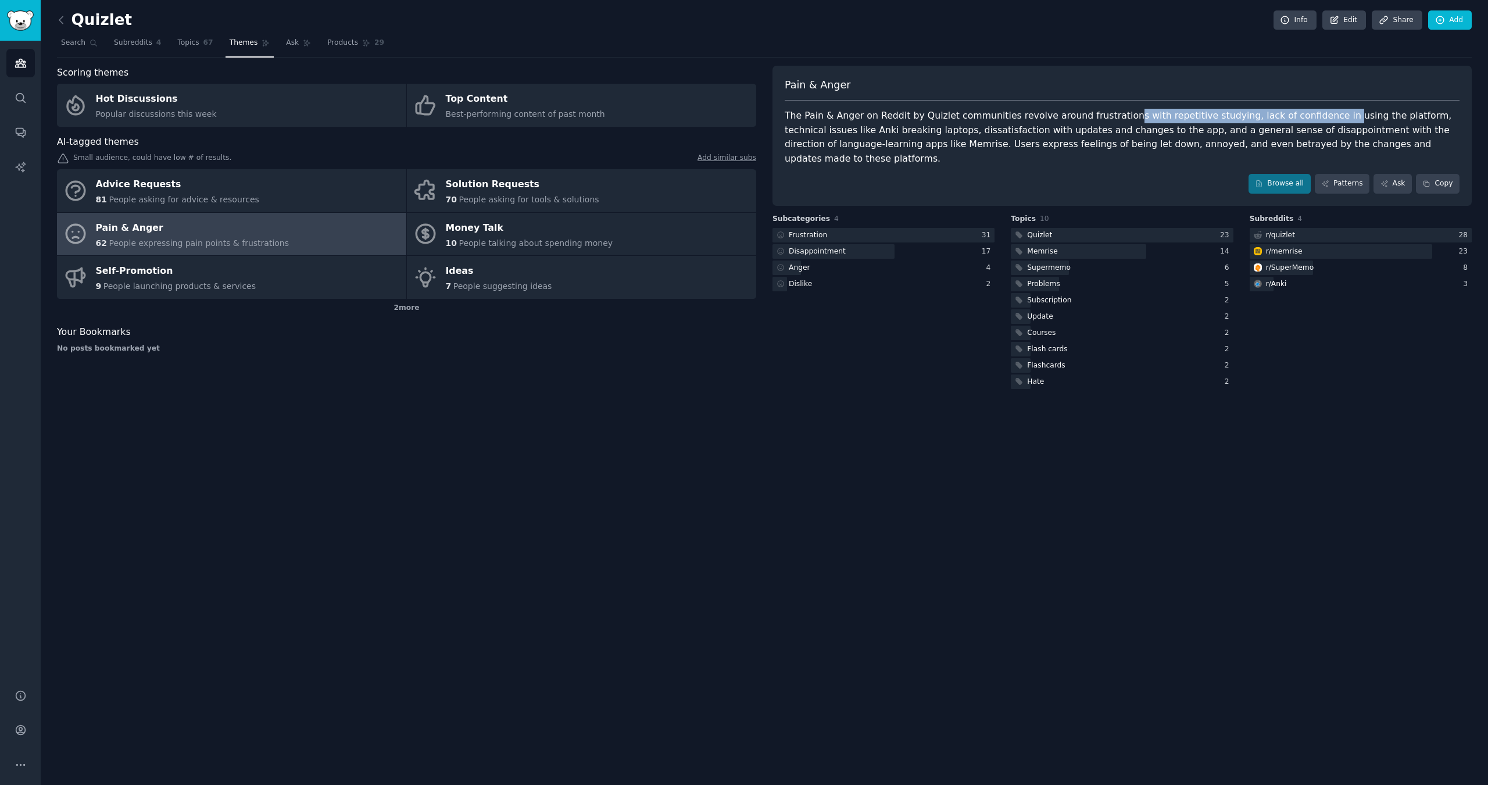
drag, startPoint x: 1105, startPoint y: 112, endPoint x: 1307, endPoint y: 111, distance: 201.7
click at [1307, 111] on div "The Pain & Anger on Reddit by Quizlet communities revolve around frustrations w…" at bounding box center [1122, 137] width 675 height 57
click at [1405, 134] on div "The Pain & Anger on Reddit by Quizlet communities revolve around frustrations w…" at bounding box center [1122, 137] width 675 height 57
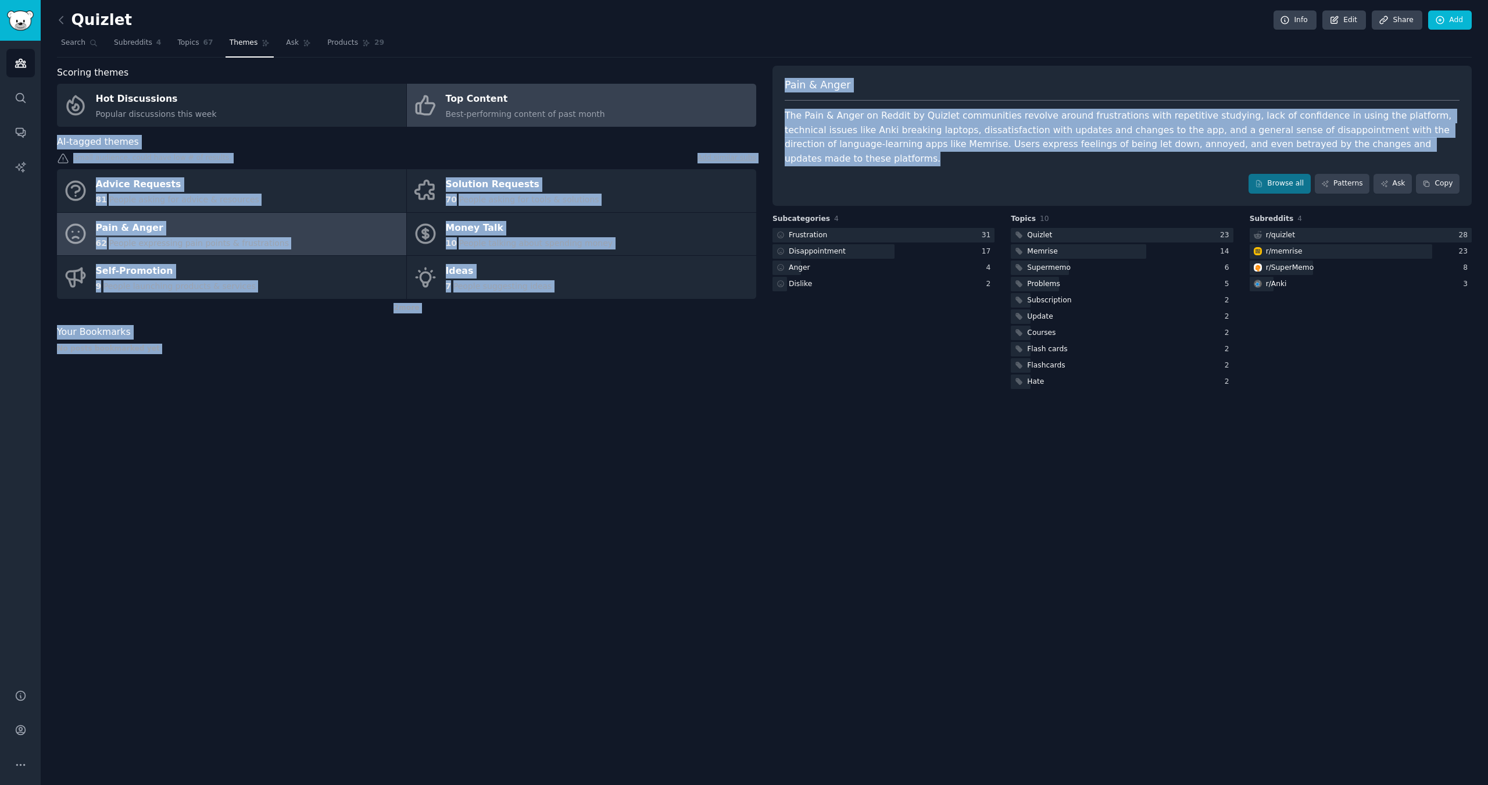
drag, startPoint x: 1401, startPoint y: 146, endPoint x: 716, endPoint y: 109, distance: 685.6
click at [716, 109] on div "Scoring themes Hot Discussions Popular discussions this week Top Content Best-p…" at bounding box center [764, 228] width 1415 height 325
copy div "AI-tagged themes Small audience, could have low # of results. Add similar subs …"
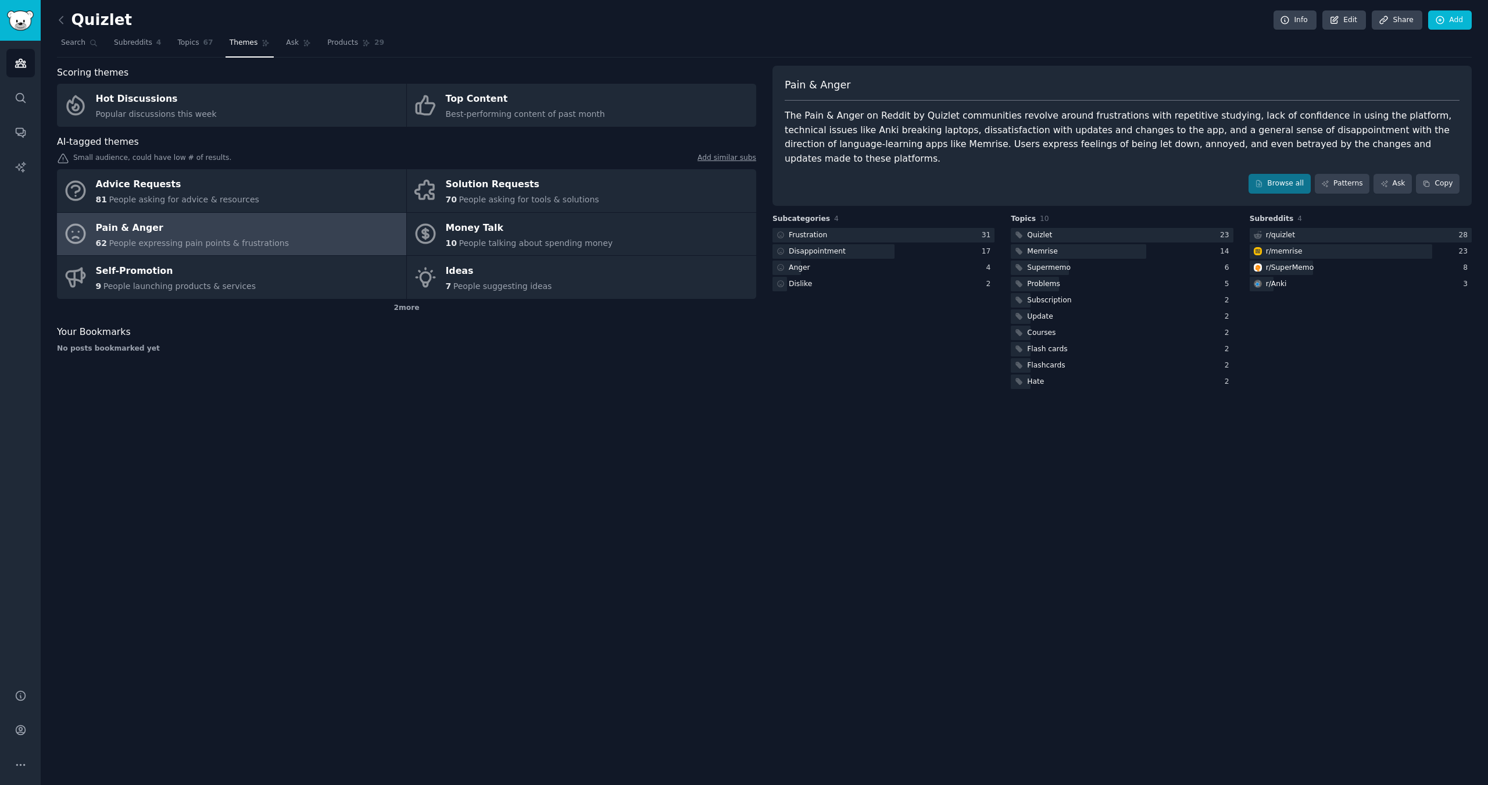
click at [873, 125] on div "The Pain & Anger on Reddit by Quizlet communities revolve around frustrations w…" at bounding box center [1122, 137] width 675 height 57
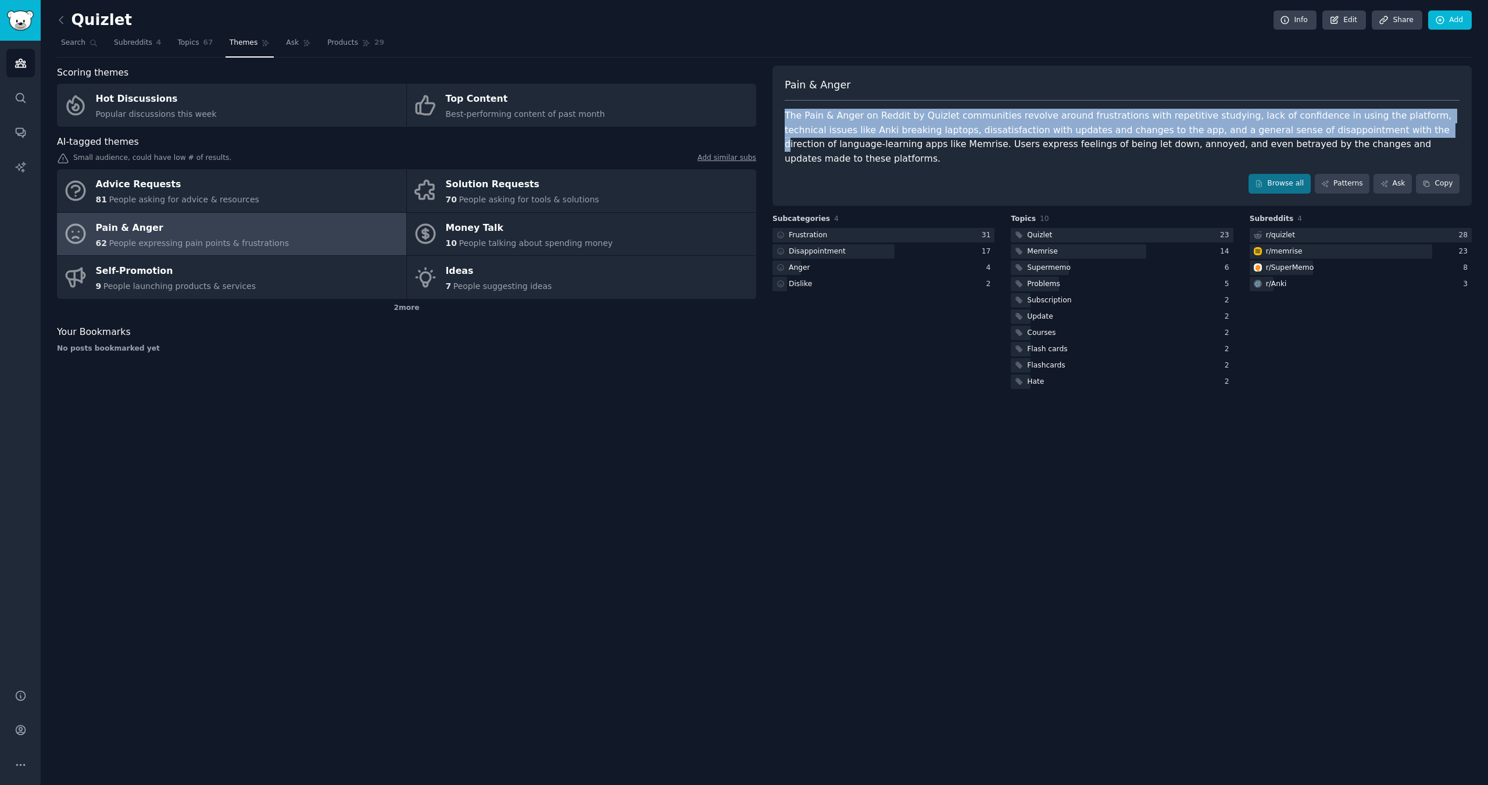
drag, startPoint x: 783, startPoint y: 114, endPoint x: 1322, endPoint y: 122, distance: 538.8
click at [1322, 122] on div "Pain & Anger The Pain & Anger on Reddit by Quizlet communities revolve around f…" at bounding box center [1121, 136] width 699 height 140
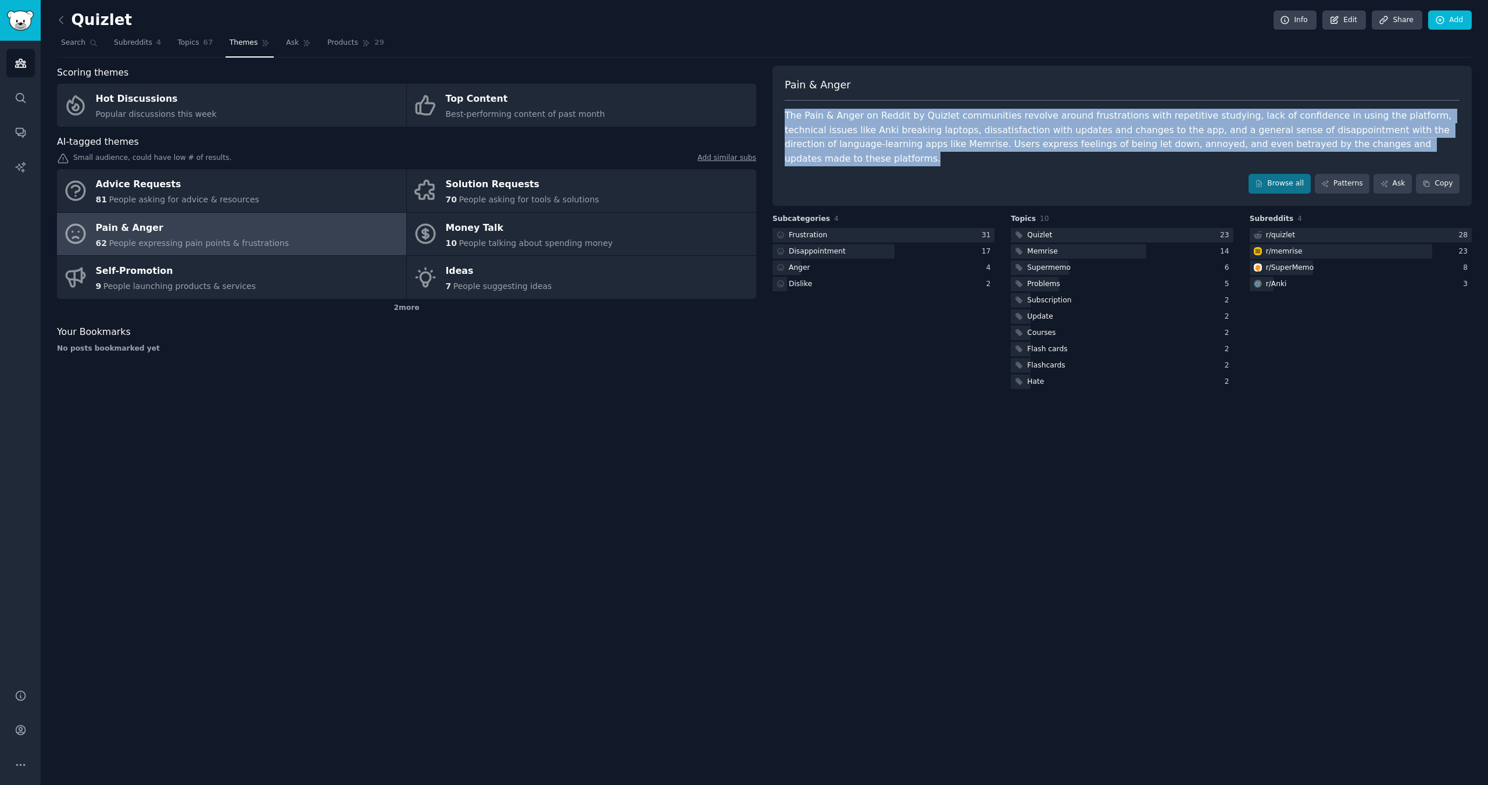
click at [1390, 139] on div "The Pain & Anger on Reddit by Quizlet communities revolve around frustrations w…" at bounding box center [1122, 137] width 675 height 57
copy div "The Pain & Anger on Reddit by Quizlet communities revolve around frustrations w…"
click at [221, 189] on div "Advice Requests" at bounding box center [177, 185] width 163 height 19
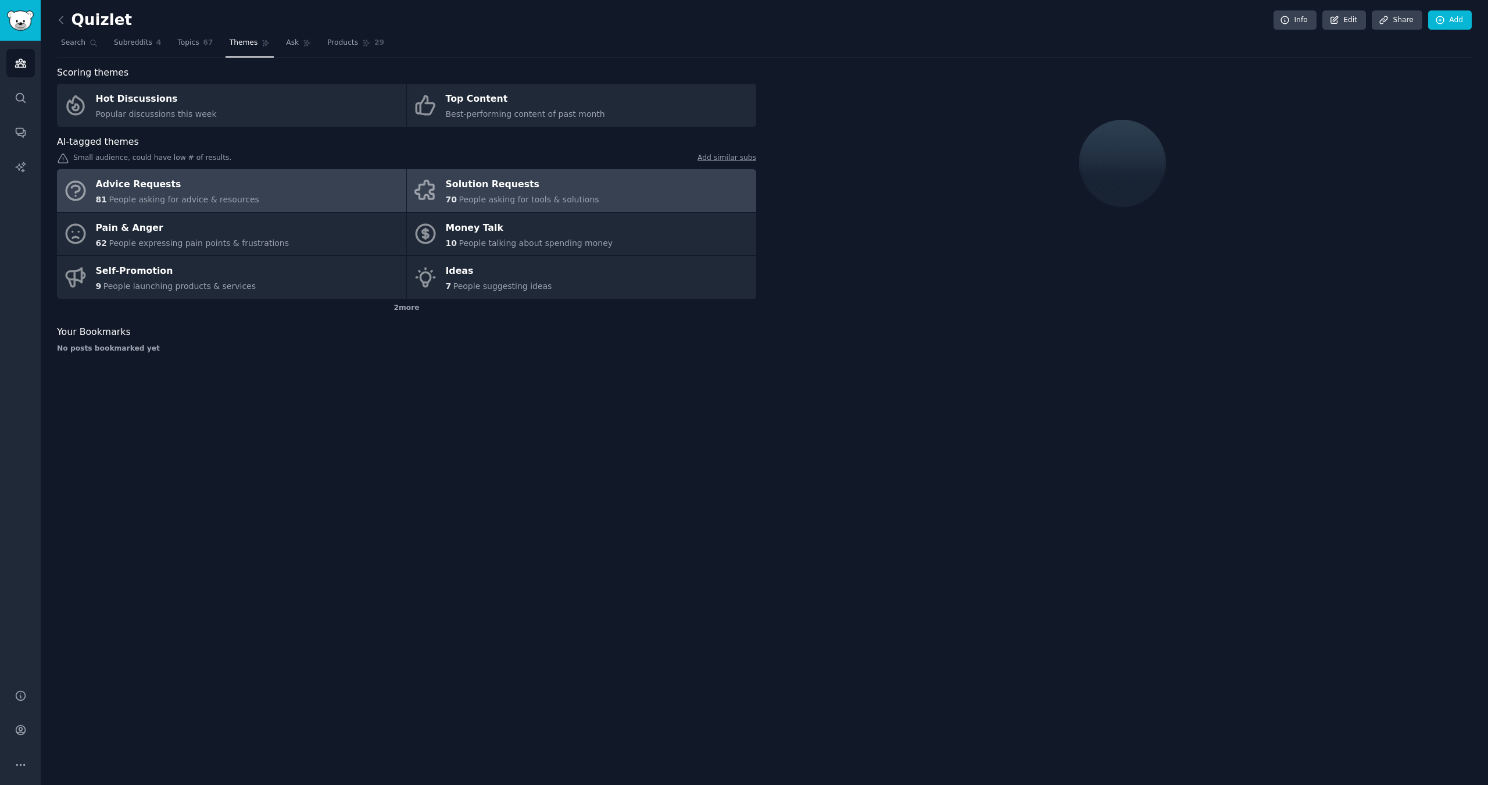
click at [513, 180] on div "Solution Requests" at bounding box center [522, 185] width 153 height 19
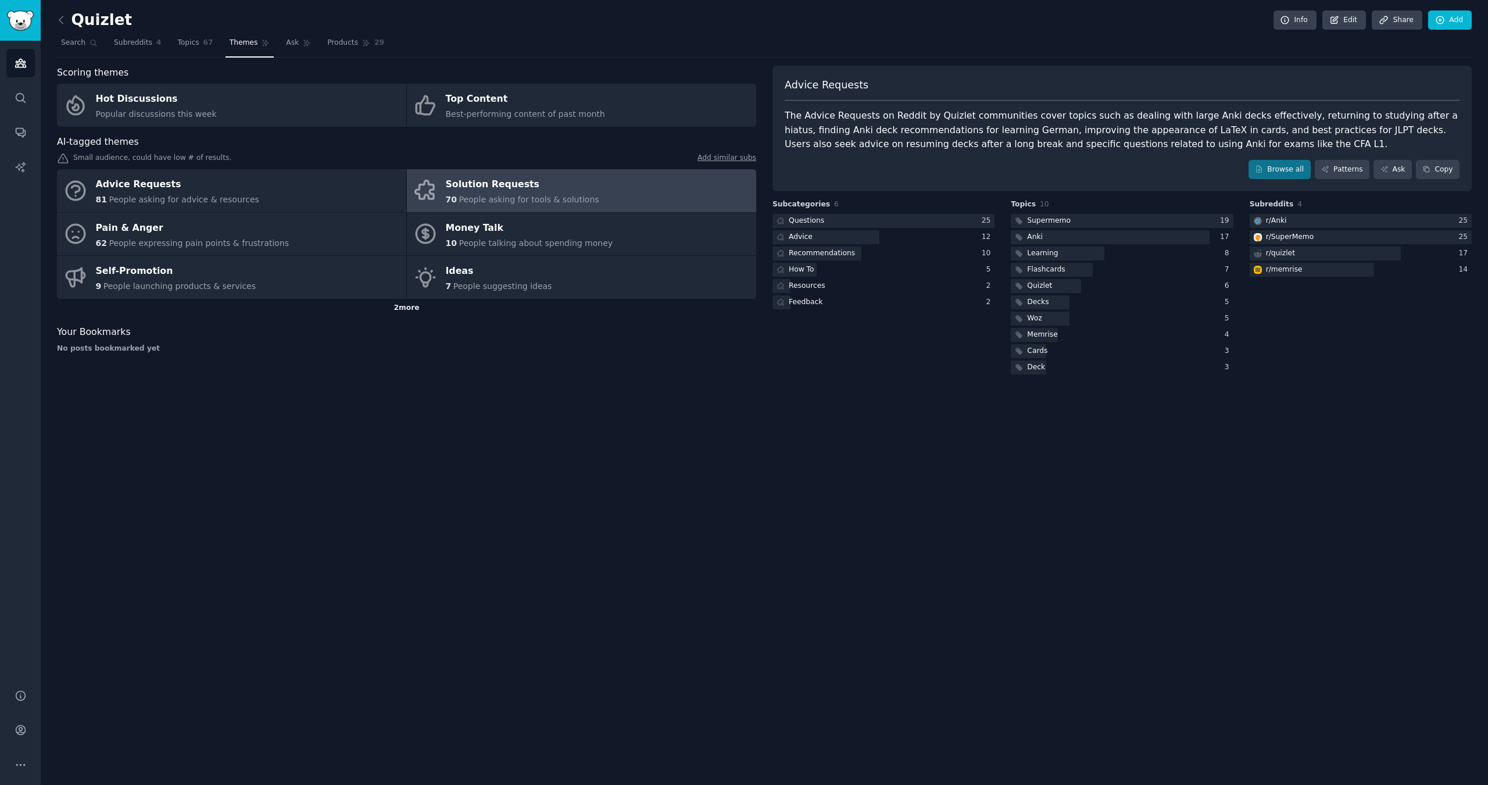
click at [412, 309] on div "2 more" at bounding box center [406, 308] width 699 height 19
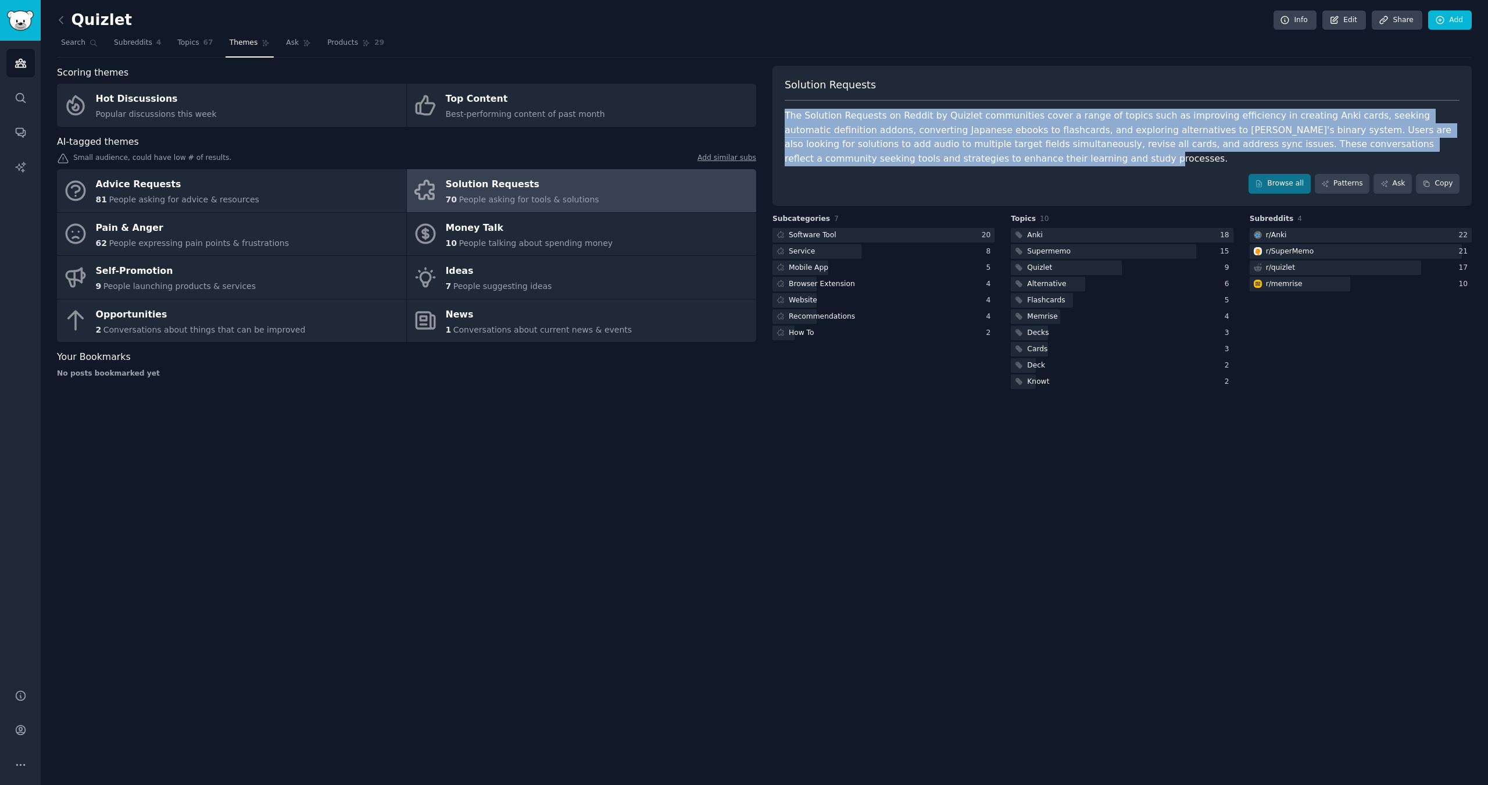
drag, startPoint x: 937, startPoint y: 162, endPoint x: 787, endPoint y: 103, distance: 161.4
click at [787, 103] on div "Solution Requests The Solution Requests on Reddit by Quizlet communities cover …" at bounding box center [1121, 136] width 699 height 140
copy div "The Solution Requests on Reddit by Quizlet communities cover a range of topics …"
